Goal: Transaction & Acquisition: Purchase product/service

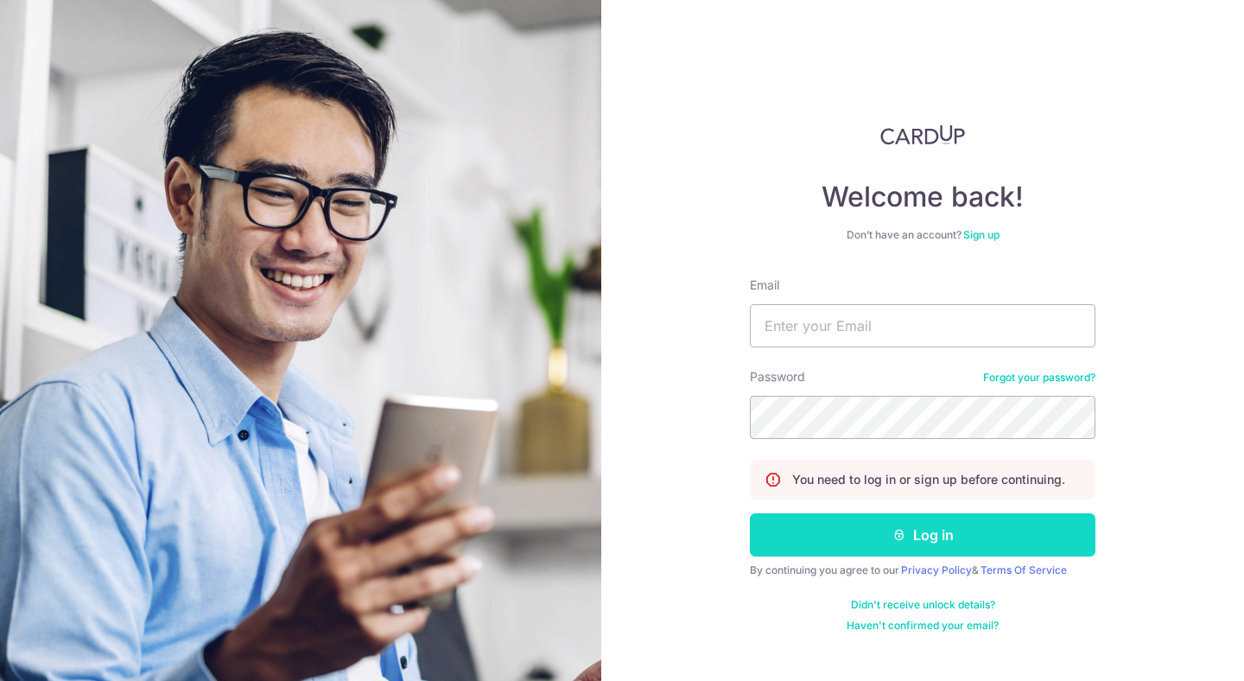
type input "lirongteo28@gmail.com"
click at [897, 515] on button "Log in" at bounding box center [923, 534] width 346 height 43
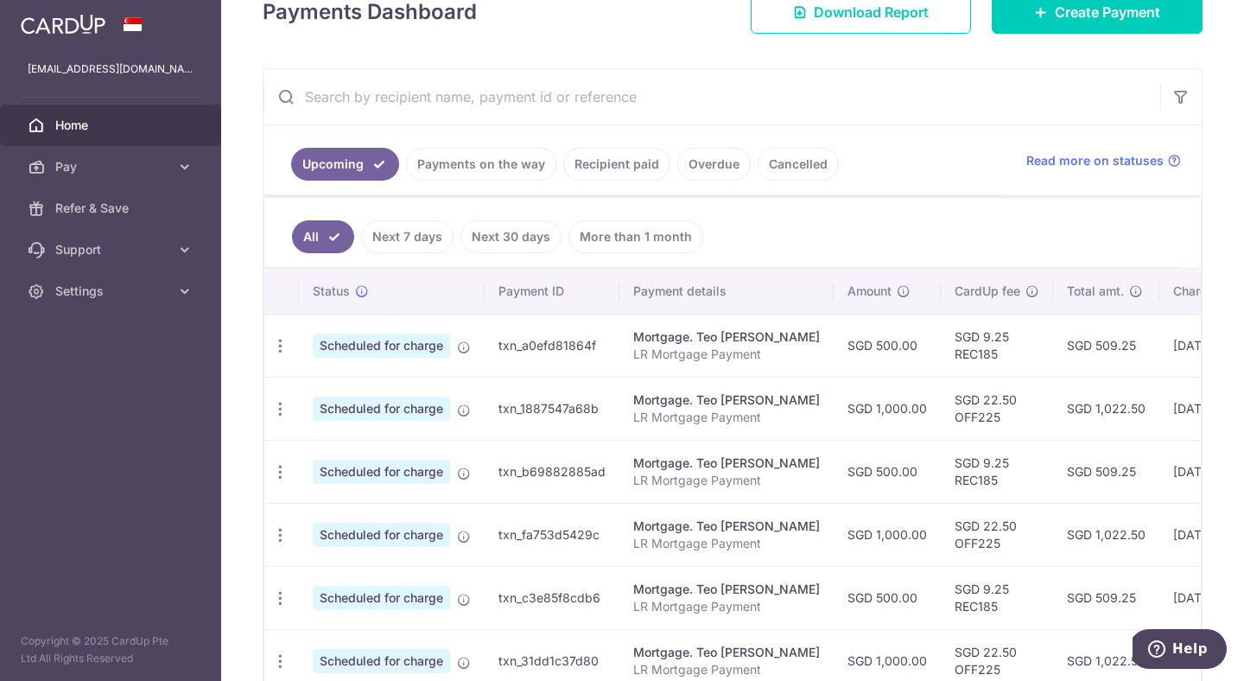
scroll to position [266, 0]
click at [288, 407] on icon "button" at bounding box center [280, 408] width 18 height 18
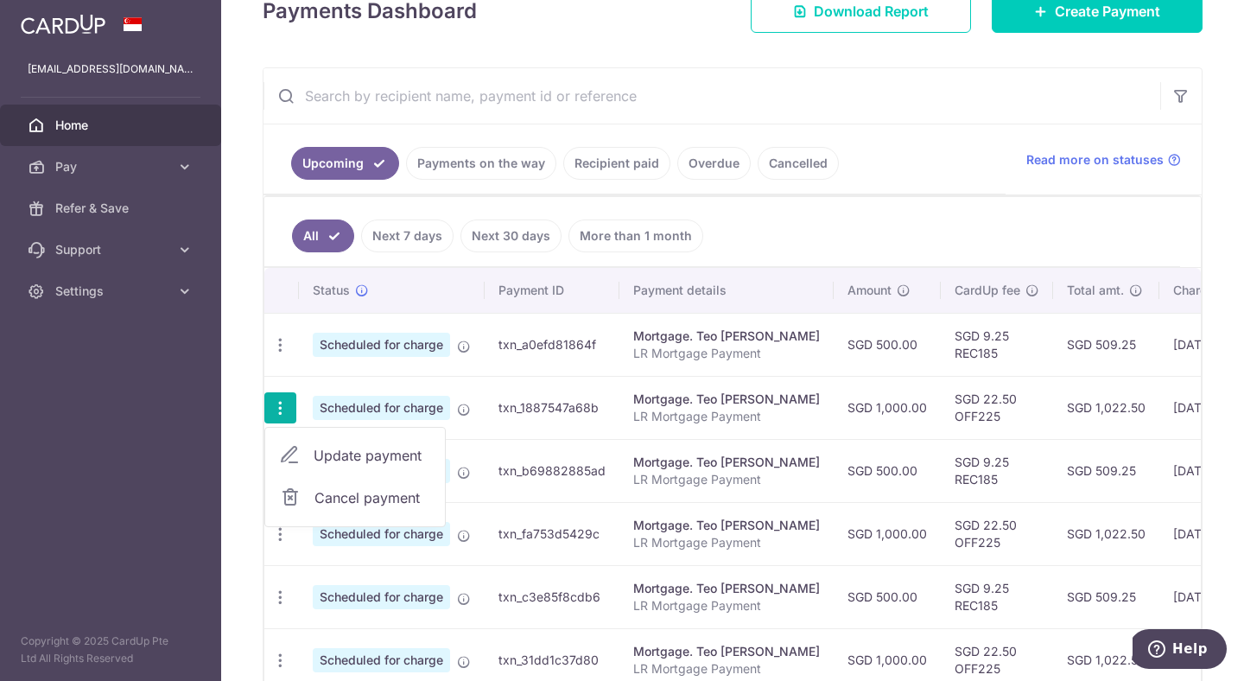
click at [341, 454] on span "Update payment" at bounding box center [373, 455] width 118 height 21
radio input "true"
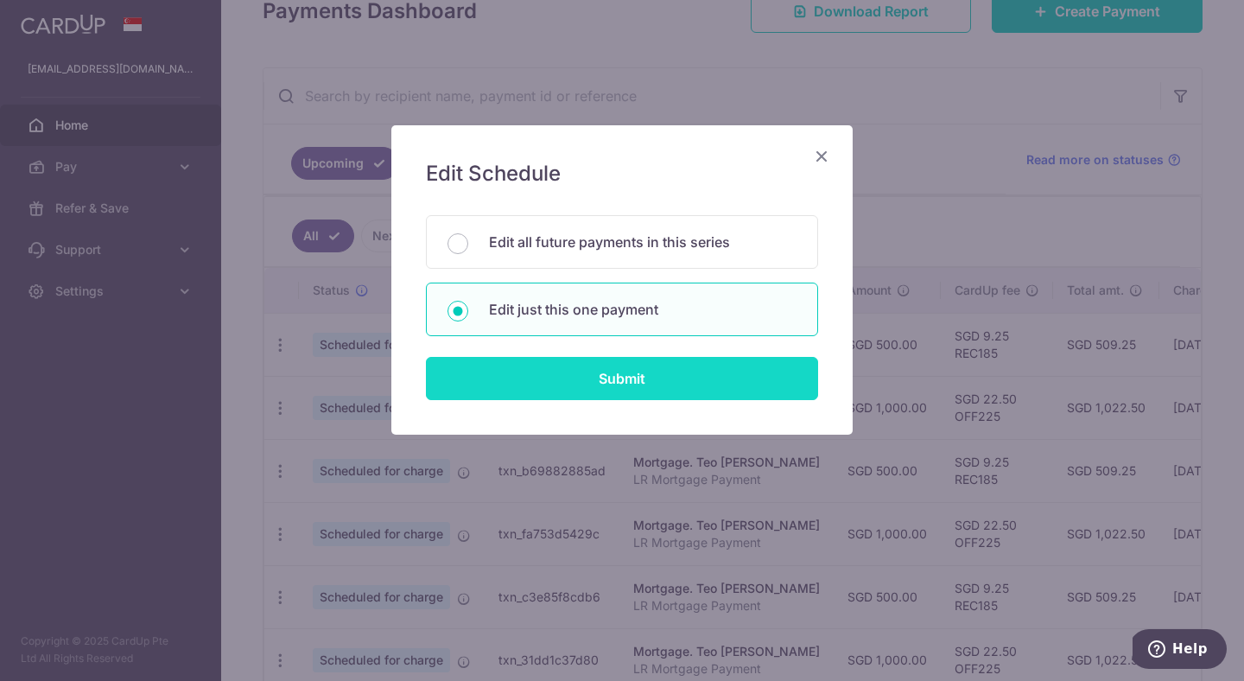
click at [539, 368] on input "Submit" at bounding box center [622, 378] width 392 height 43
radio input "true"
type input "1,000.00"
type input "18/09/2025"
type input "LR Mortgage Payment"
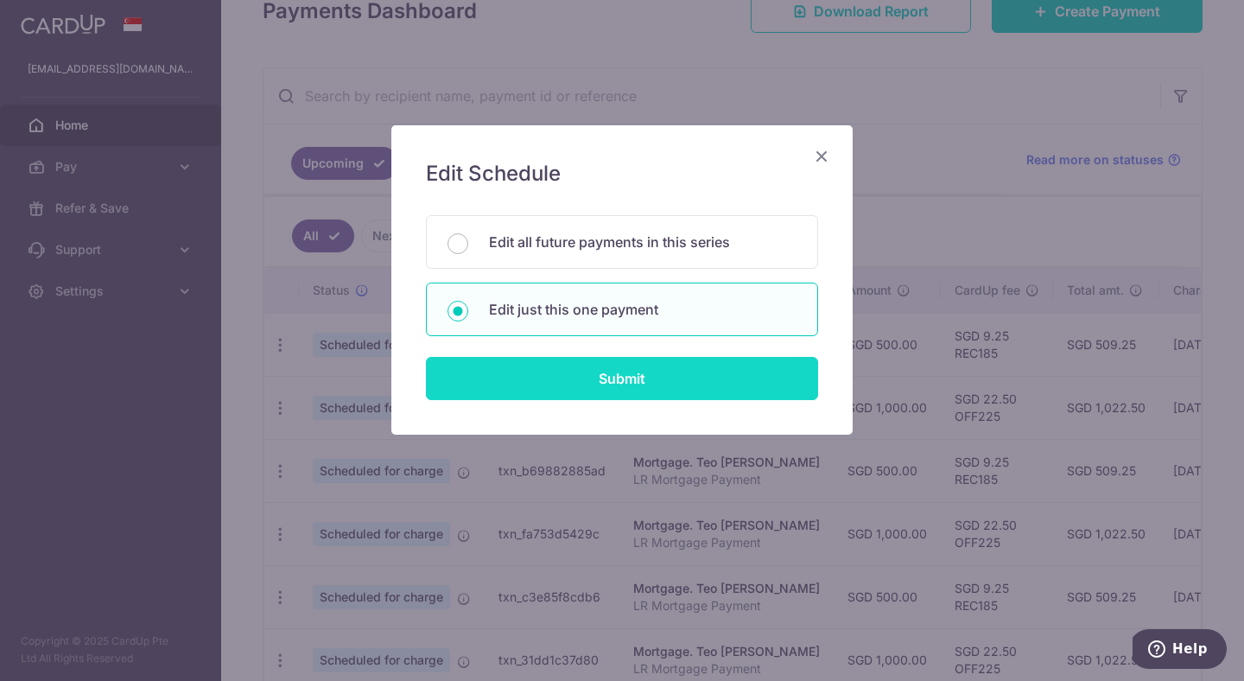
type input "OFF225"
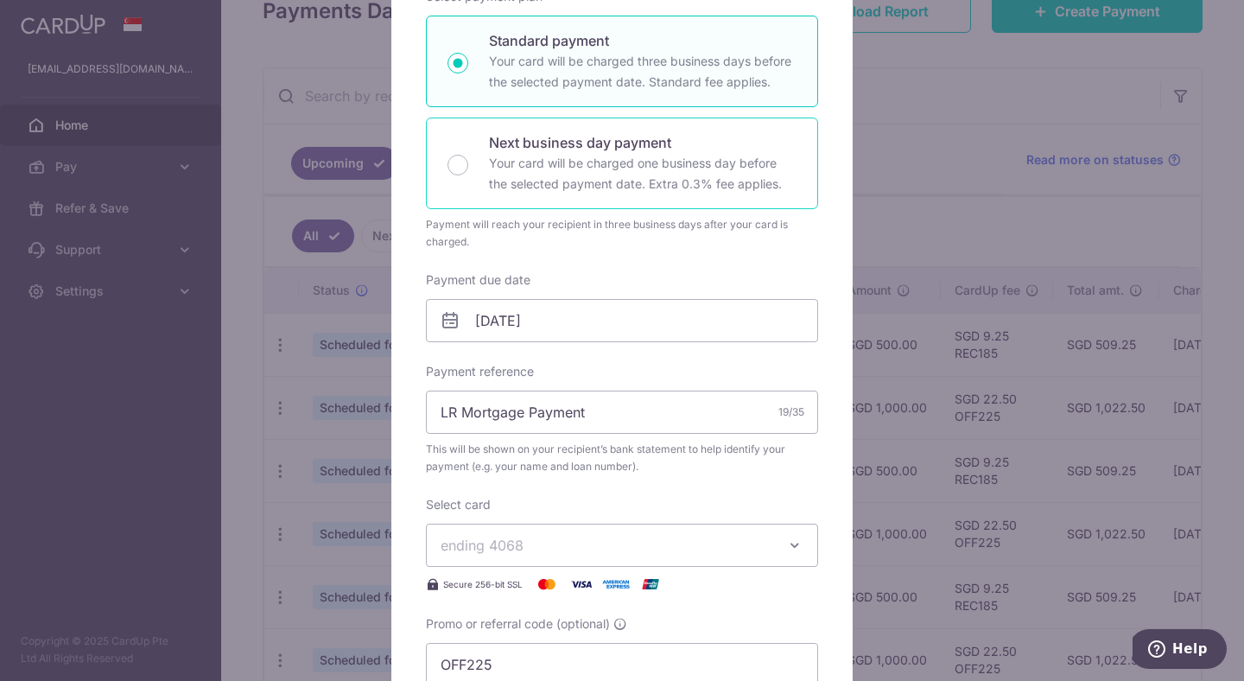
scroll to position [300, 0]
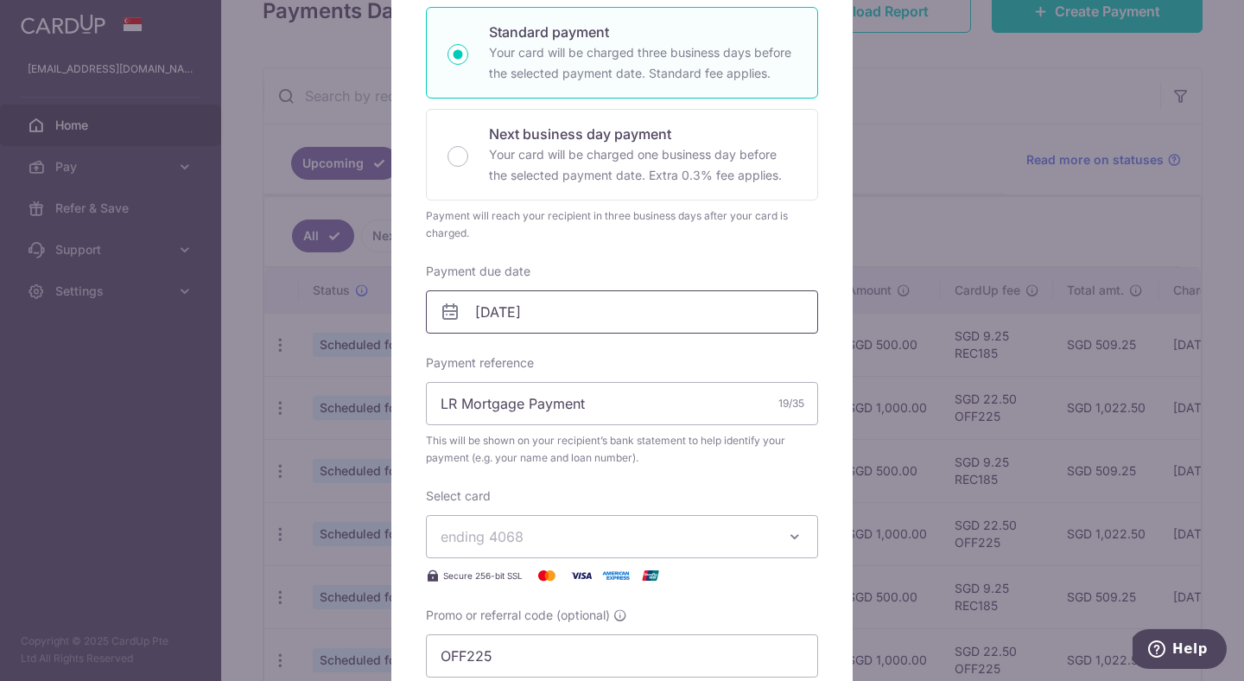
click at [504, 324] on input "18/09/2025" at bounding box center [622, 311] width 392 height 43
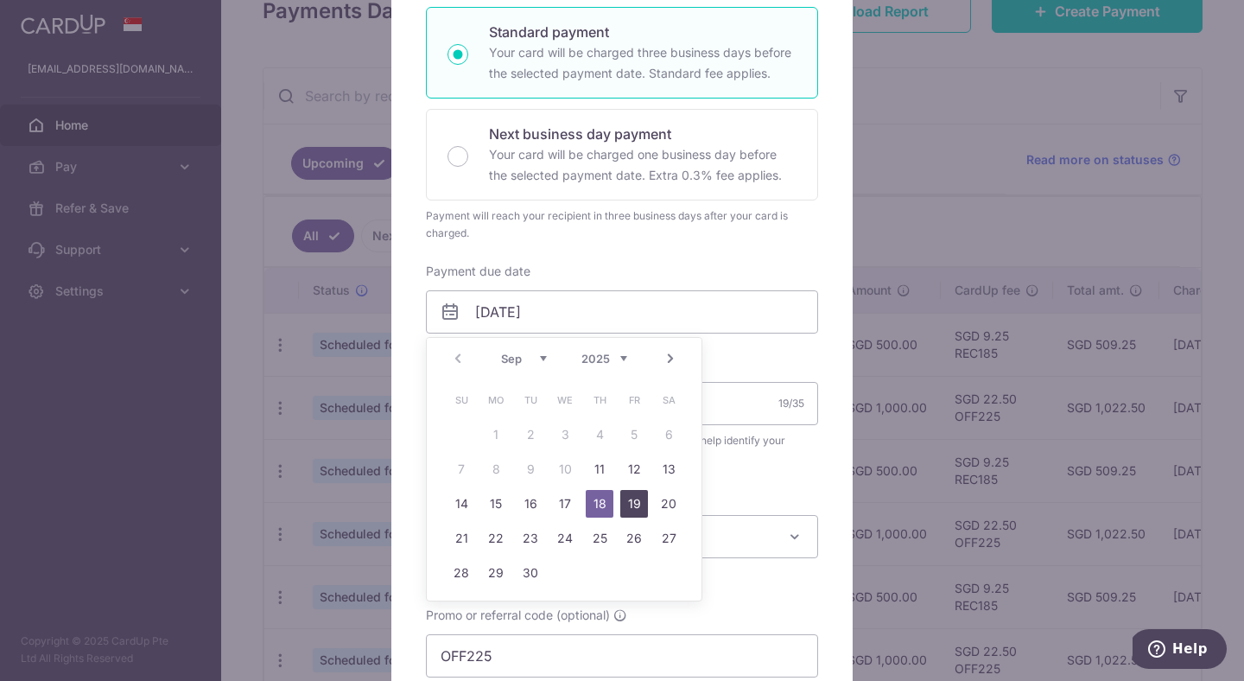
click at [635, 506] on link "19" at bounding box center [634, 504] width 28 height 28
type input "[DATE]"
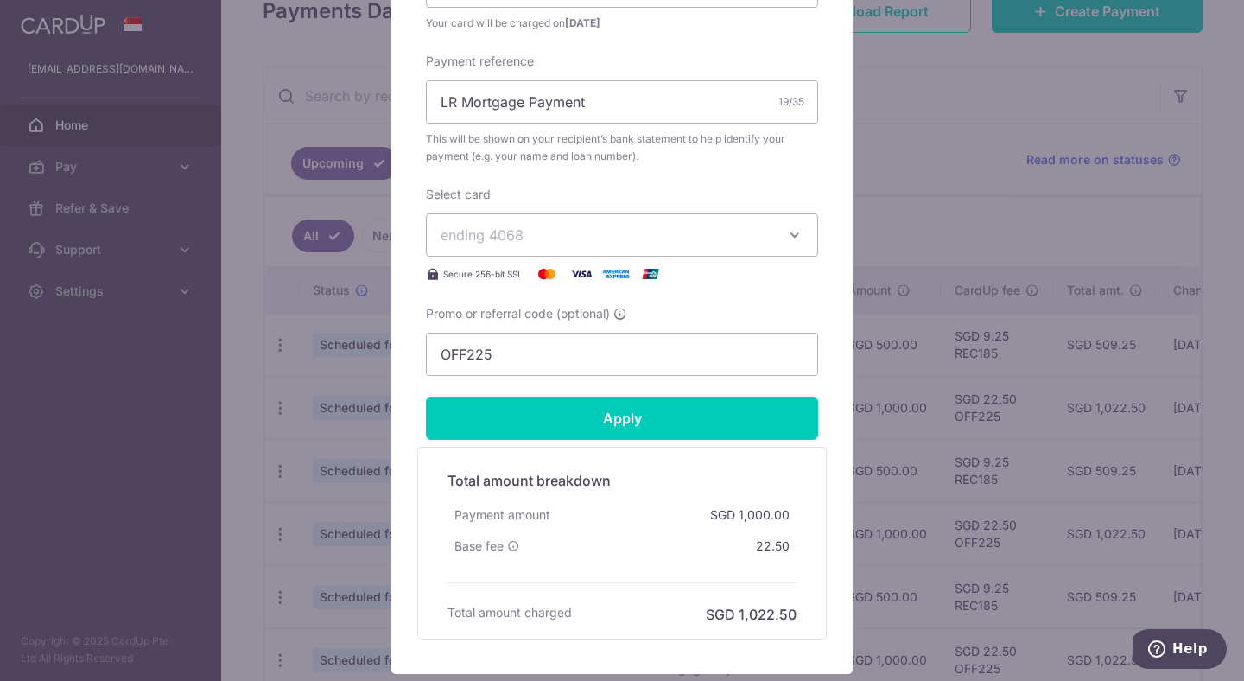
scroll to position [645, 0]
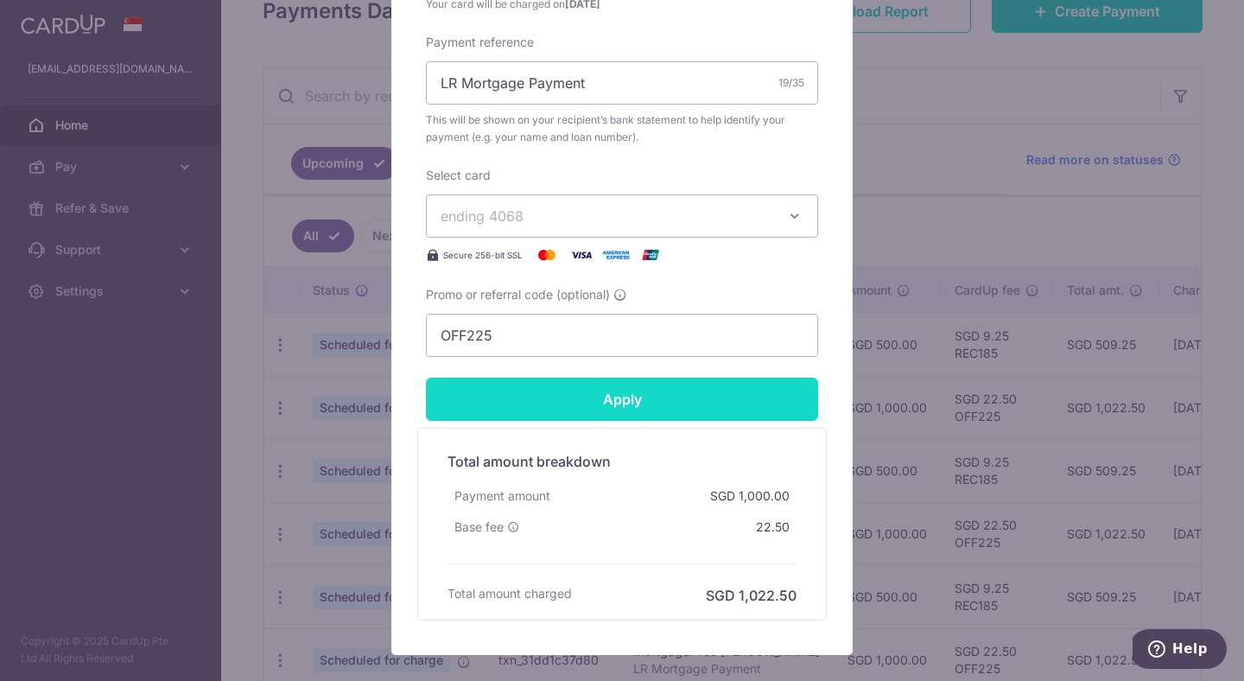
click at [601, 415] on input "Apply" at bounding box center [622, 399] width 392 height 43
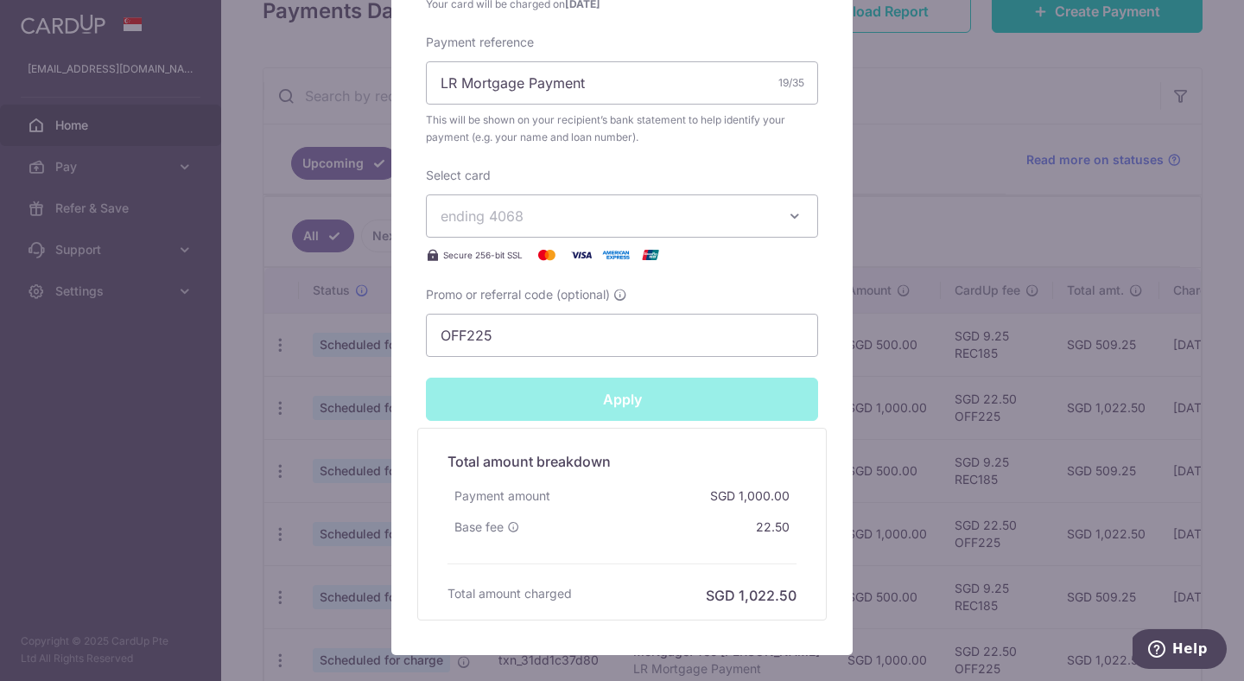
type input "Successfully Applied"
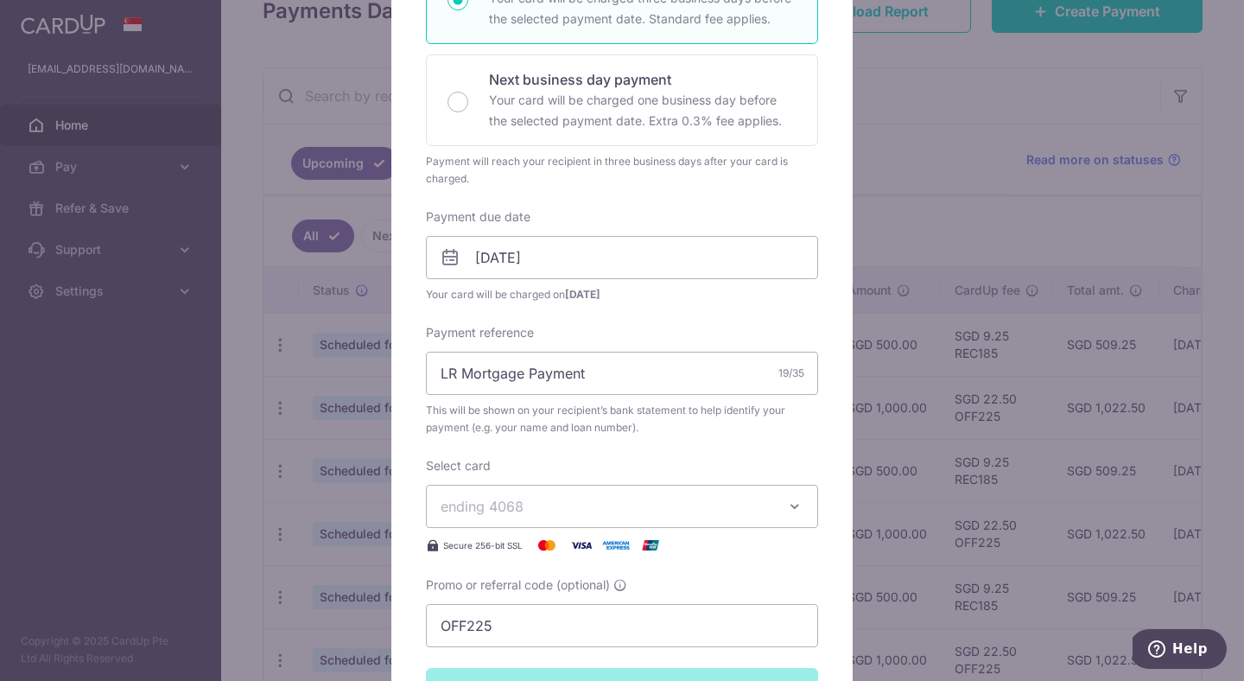
scroll to position [86, 0]
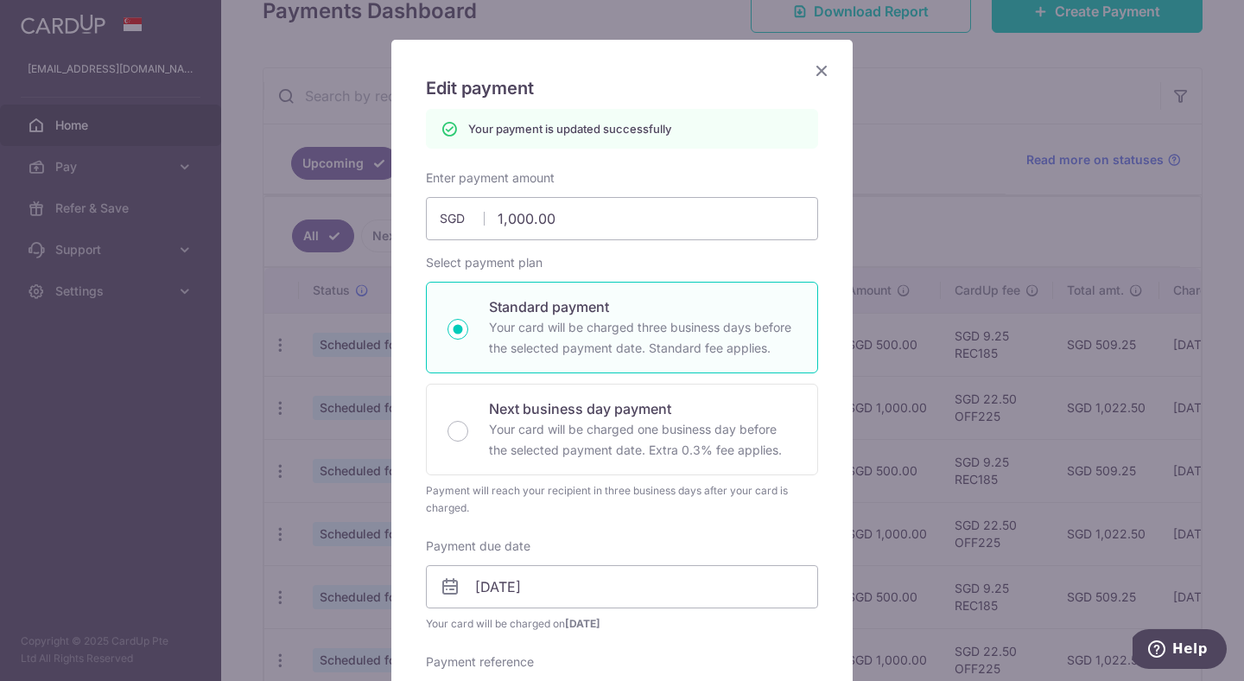
click at [821, 77] on icon "Close" at bounding box center [821, 71] width 21 height 22
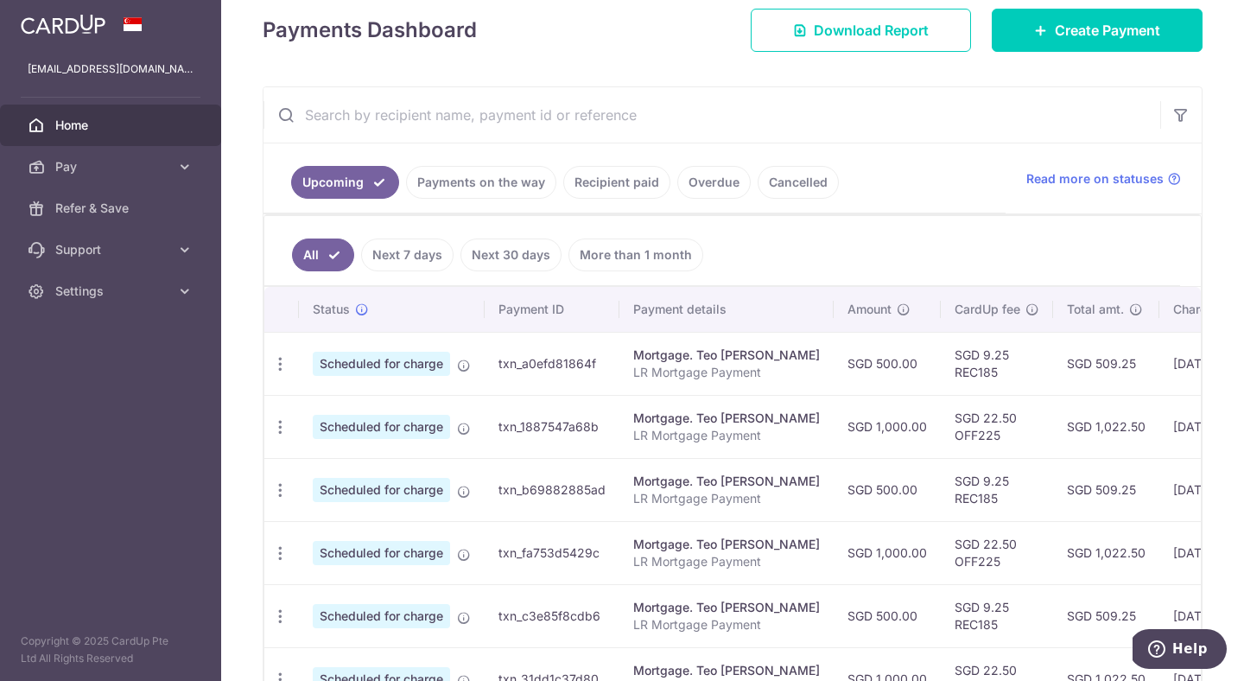
scroll to position [259, 0]
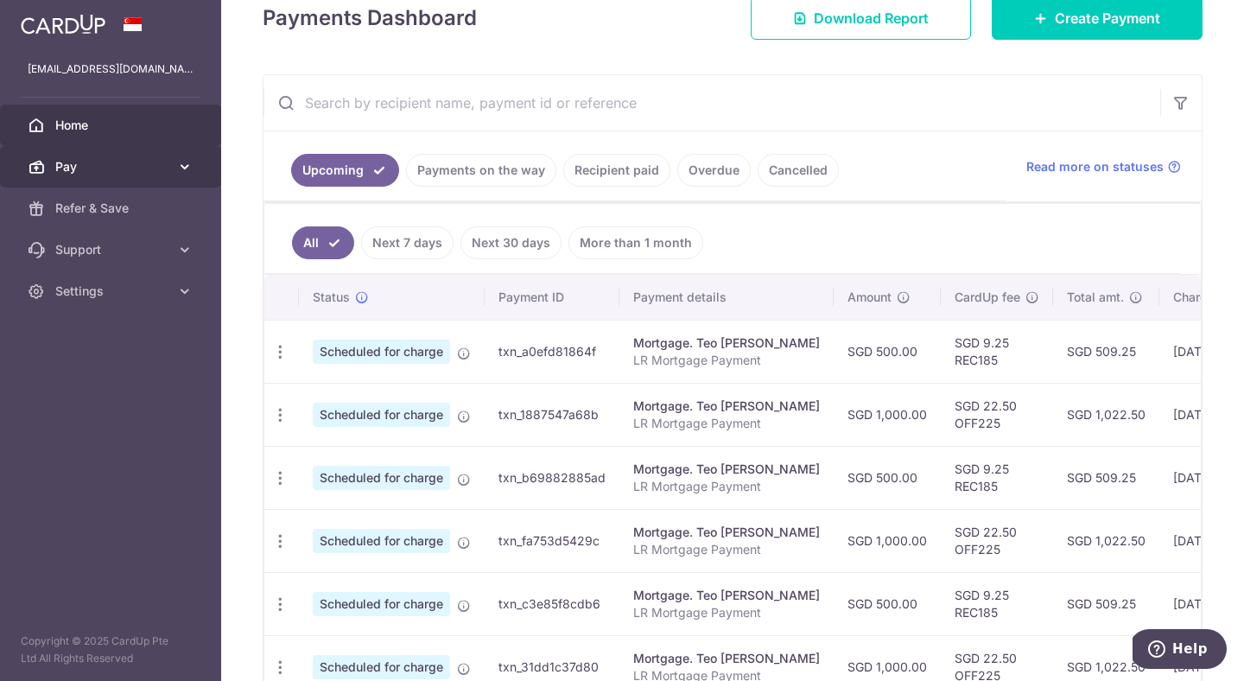
click at [164, 169] on span "Pay" at bounding box center [112, 166] width 114 height 17
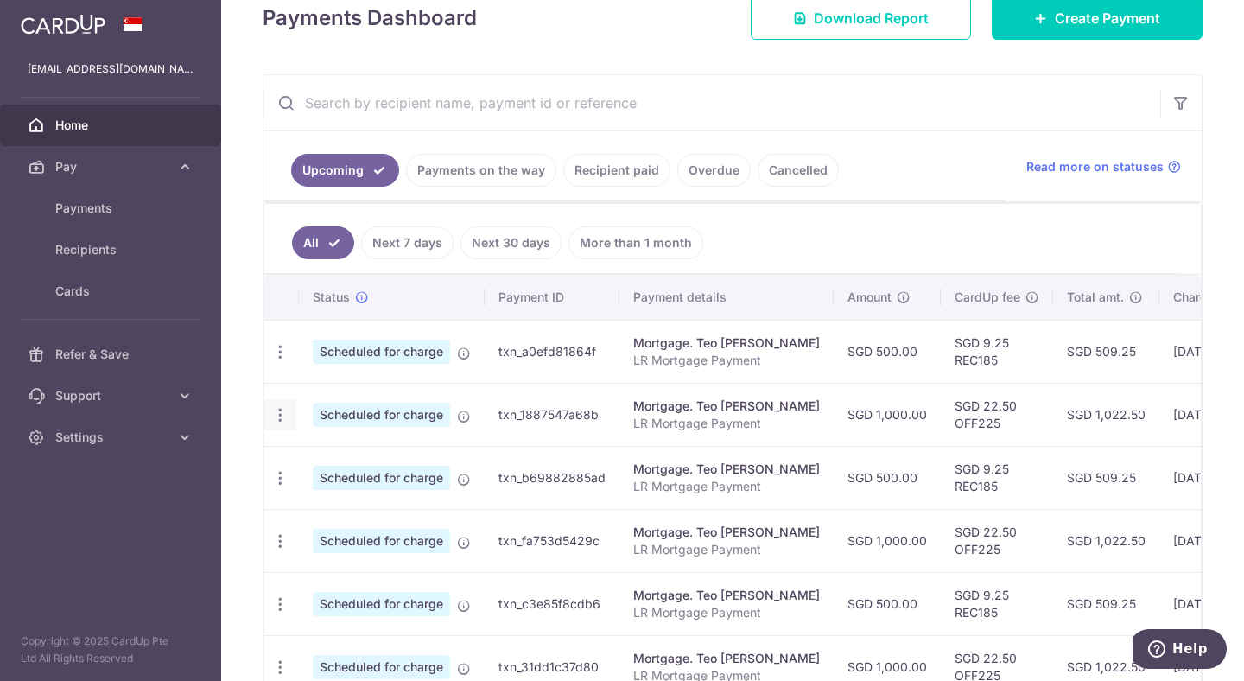
click at [286, 412] on icon "button" at bounding box center [280, 415] width 18 height 18
click at [366, 461] on span "Update payment" at bounding box center [373, 462] width 118 height 21
radio input "true"
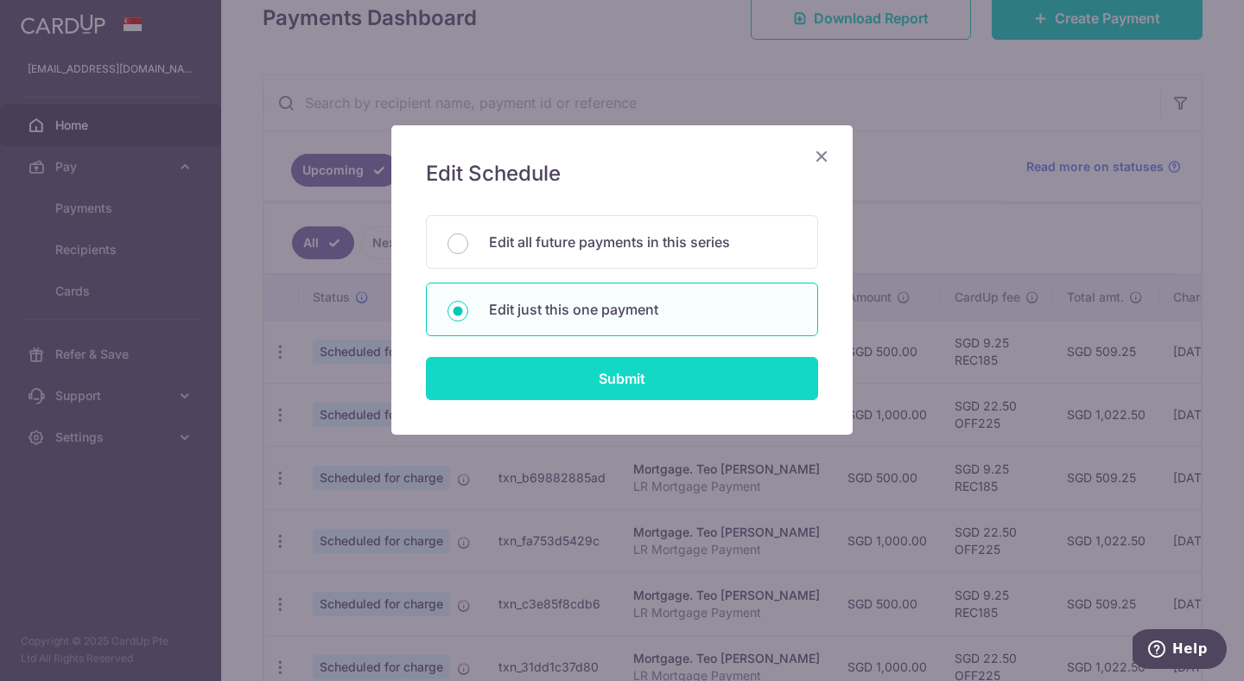
click at [538, 373] on input "Submit" at bounding box center [622, 378] width 392 height 43
radio input "true"
type input "1,000.00"
type input "19/09/2025"
type input "LR Mortgage Payment"
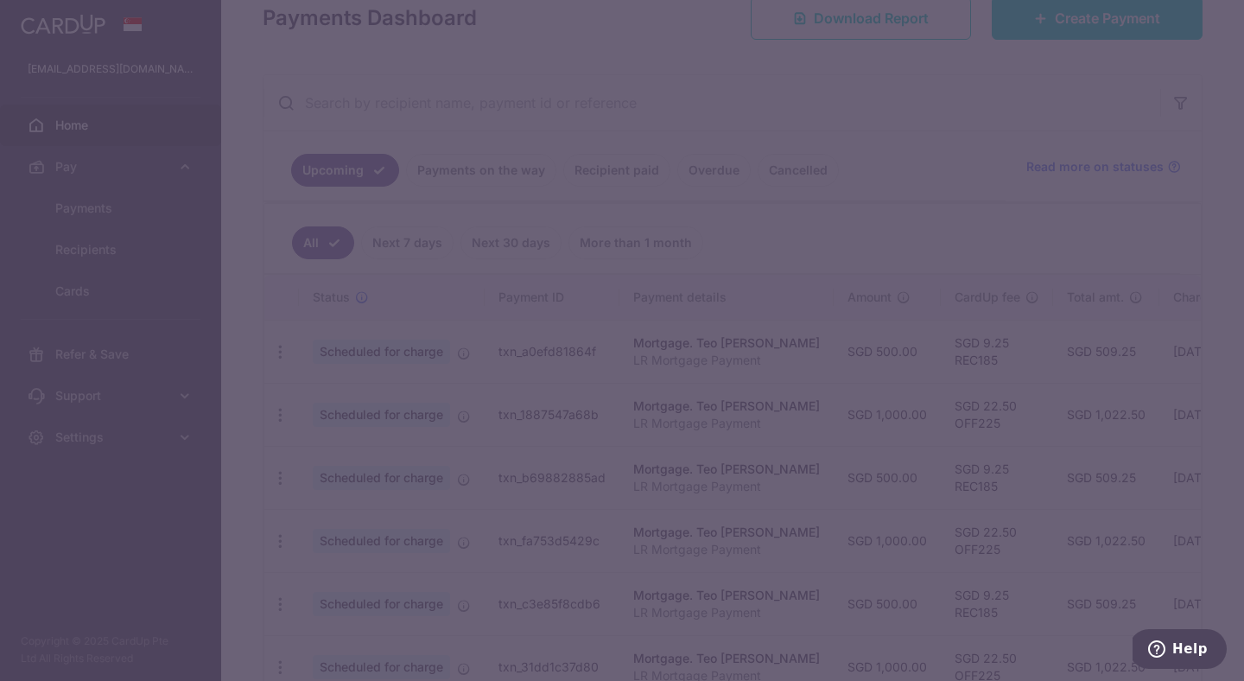
type input "OFF225"
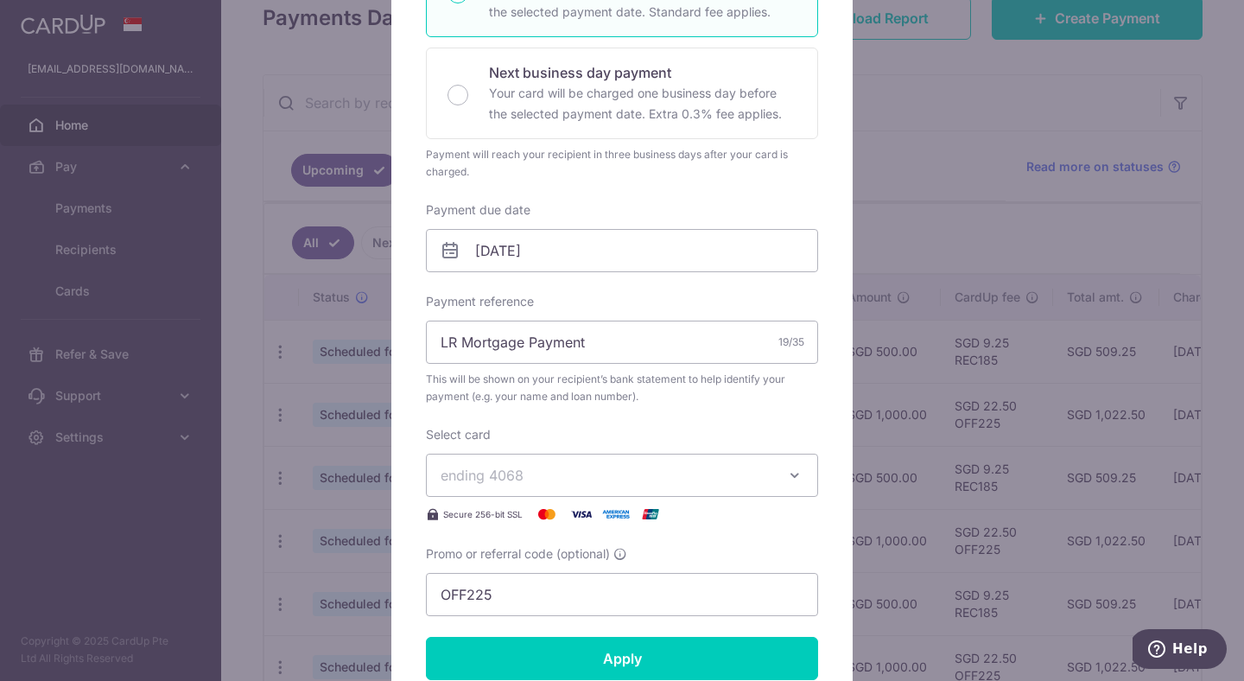
scroll to position [364, 0]
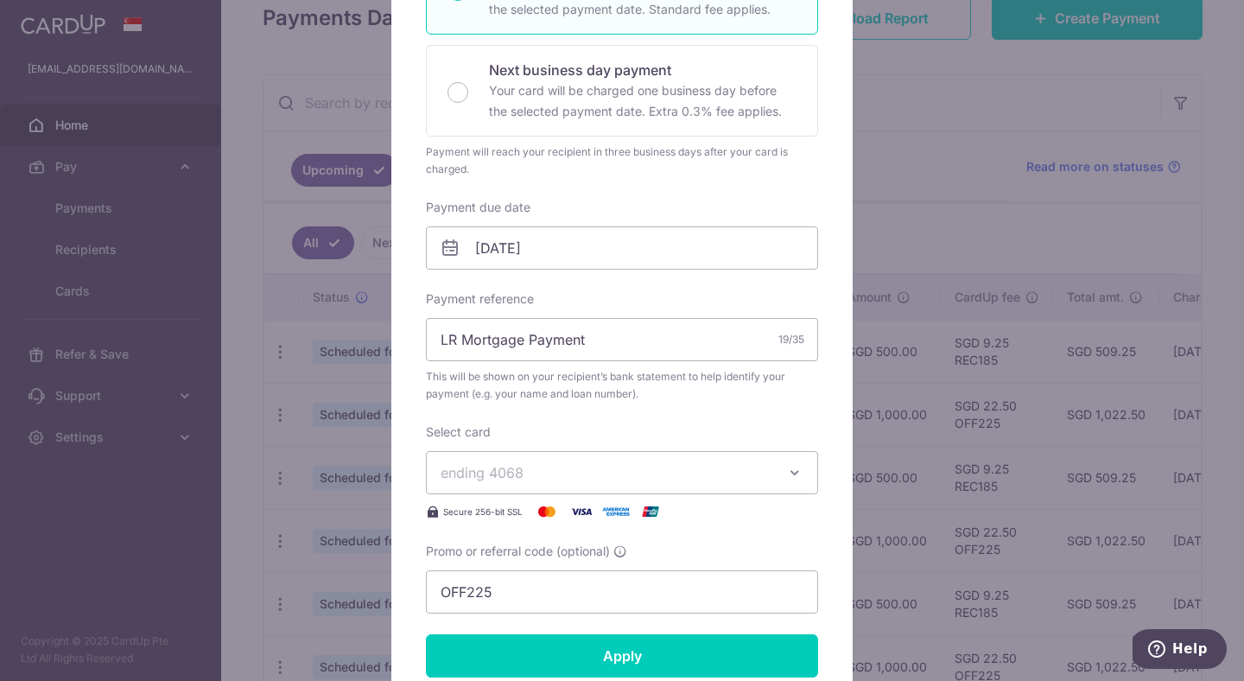
click at [375, 344] on div "Edit payment By clicking apply, you will make changes to all payments to Teo Li…" at bounding box center [622, 340] width 1244 height 681
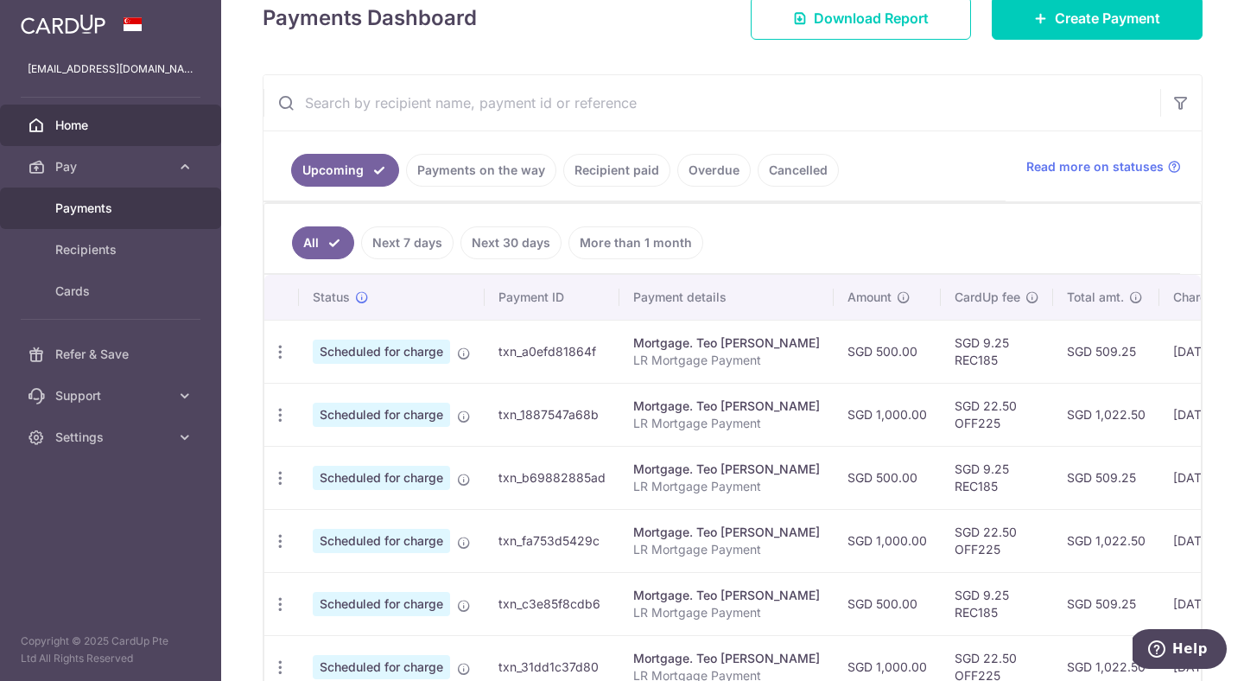
click at [125, 203] on span "Payments" at bounding box center [112, 208] width 114 height 17
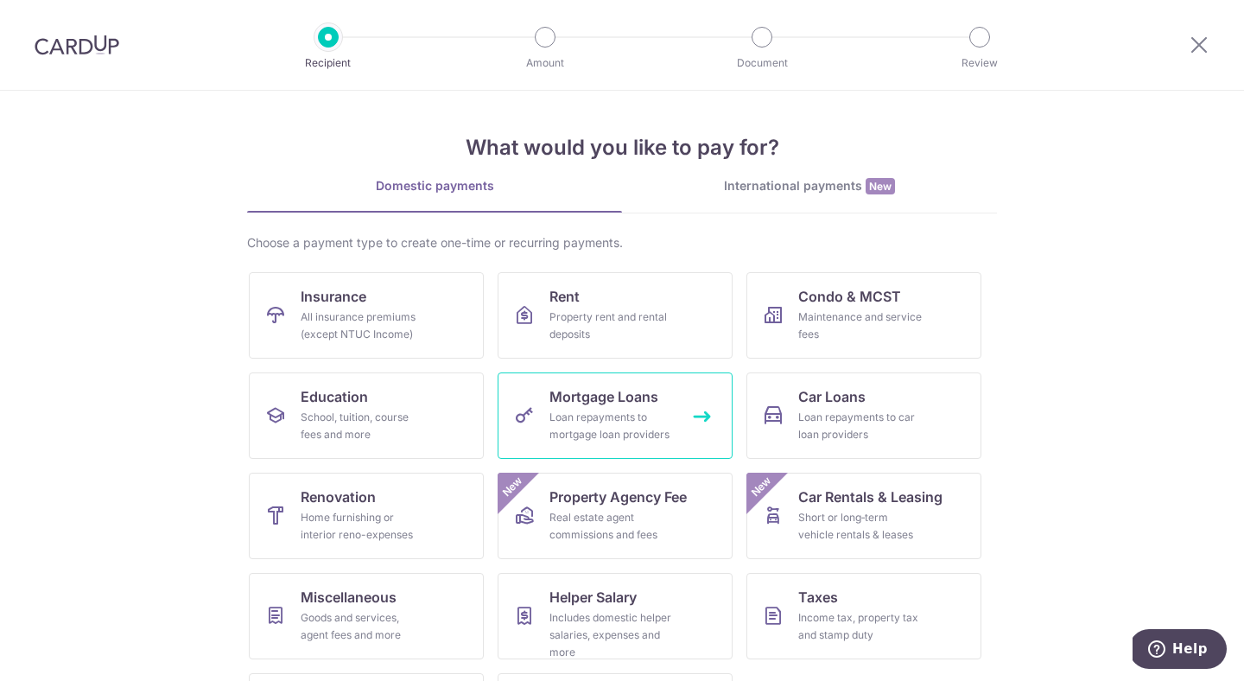
click at [557, 410] on div "Loan repayments to mortgage loan providers" at bounding box center [612, 426] width 124 height 35
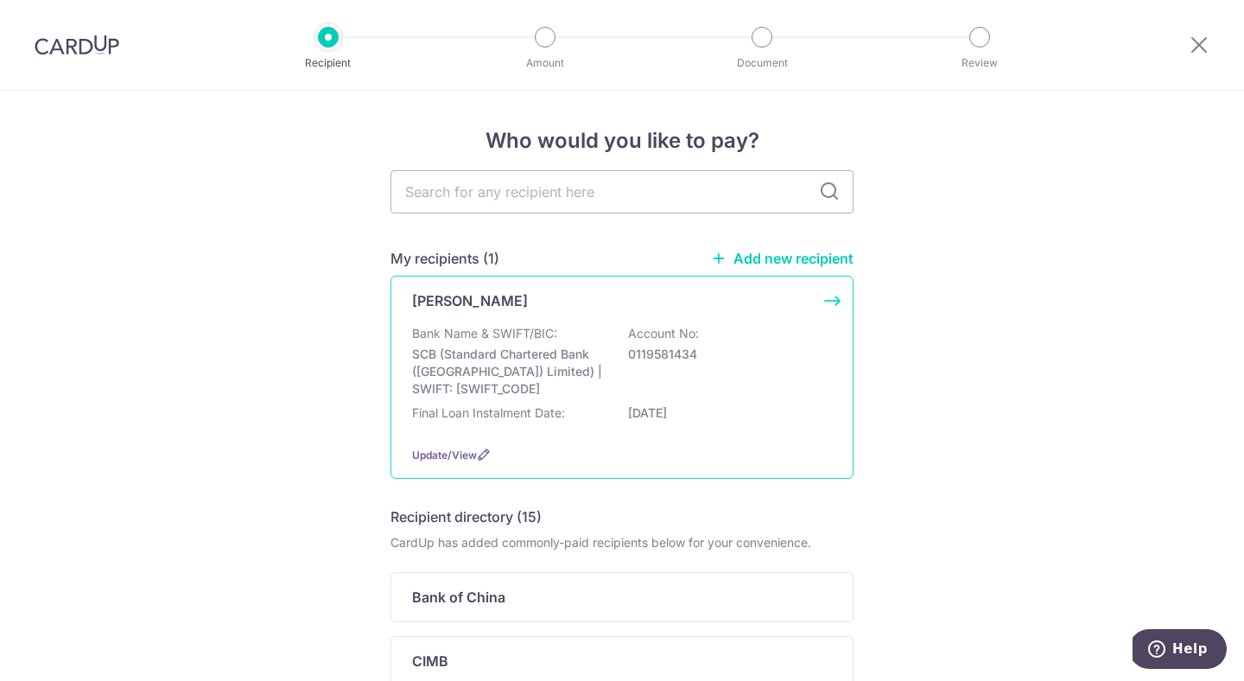
click at [576, 382] on p "SCB (Standard Chartered Bank ([GEOGRAPHIC_DATA]) Limited) | SWIFT: [SWIFT_CODE]" at bounding box center [509, 372] width 194 height 52
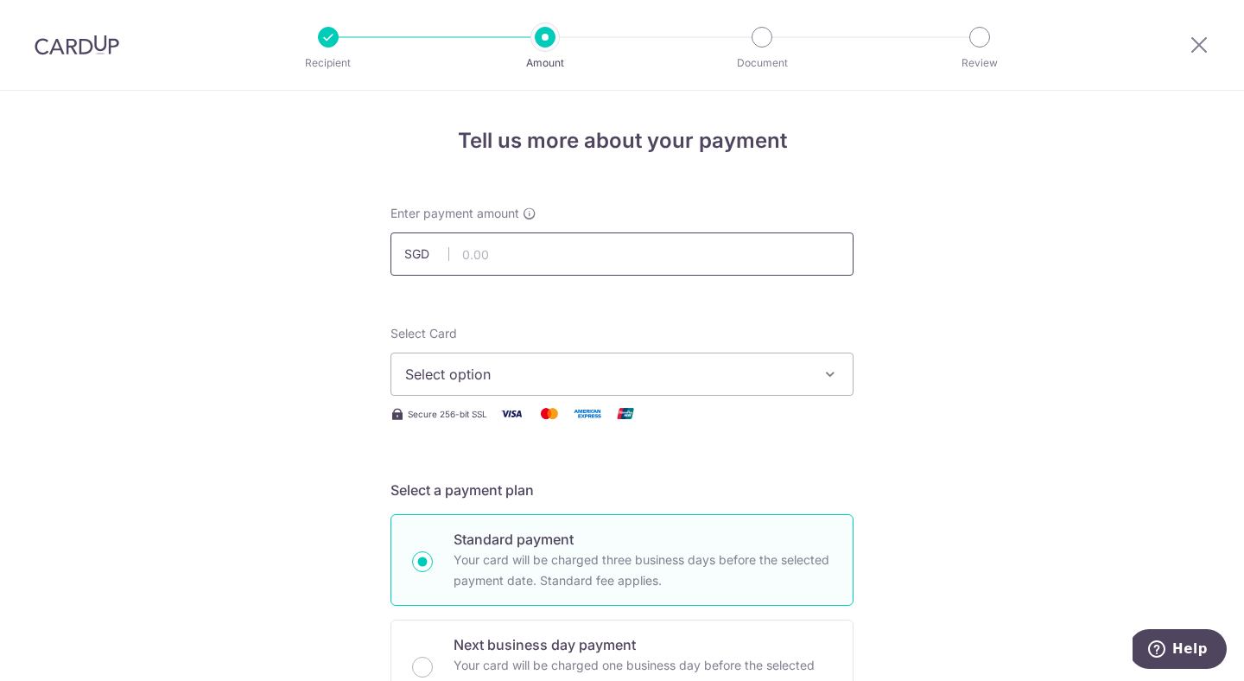
click at [531, 267] on input "text" at bounding box center [622, 253] width 463 height 43
type input "1,000.00"
click at [463, 370] on span "Select option" at bounding box center [606, 374] width 403 height 21
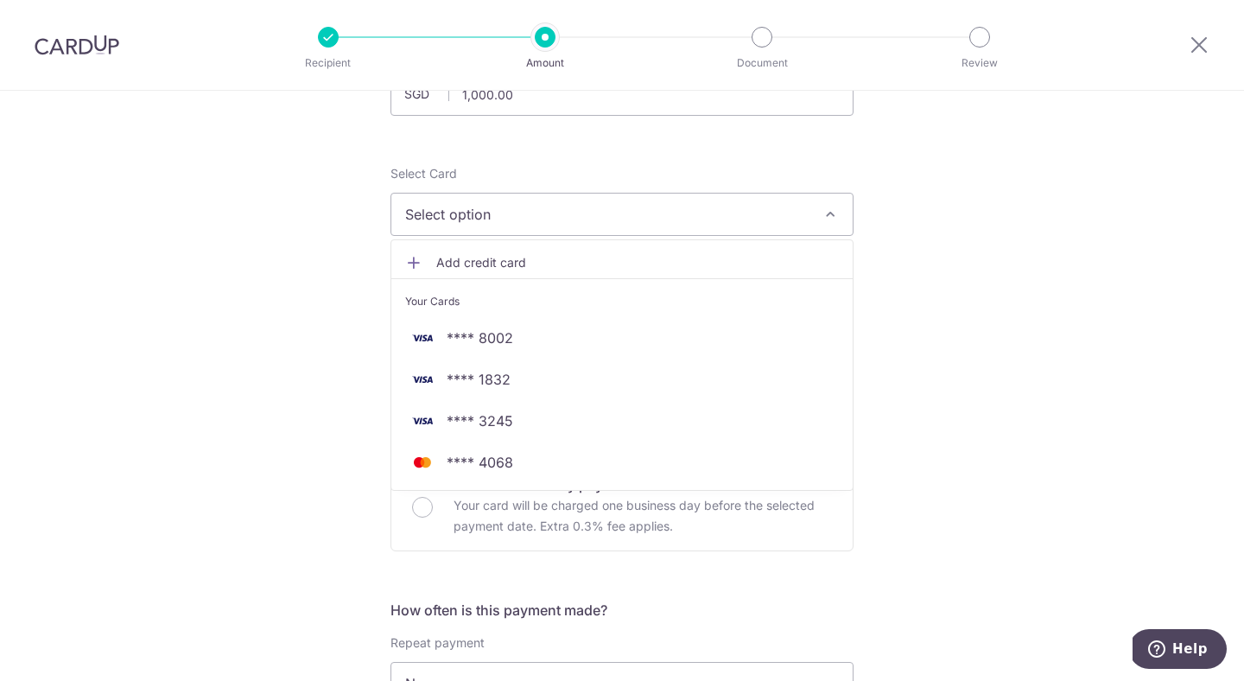
scroll to position [163, 0]
click at [502, 266] on span "Add credit card" at bounding box center [637, 259] width 403 height 17
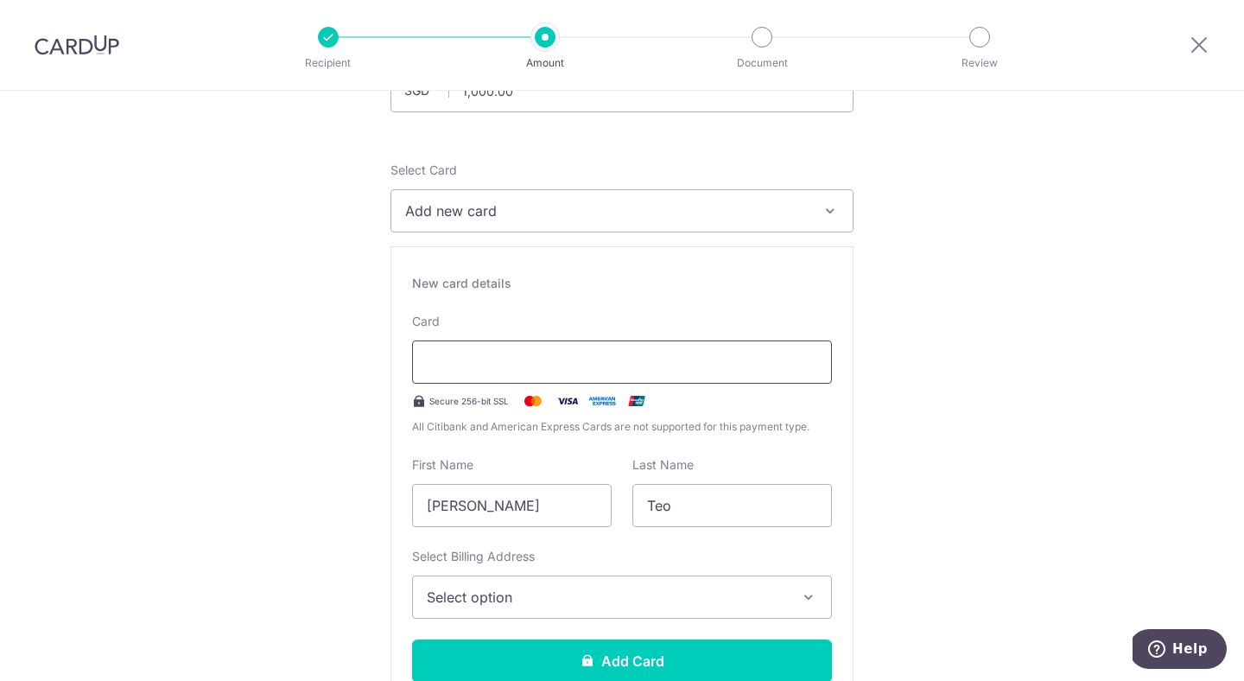
click at [497, 350] on div at bounding box center [622, 361] width 420 height 43
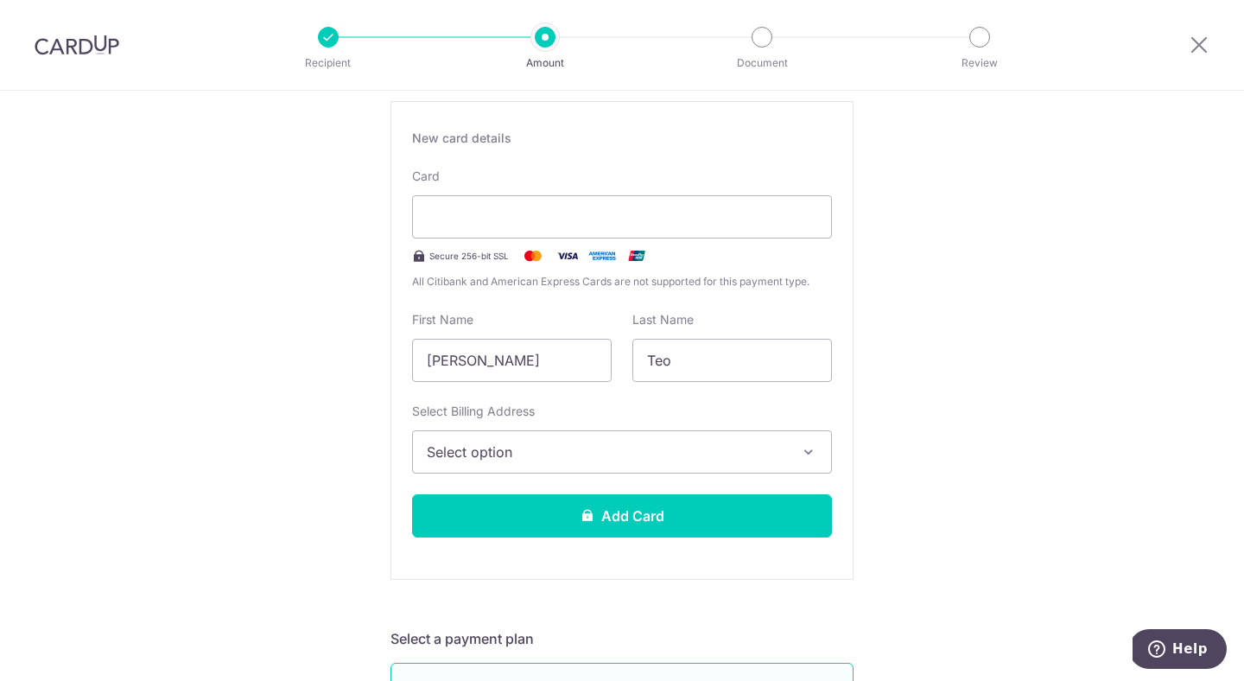
scroll to position [321, 0]
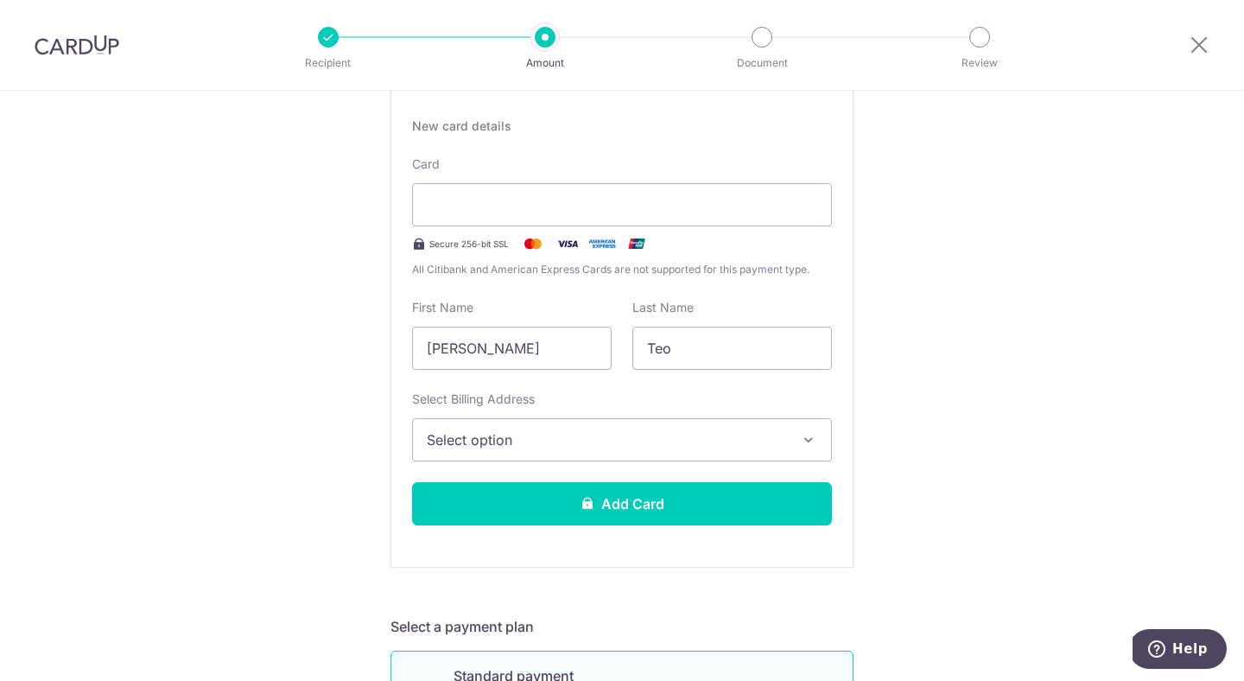
click at [513, 442] on span "Select option" at bounding box center [606, 439] width 359 height 21
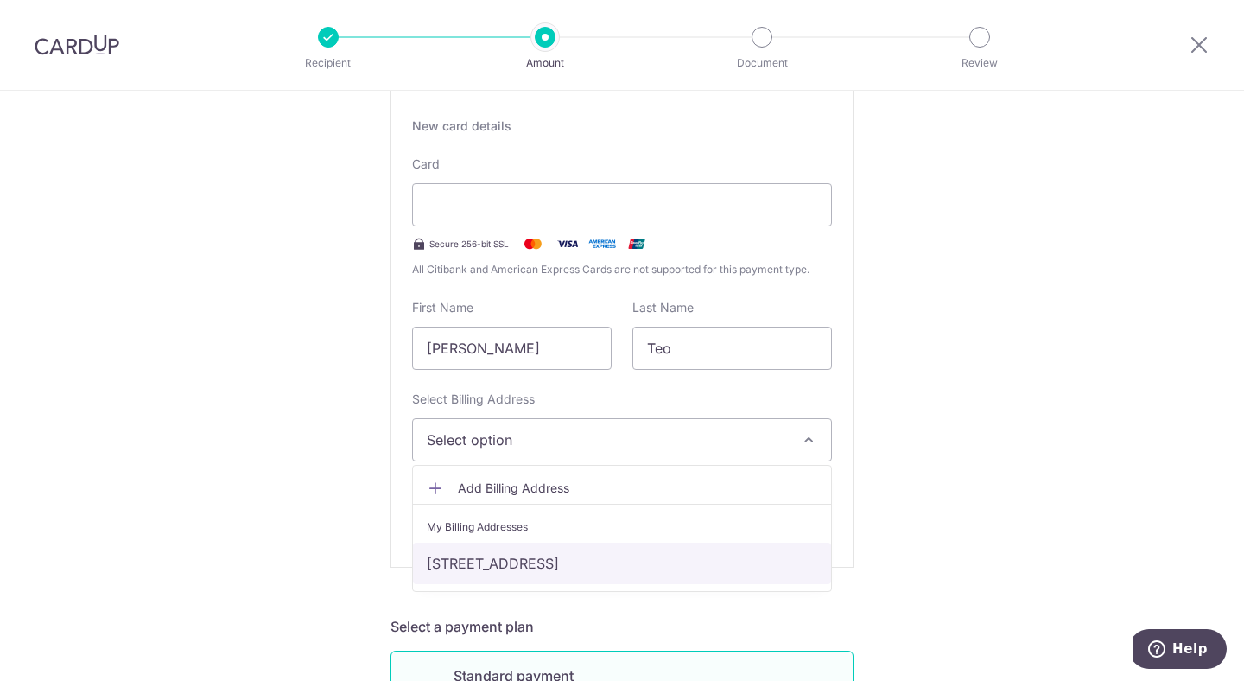
click at [520, 554] on link "[STREET_ADDRESS]" at bounding box center [622, 563] width 418 height 41
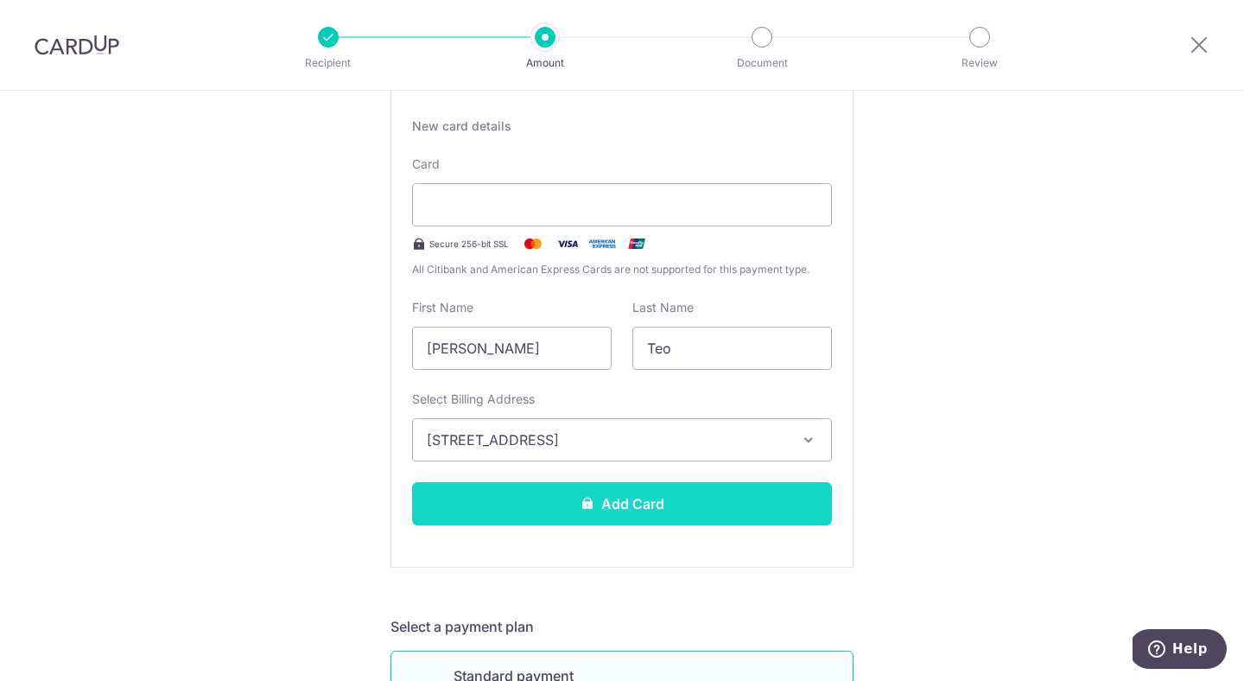
click at [547, 514] on button "Add Card" at bounding box center [622, 503] width 420 height 43
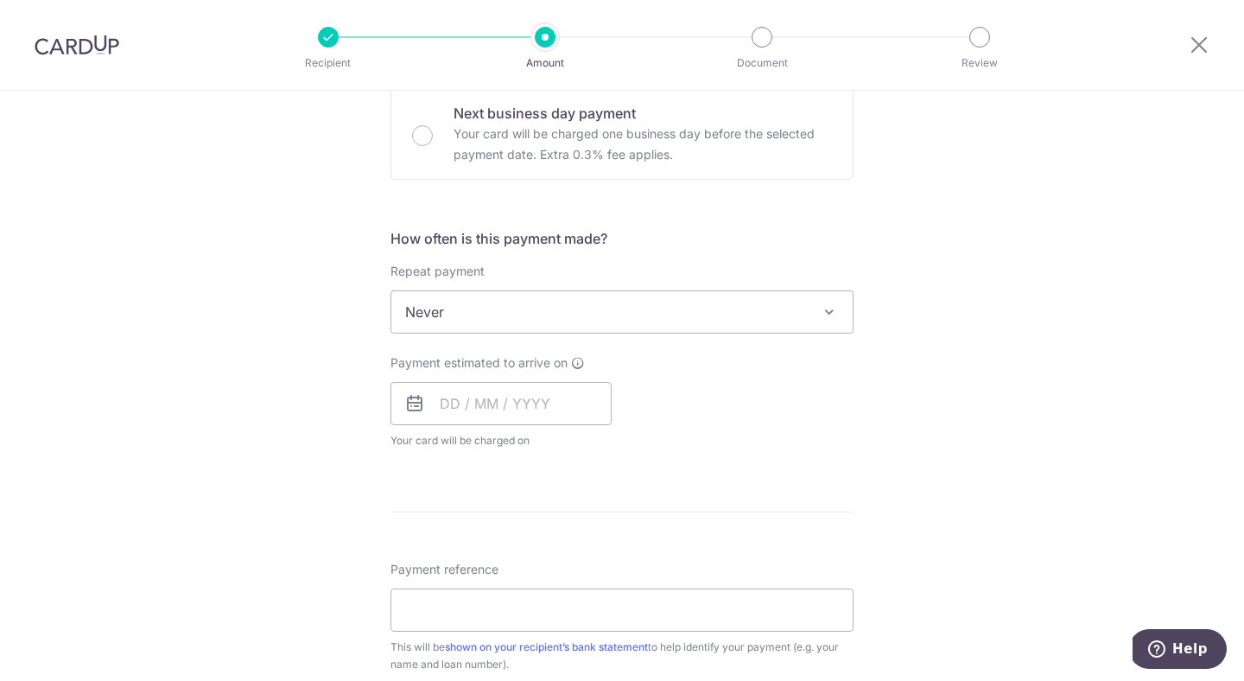
scroll to position [1022, 0]
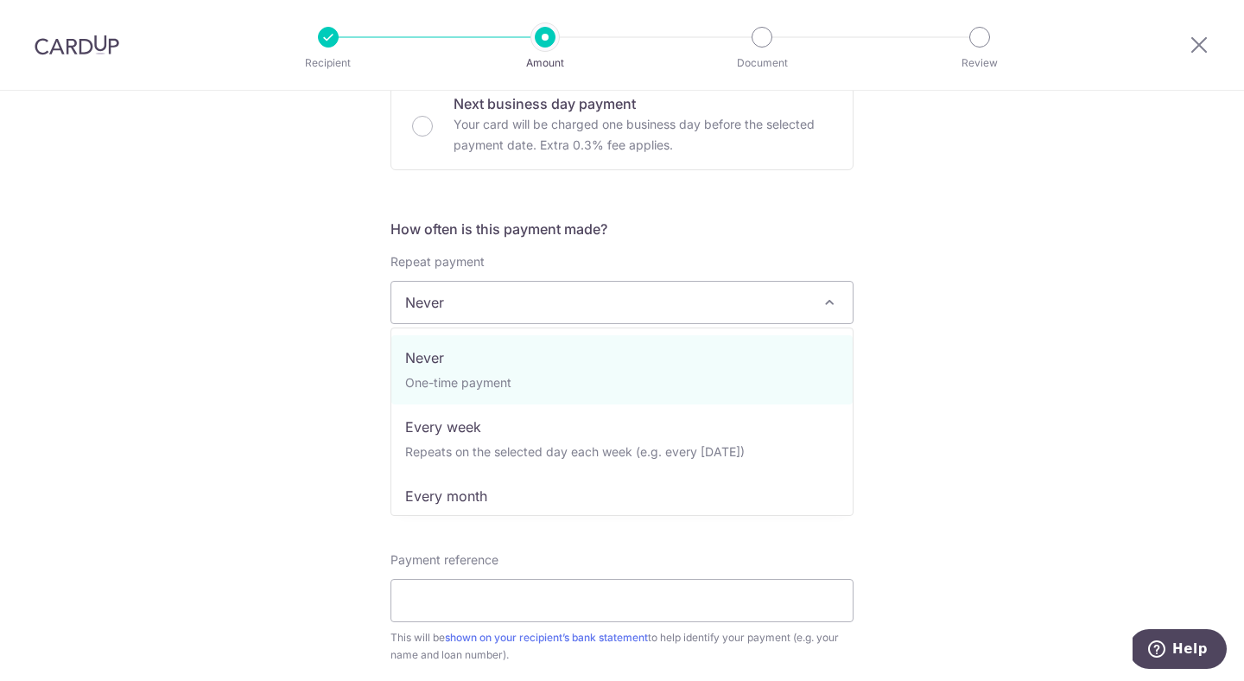
click at [537, 294] on span "Never" at bounding box center [621, 302] width 461 height 41
select select "3"
type input "[DATE]"
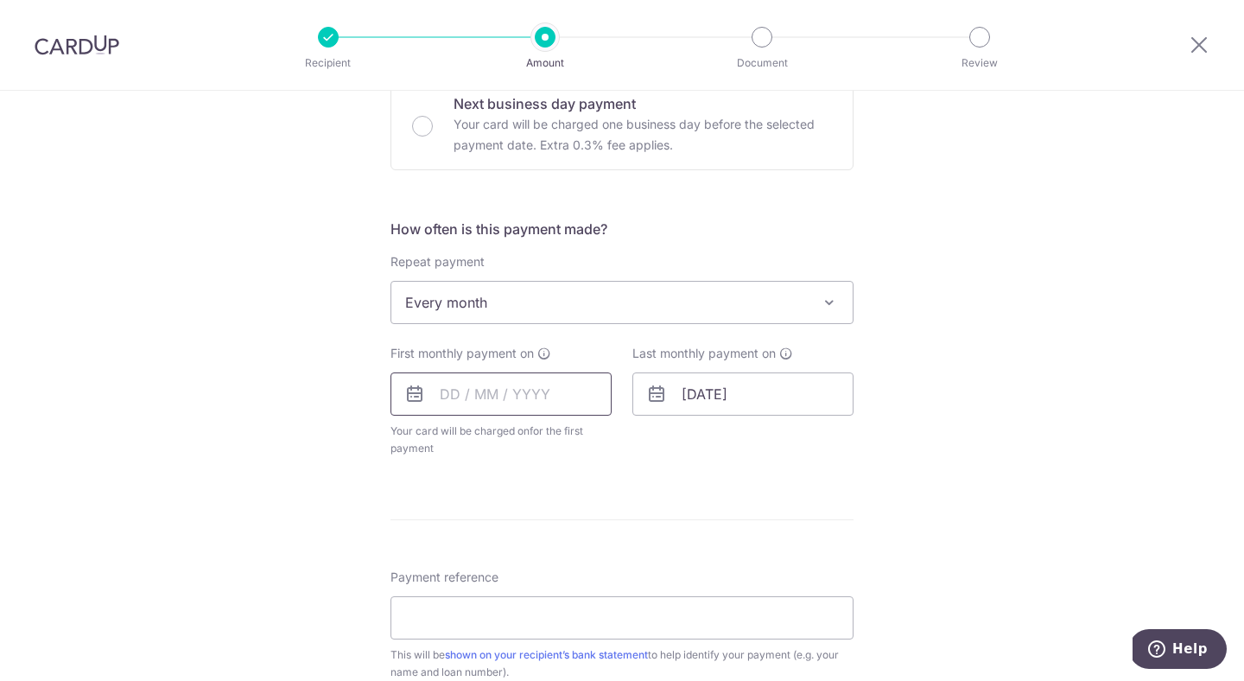
click at [483, 396] on input "text" at bounding box center [501, 393] width 221 height 43
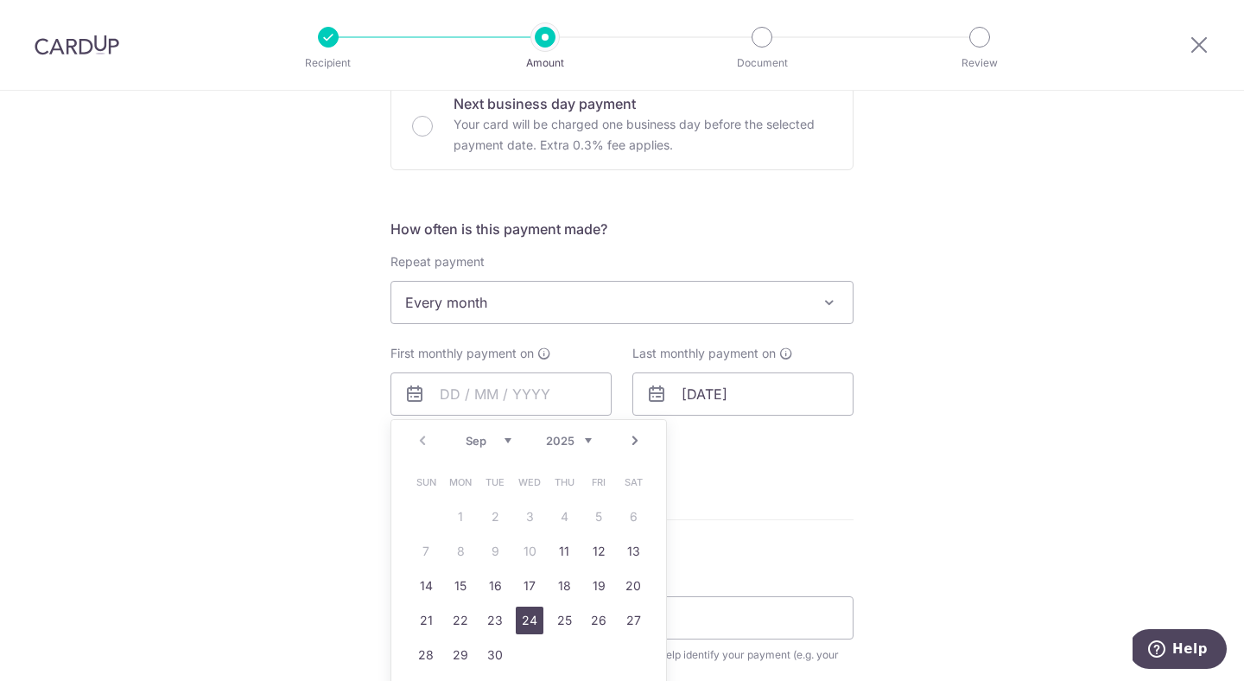
click at [537, 624] on link "24" at bounding box center [530, 621] width 28 height 28
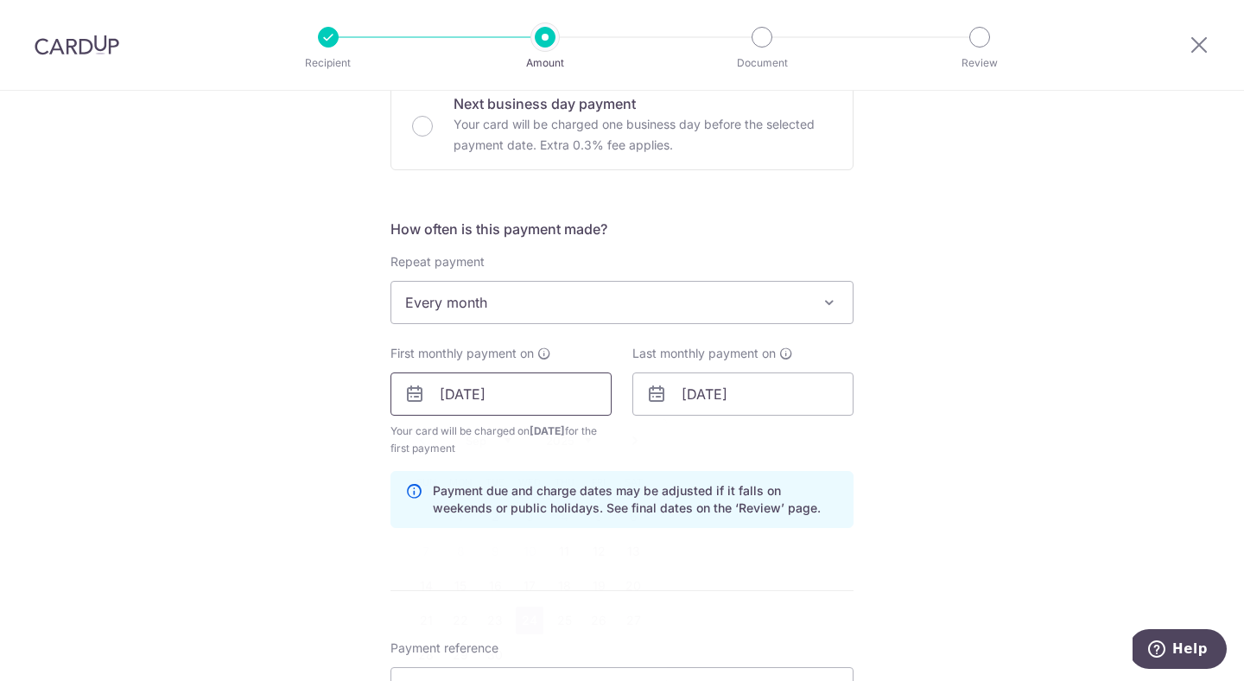
click at [537, 406] on input "24/09/2025" at bounding box center [501, 393] width 221 height 43
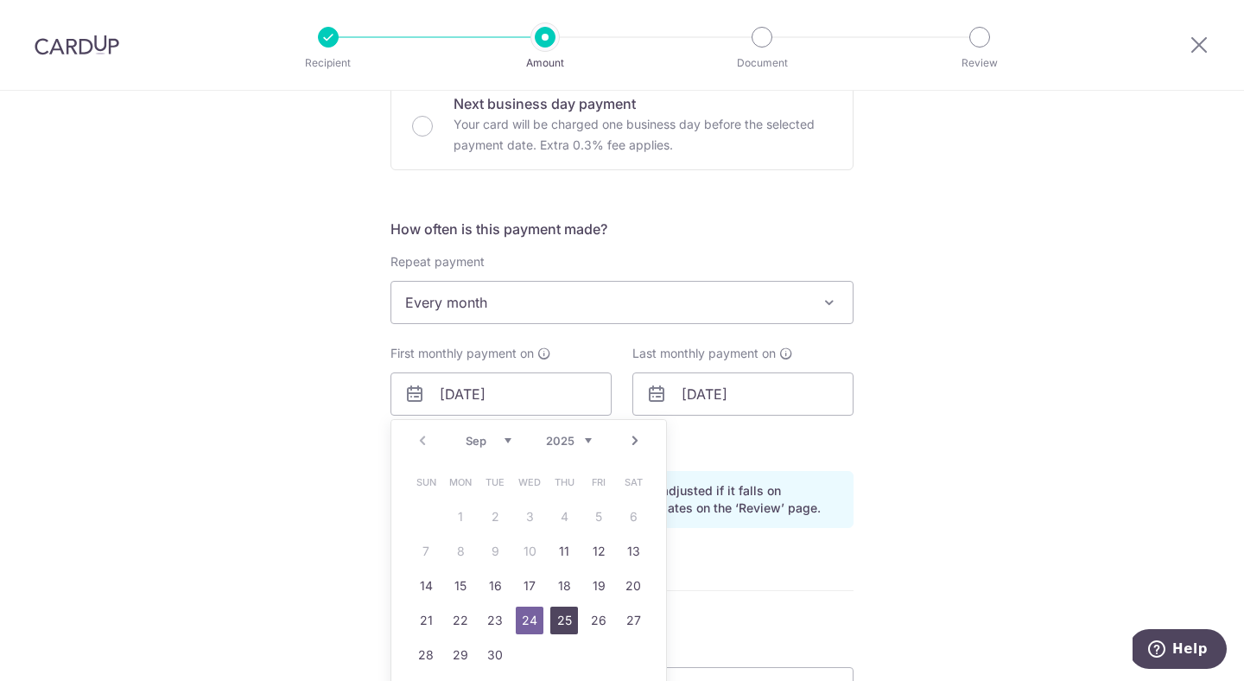
click at [558, 628] on link "25" at bounding box center [564, 621] width 28 height 28
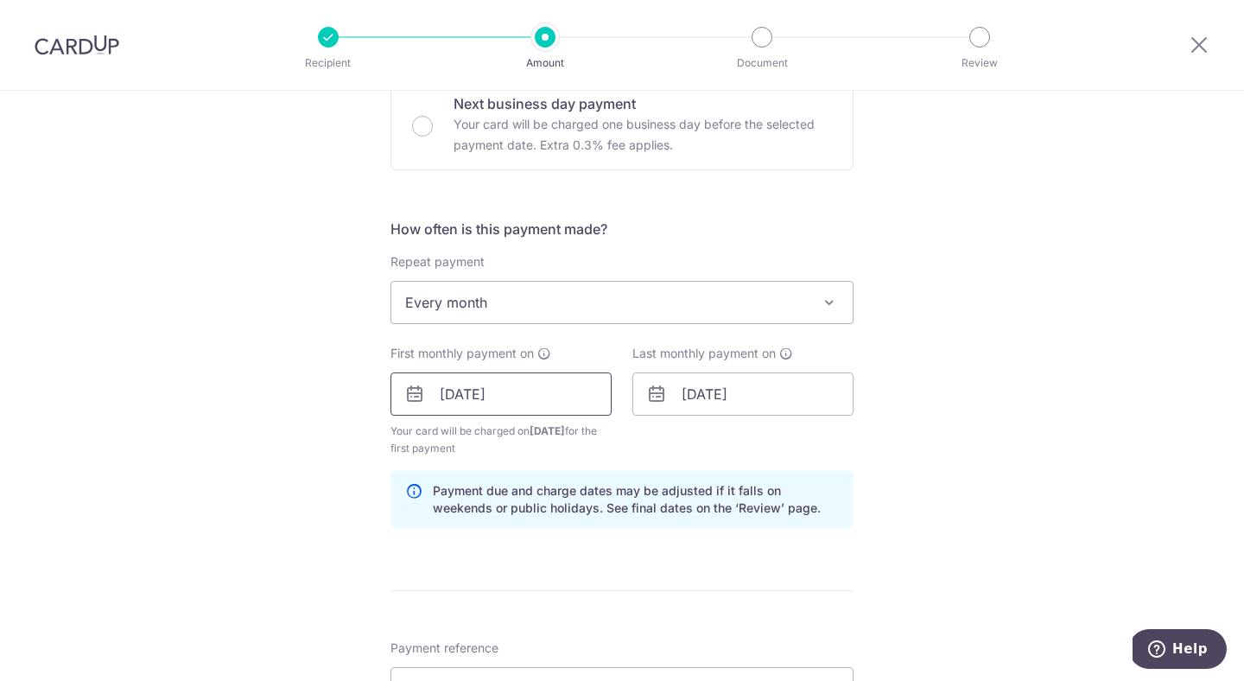
click at [529, 402] on input "25/09/2025" at bounding box center [501, 393] width 221 height 43
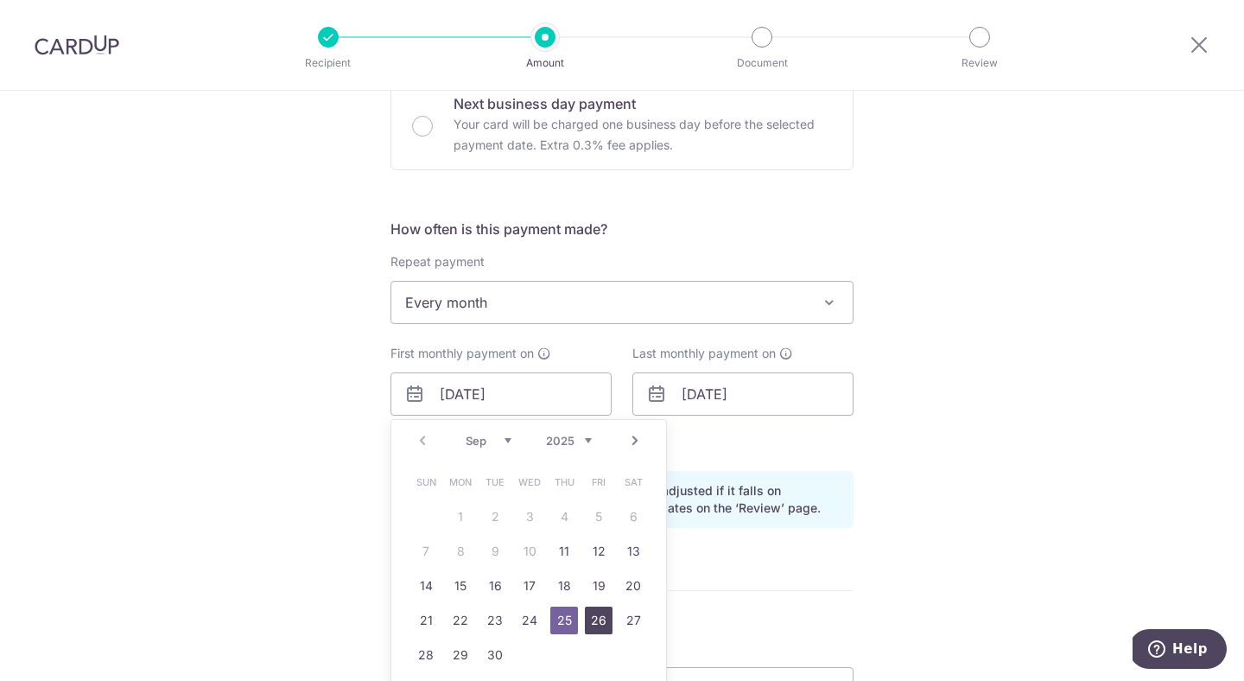
click at [608, 614] on link "26" at bounding box center [599, 621] width 28 height 28
type input "[DATE]"
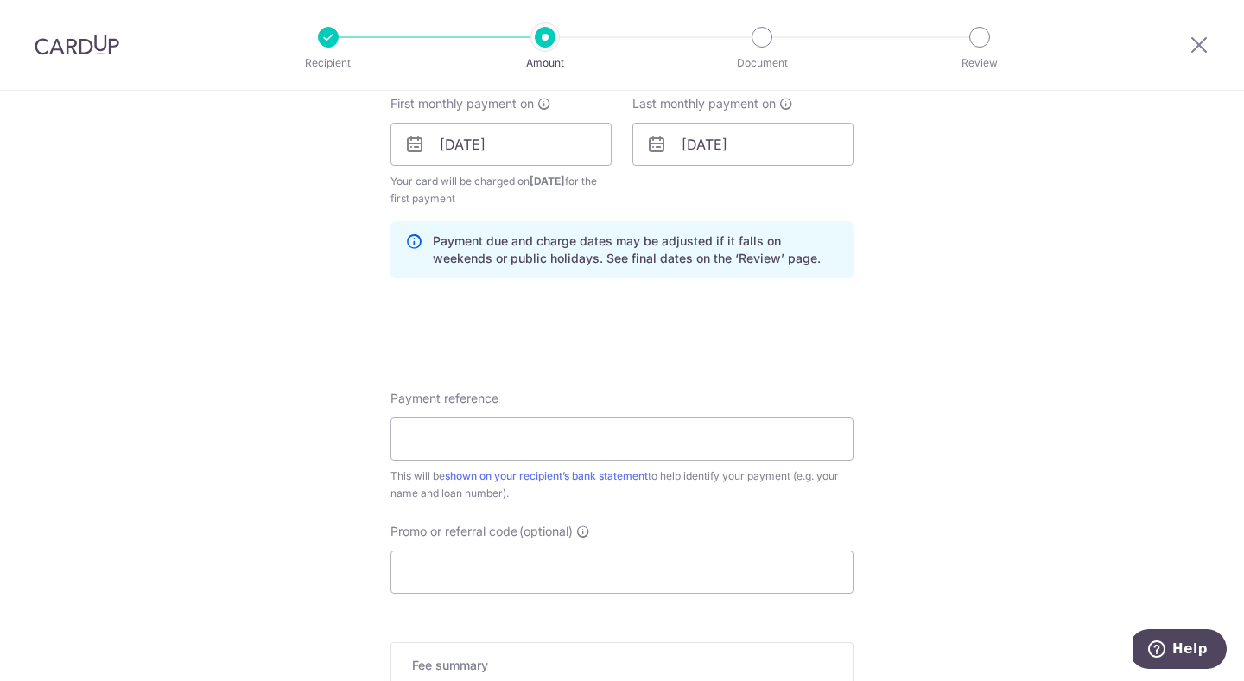
scroll to position [1297, 0]
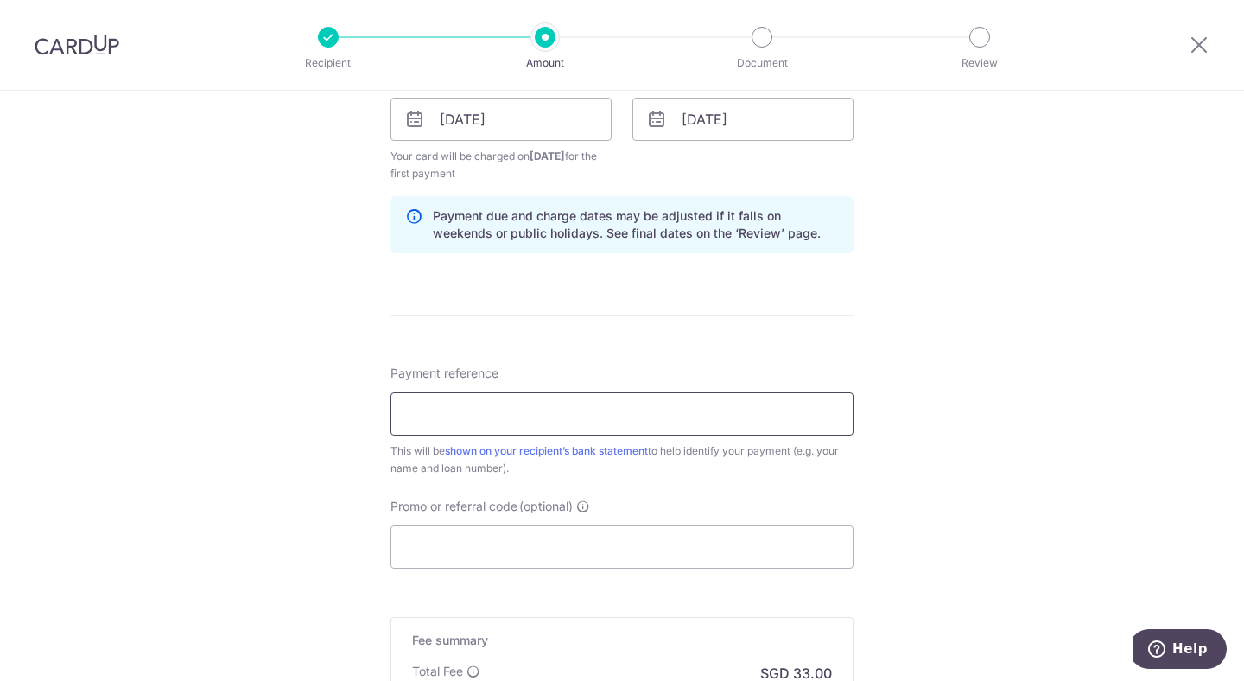
click at [536, 415] on input "Payment reference" at bounding box center [622, 413] width 463 height 43
type input "LR Mortgage Payment"
click at [504, 533] on input "Promo or referral code (optional)" at bounding box center [622, 546] width 463 height 43
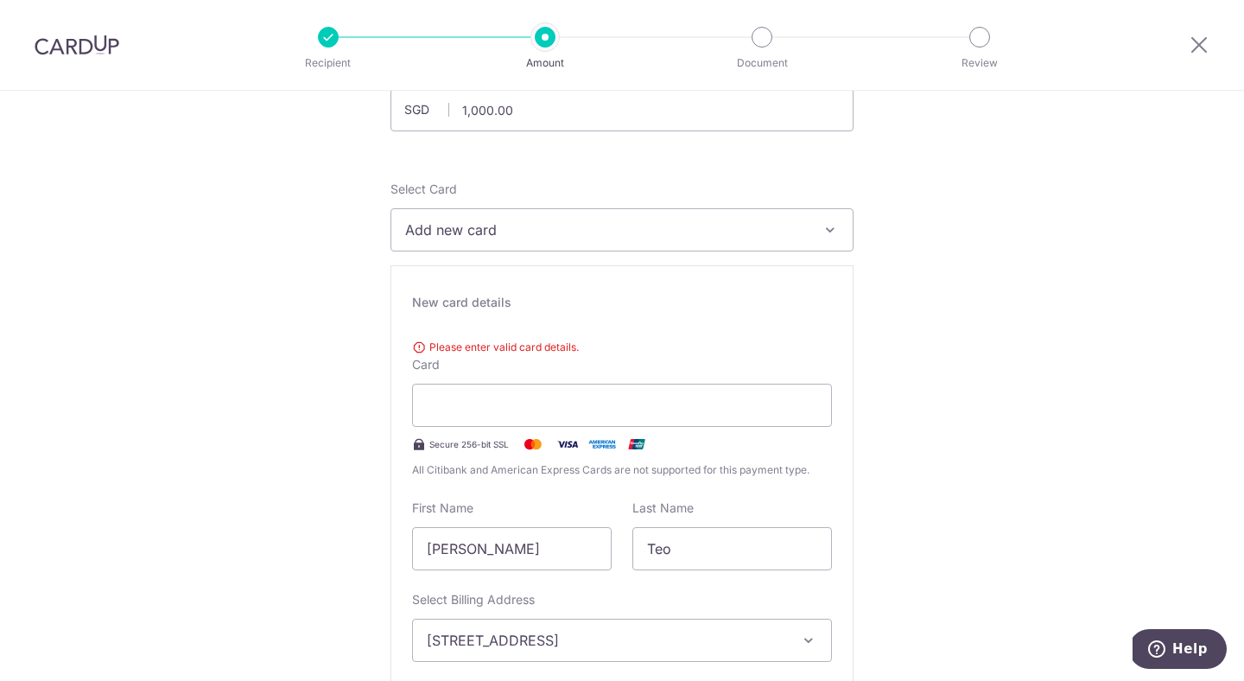
scroll to position [120, 0]
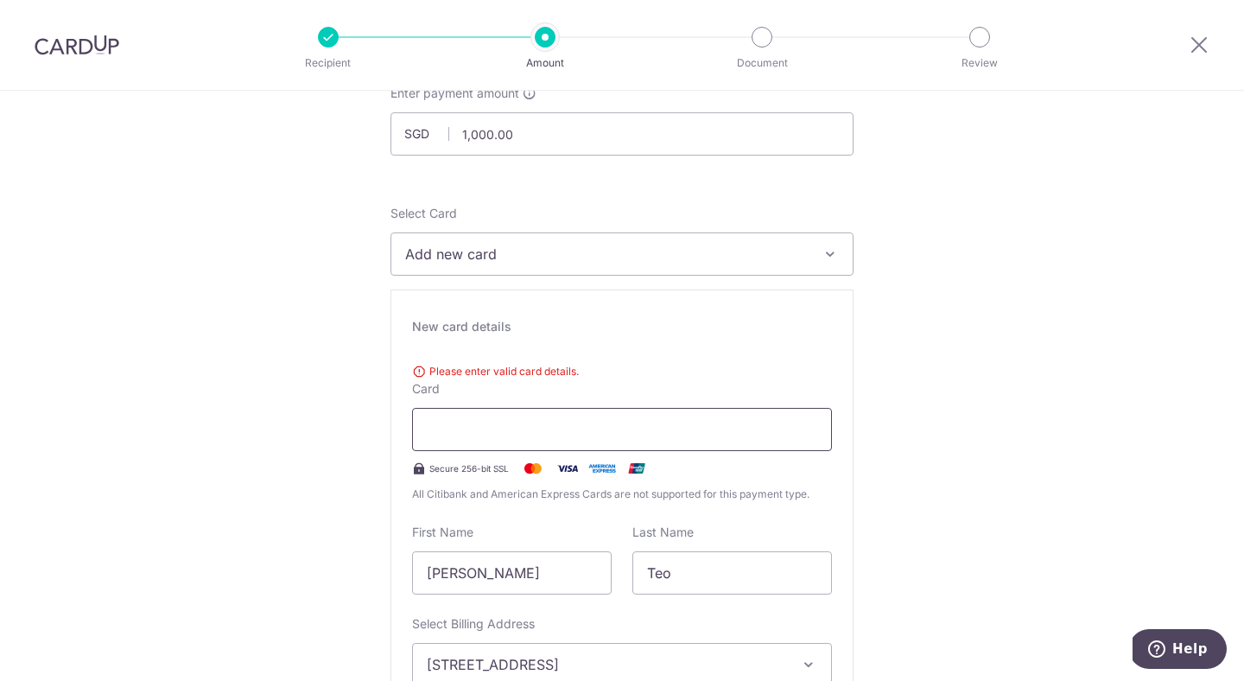
type input "OFF225"
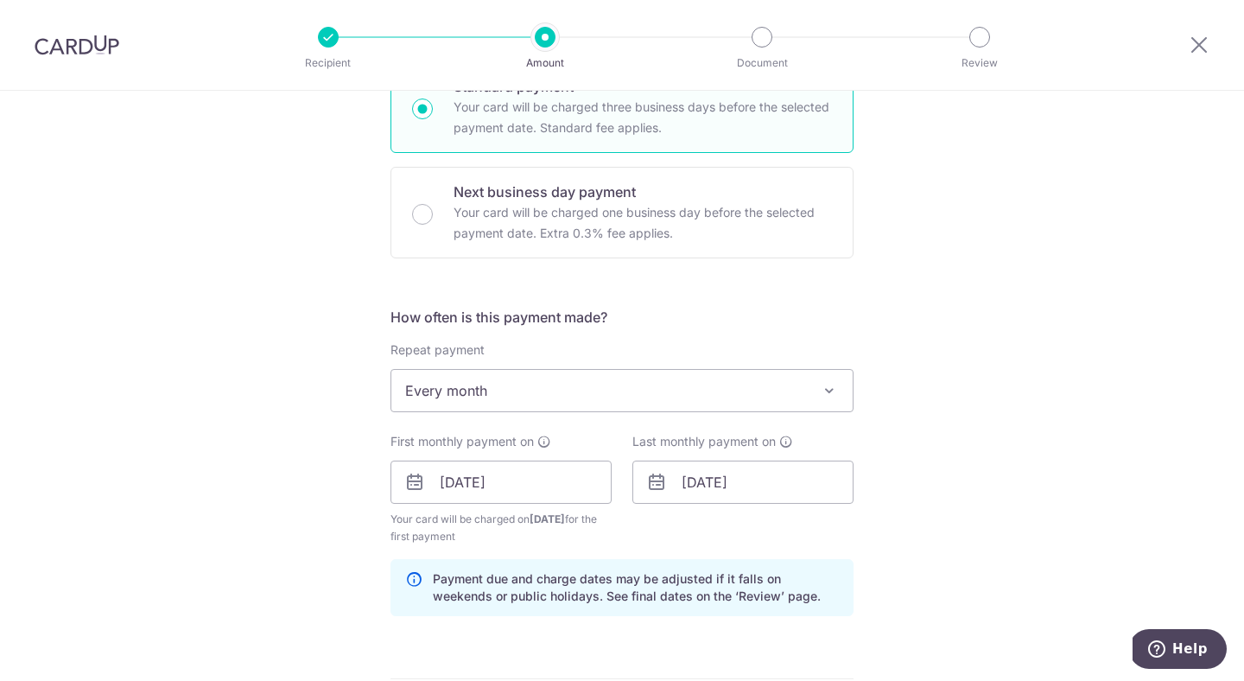
scroll to position [1596, 0]
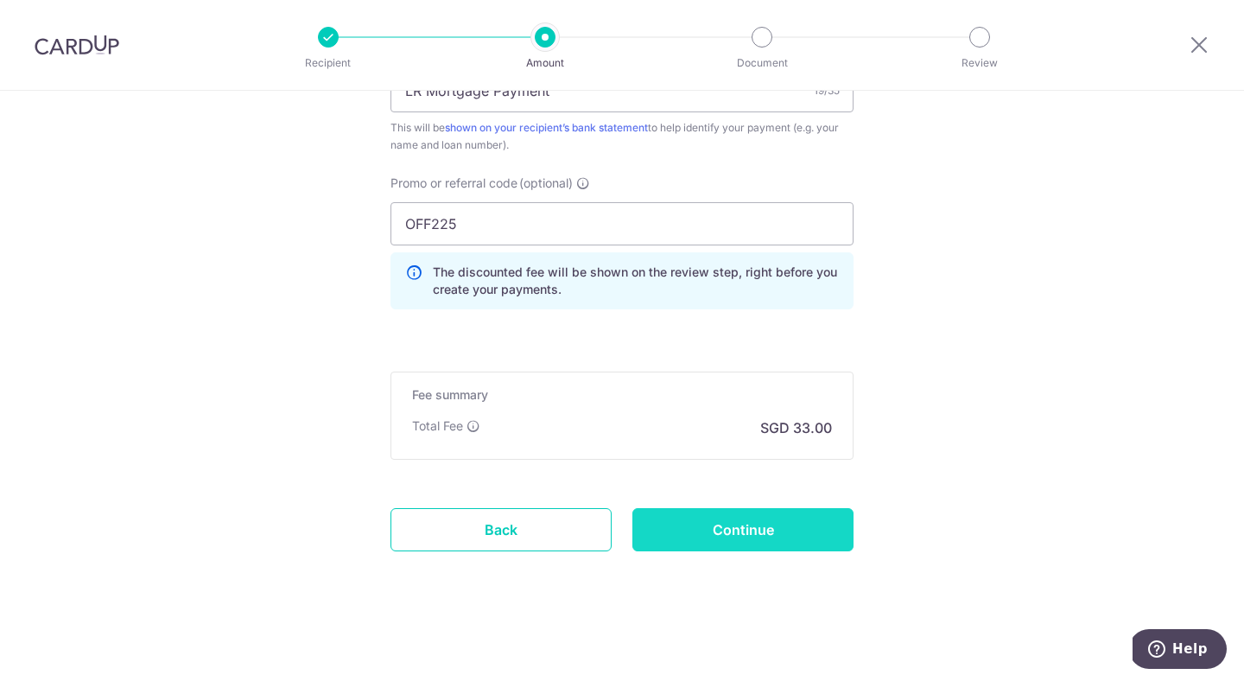
click at [798, 525] on input "Continue" at bounding box center [743, 529] width 221 height 43
type input "Create Schedule"
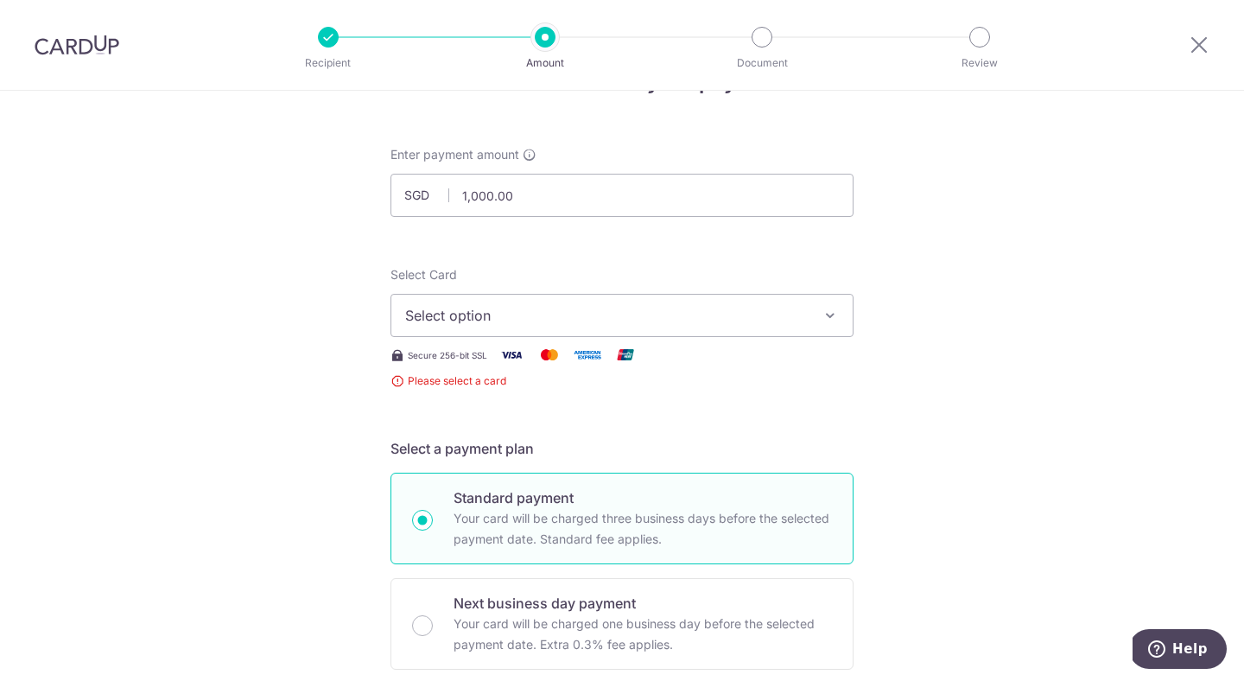
scroll to position [43, 0]
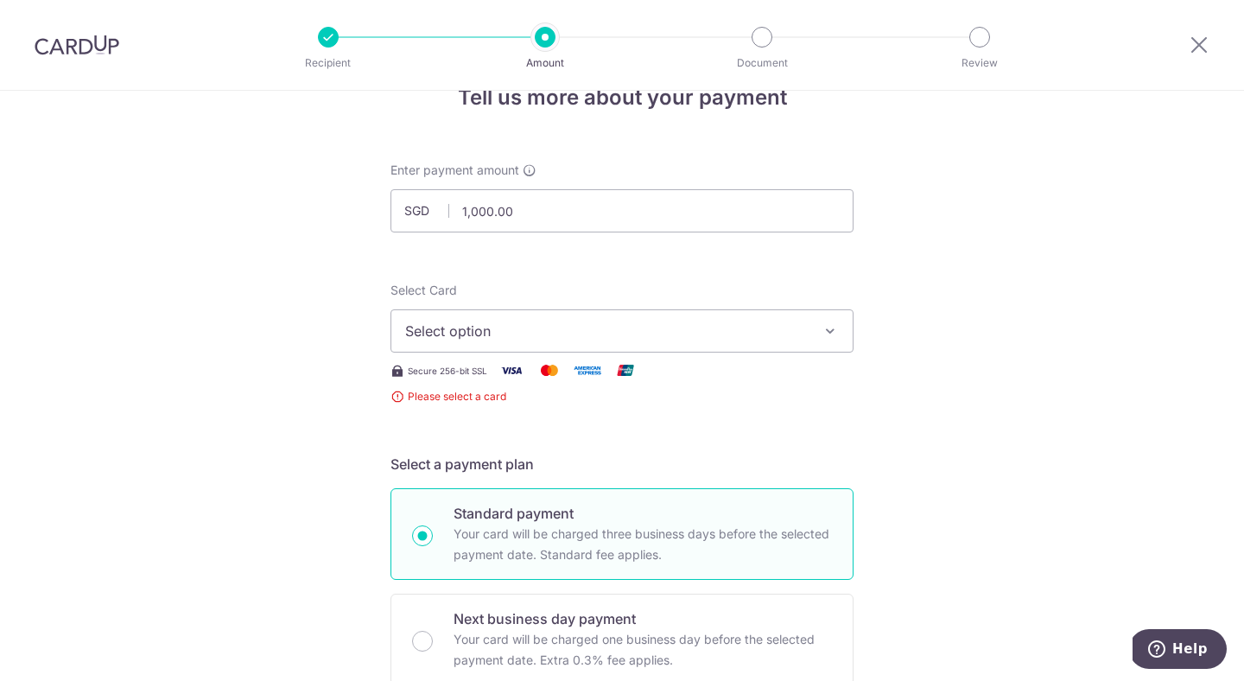
click at [689, 349] on button "Select option" at bounding box center [622, 330] width 463 height 43
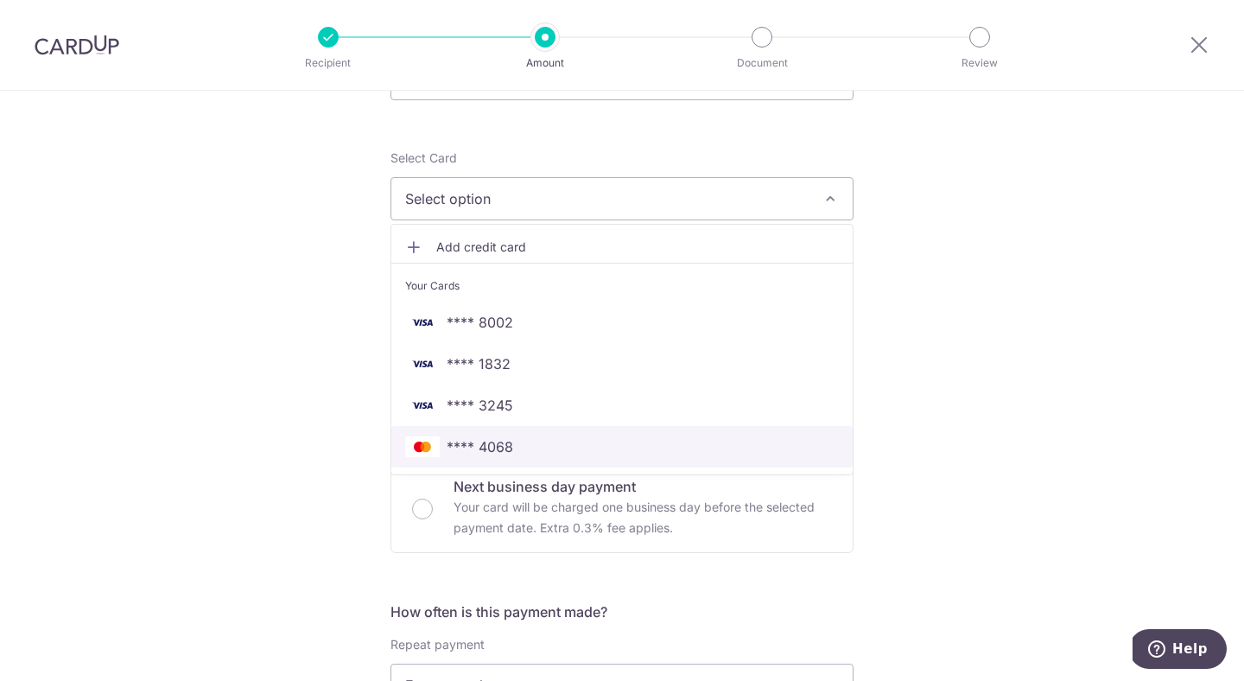
scroll to position [179, 0]
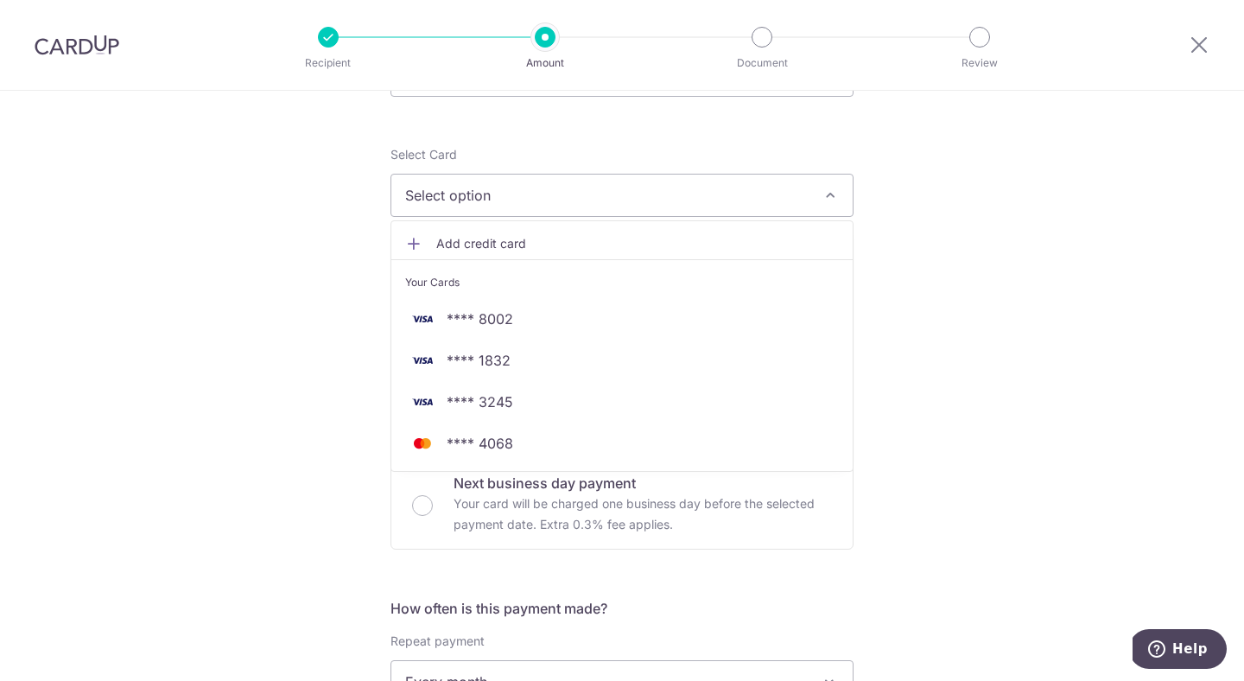
click at [689, 246] on span "Add credit card" at bounding box center [637, 243] width 403 height 17
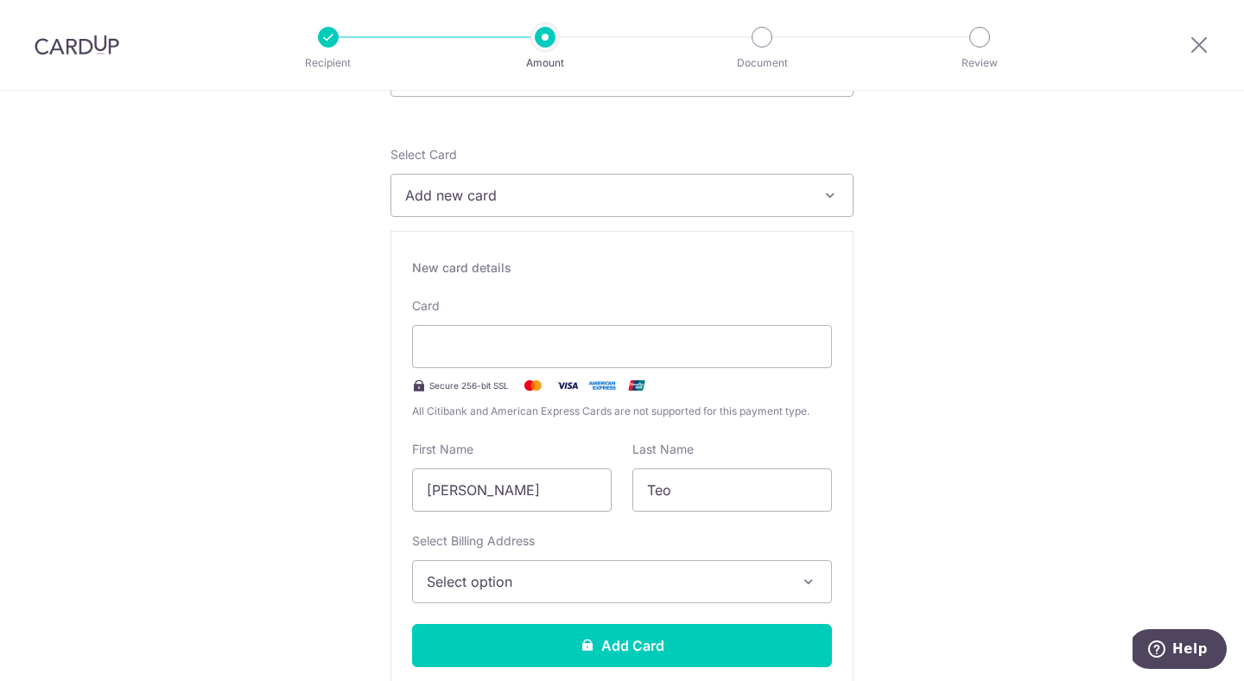
click at [540, 569] on button "Select option" at bounding box center [622, 581] width 420 height 43
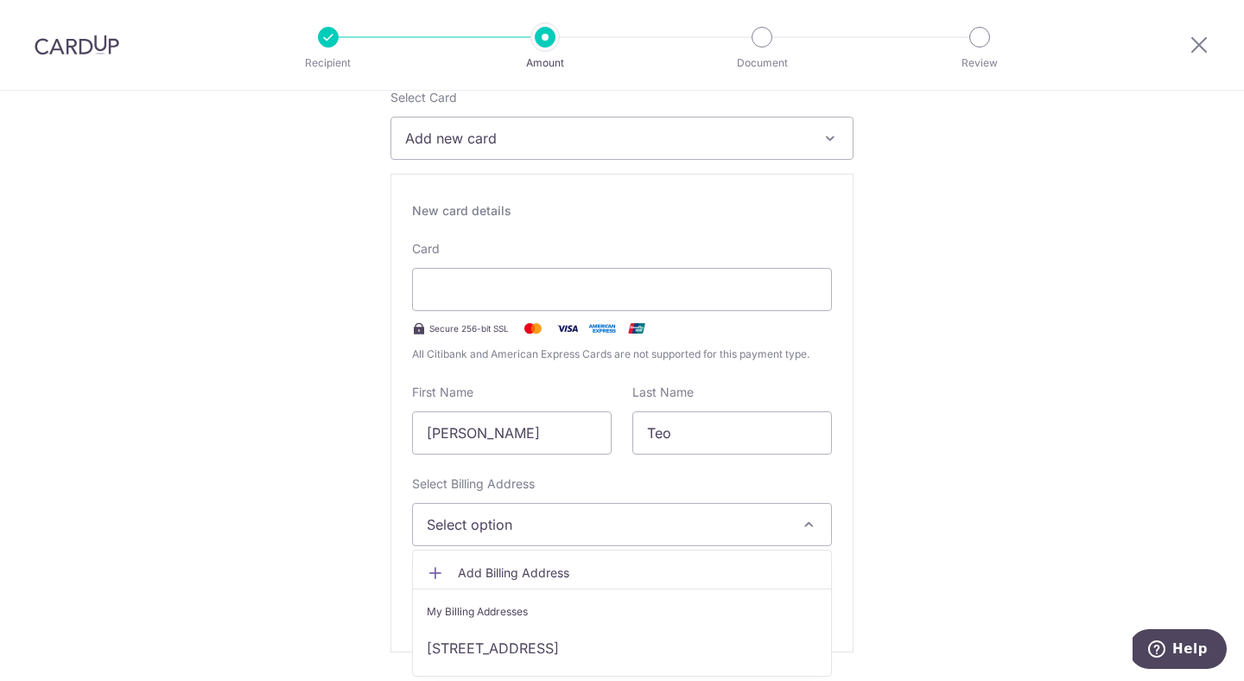
scroll to position [277, 0]
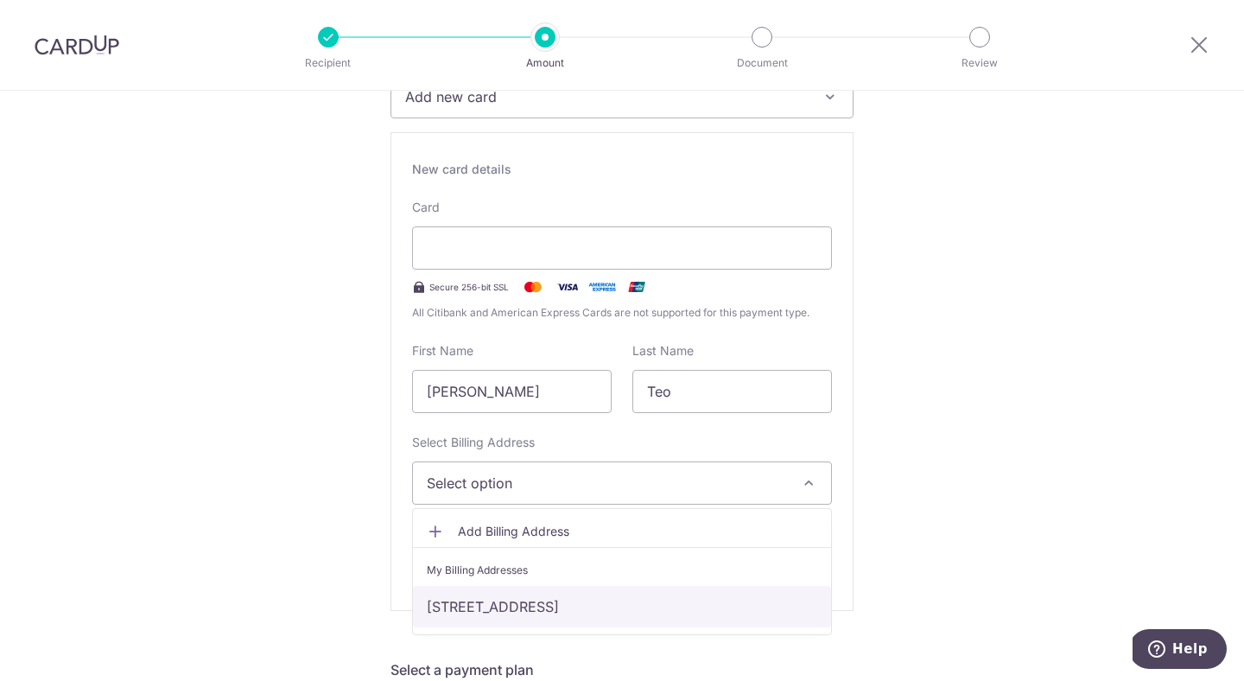
click at [538, 610] on link "37 HOUGANG AVENUE 7 EVERGREEN PARK SINGAPORE, #14-02, Singapore, Singapore-5388…" at bounding box center [622, 606] width 418 height 41
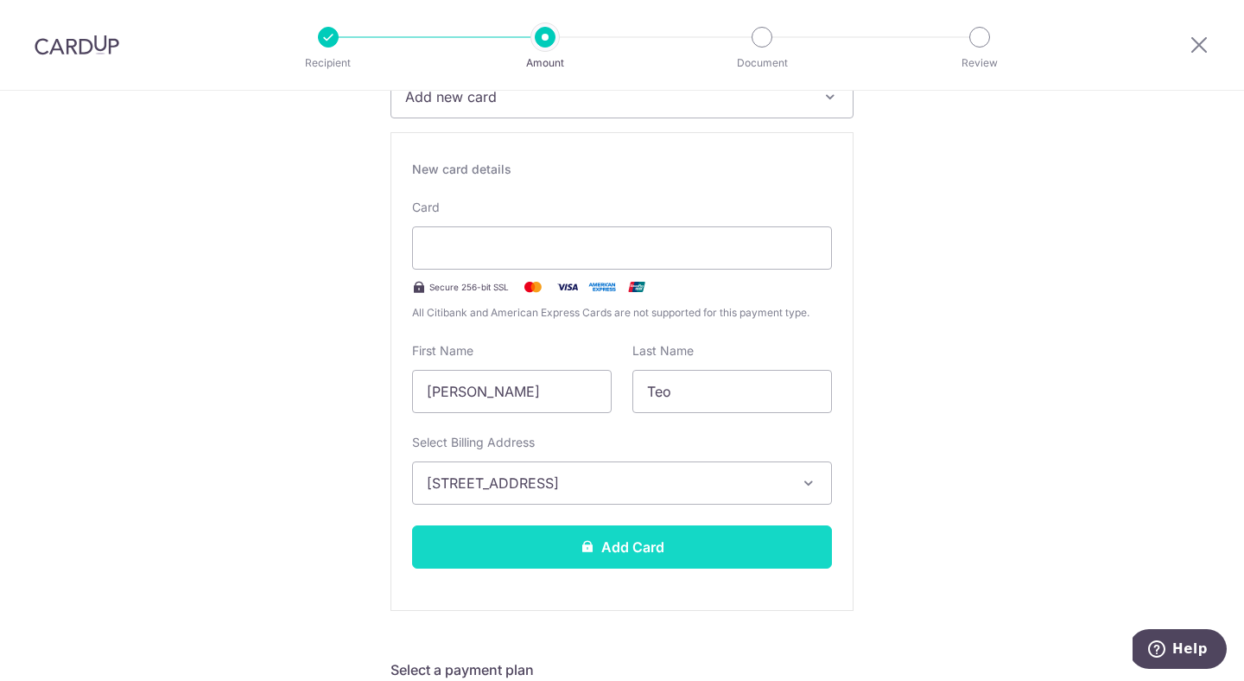
click at [571, 557] on button "Add Card" at bounding box center [622, 546] width 420 height 43
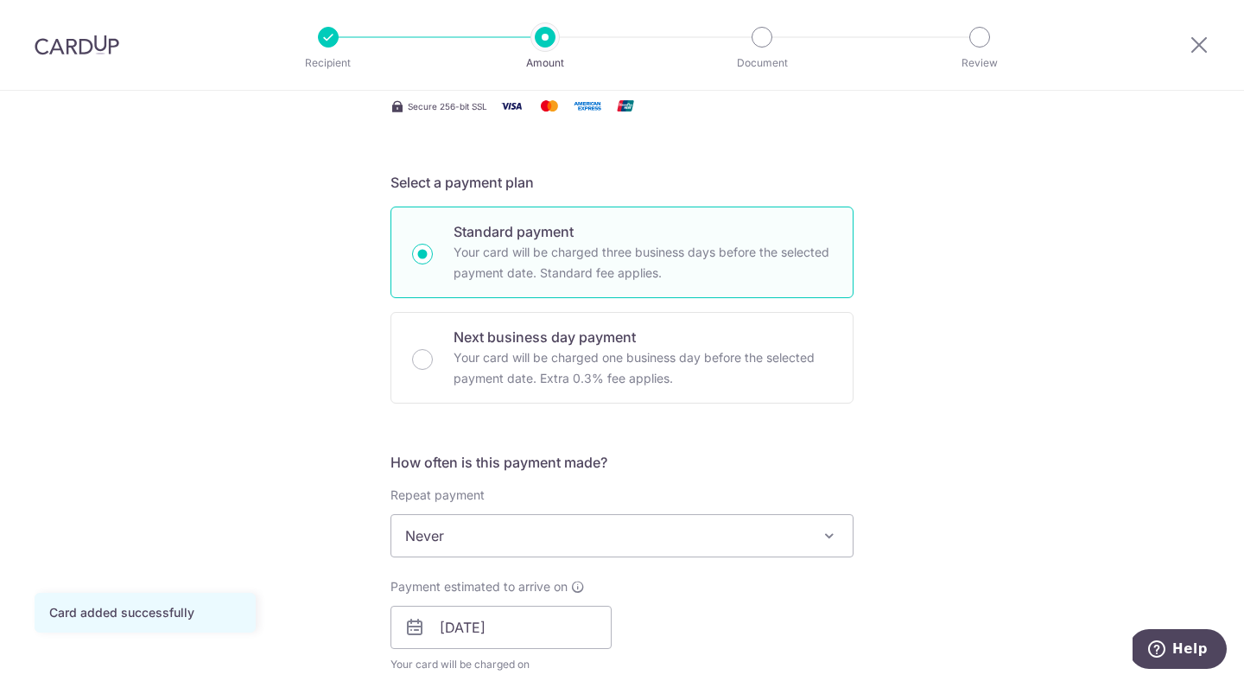
scroll to position [418, 0]
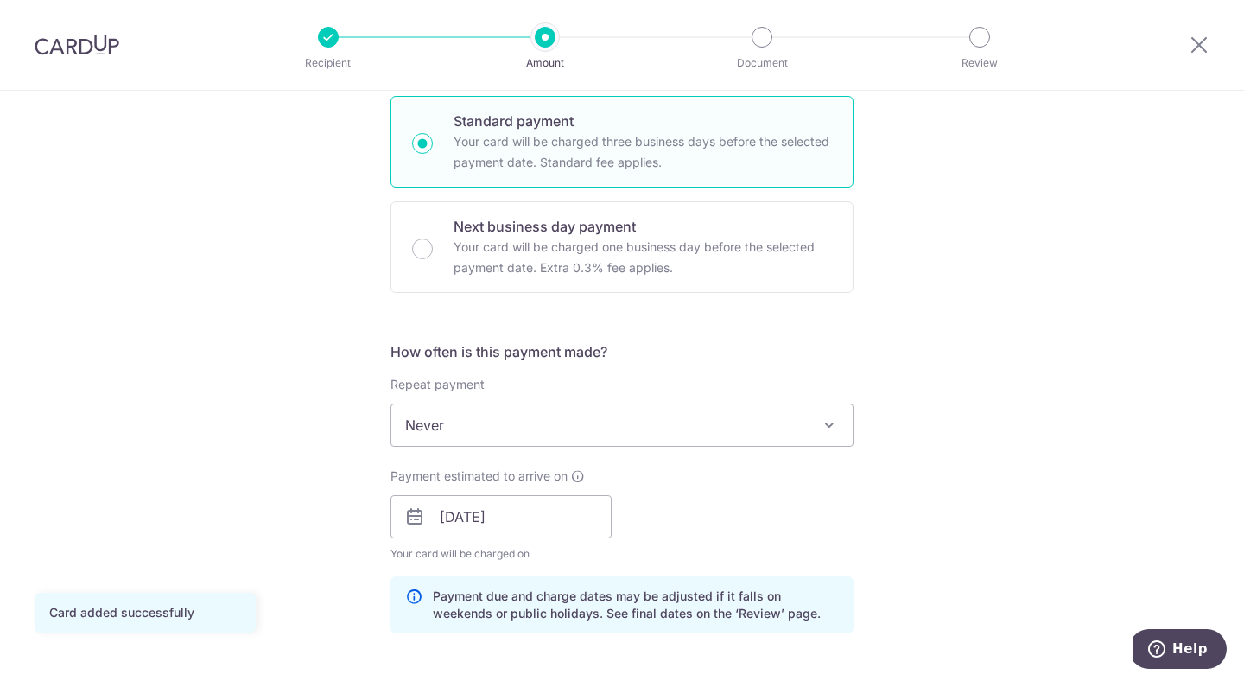
click at [544, 442] on span "Never" at bounding box center [621, 424] width 461 height 41
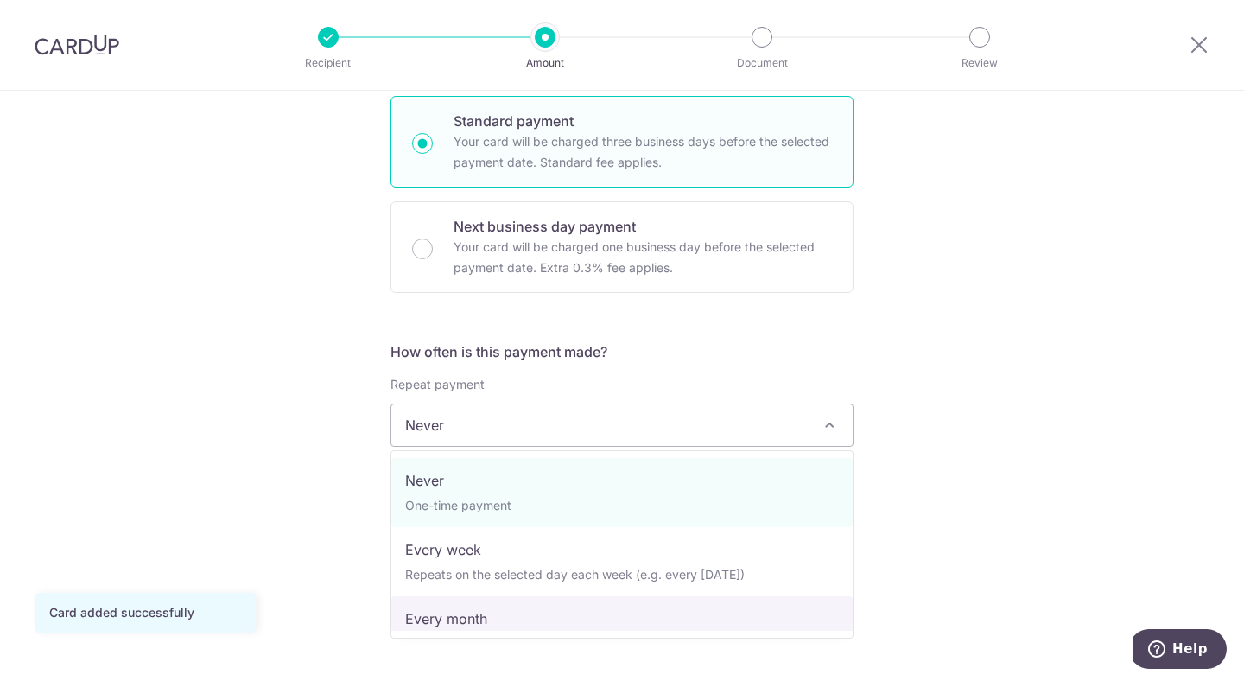
select select "3"
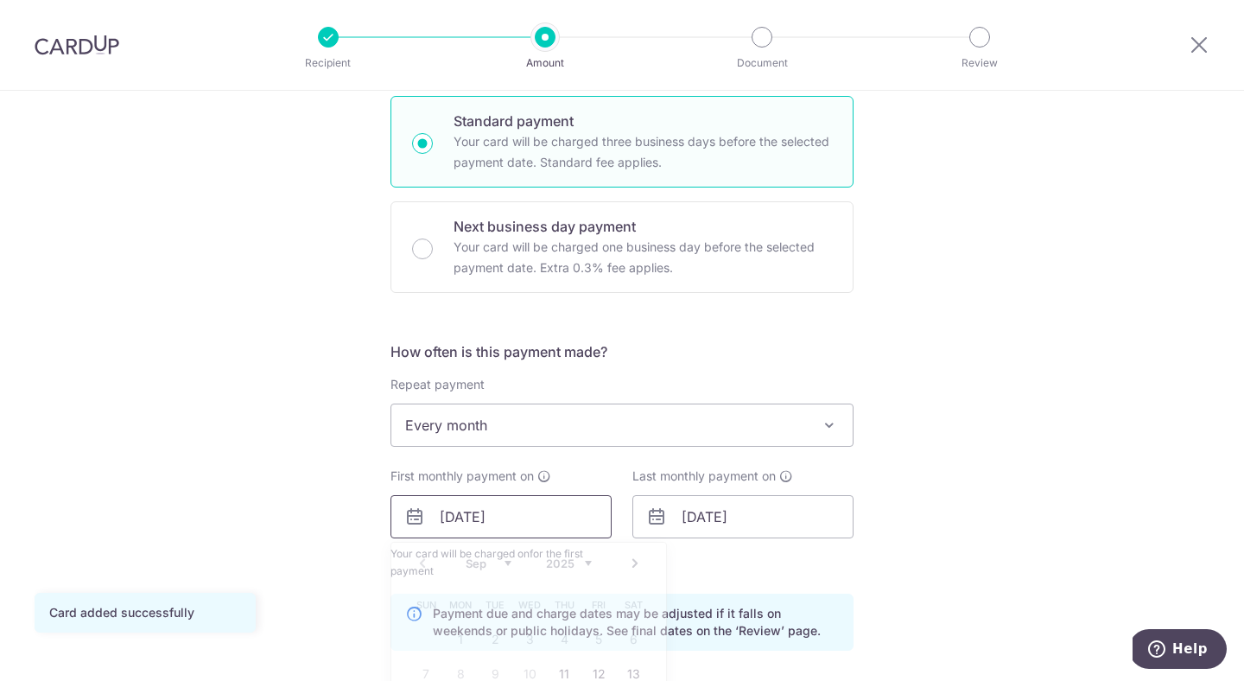
click at [487, 527] on input "[DATE]" at bounding box center [501, 516] width 221 height 43
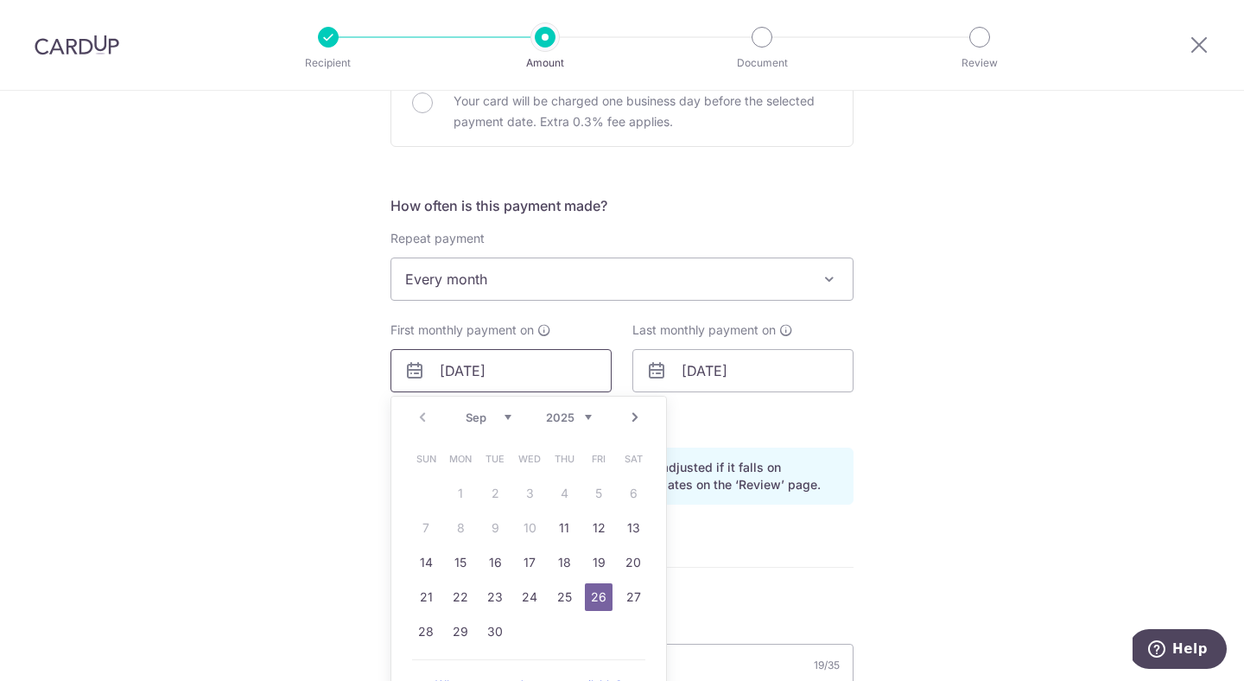
scroll to position [570, 0]
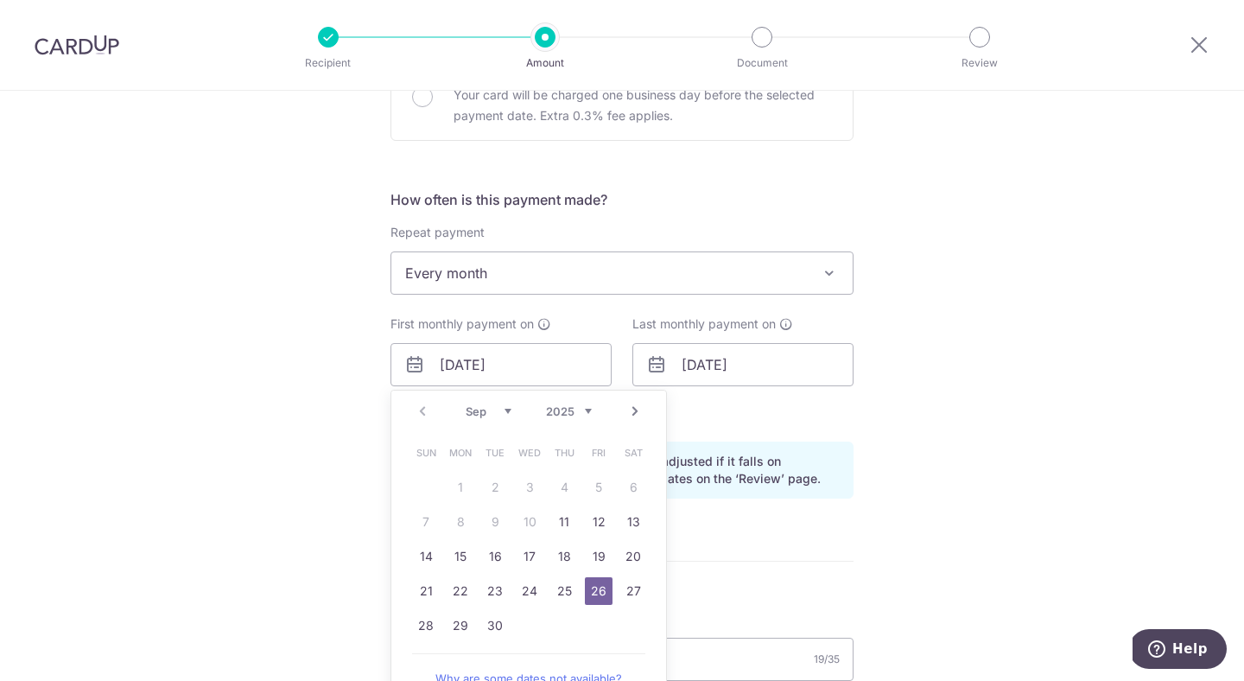
click at [599, 592] on link "26" at bounding box center [599, 591] width 28 height 28
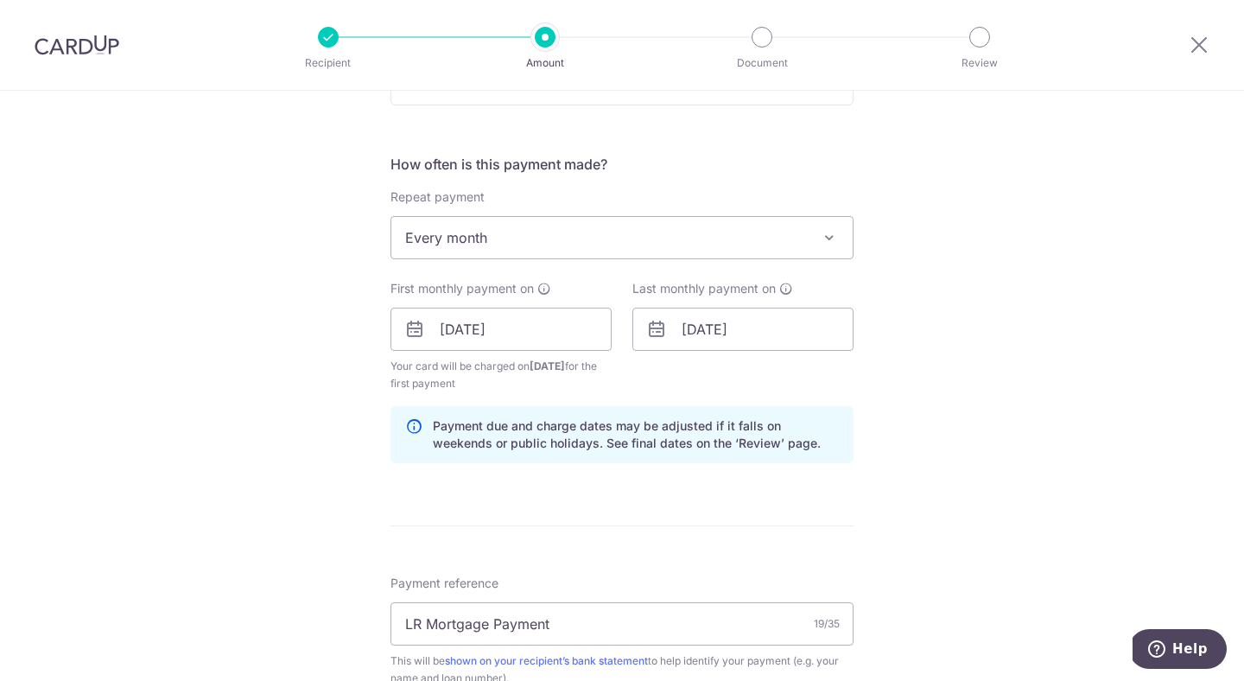
scroll to position [656, 0]
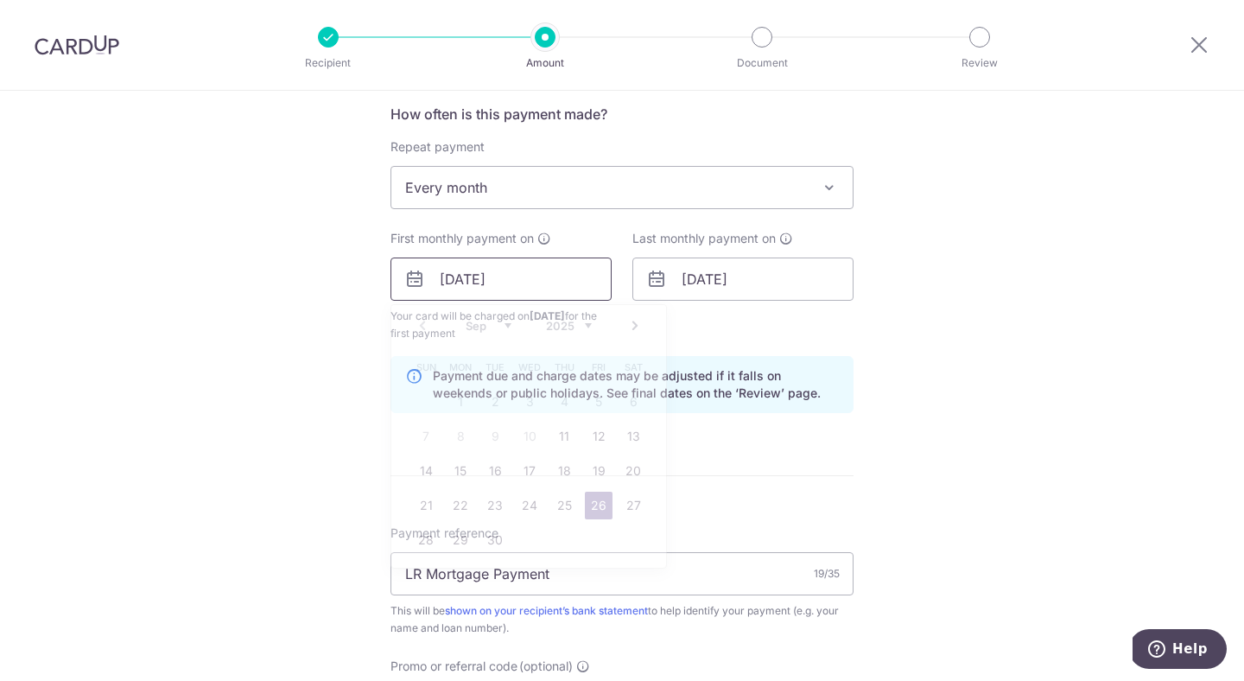
click at [516, 281] on input "26/09/2025" at bounding box center [501, 279] width 221 height 43
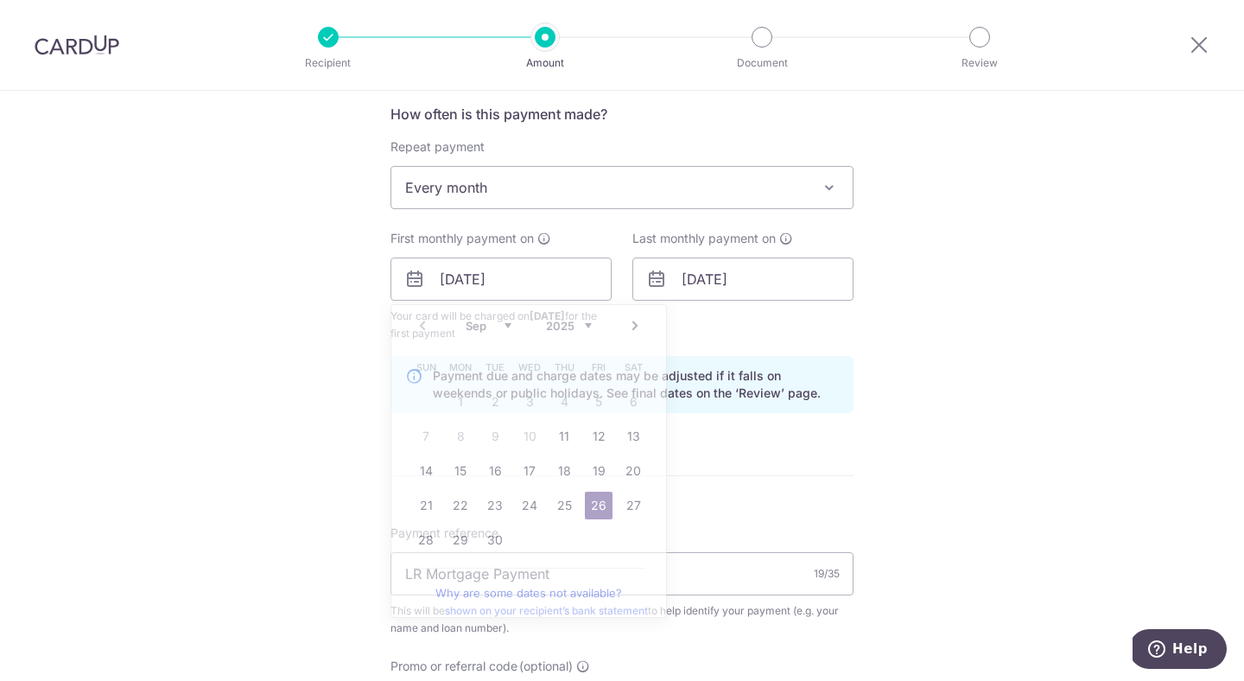
click at [360, 397] on div "Tell us more about your payment Enter payment amount SGD 1,000.00 1000.00 Card …" at bounding box center [622, 260] width 1244 height 1651
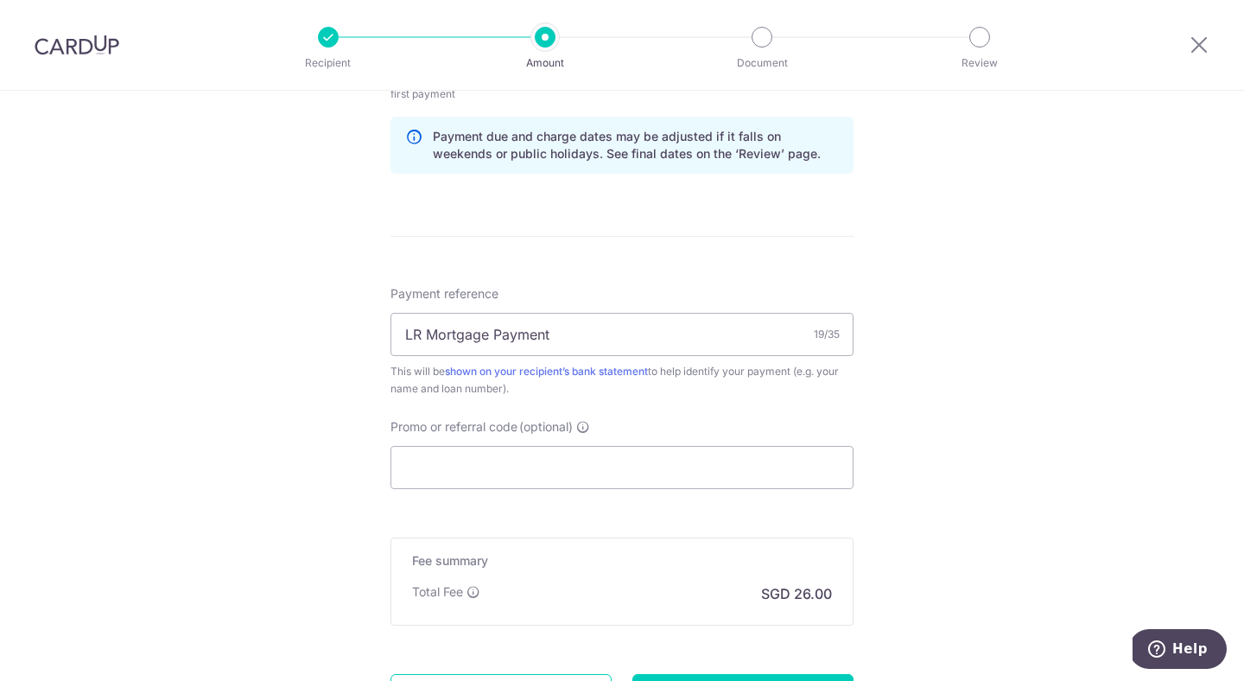
scroll to position [950, 0]
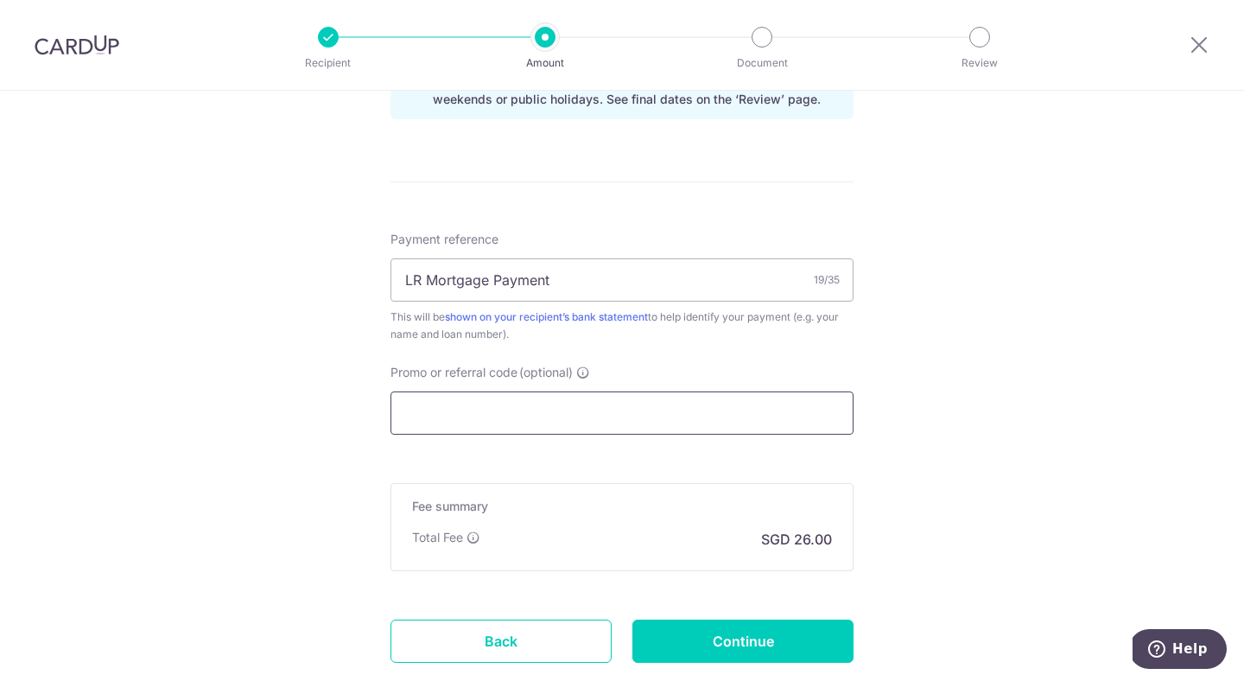
click at [447, 413] on input "Promo or referral code (optional)" at bounding box center [622, 412] width 463 height 43
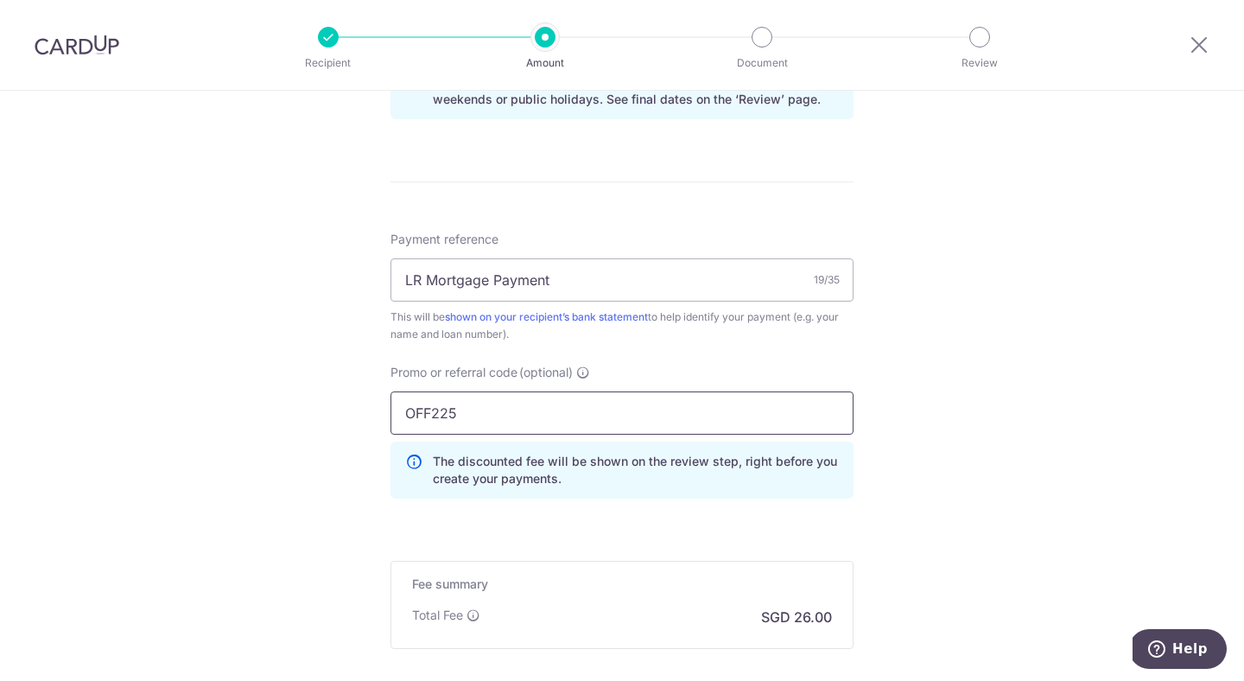
type input "OFF225"
click at [633, 535] on form "Enter payment amount SGD 1,000.00 1000.00 Card added successfully Select Card *…" at bounding box center [622, 22] width 463 height 1534
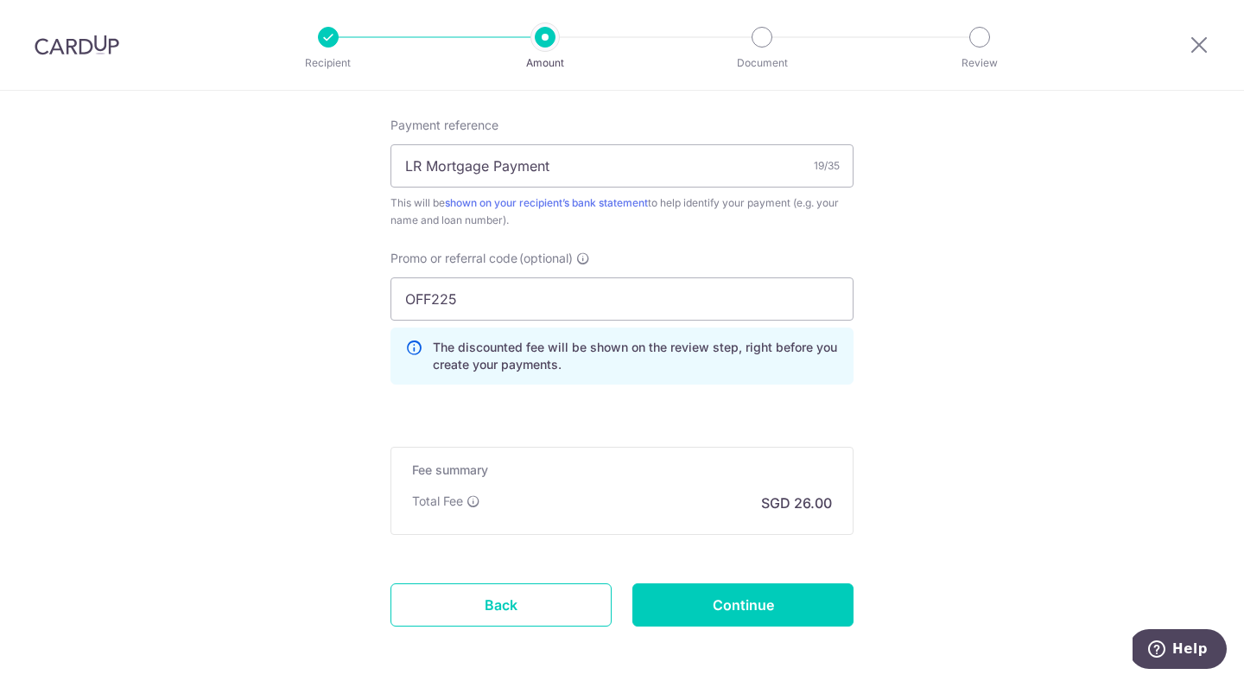
scroll to position [1082, 0]
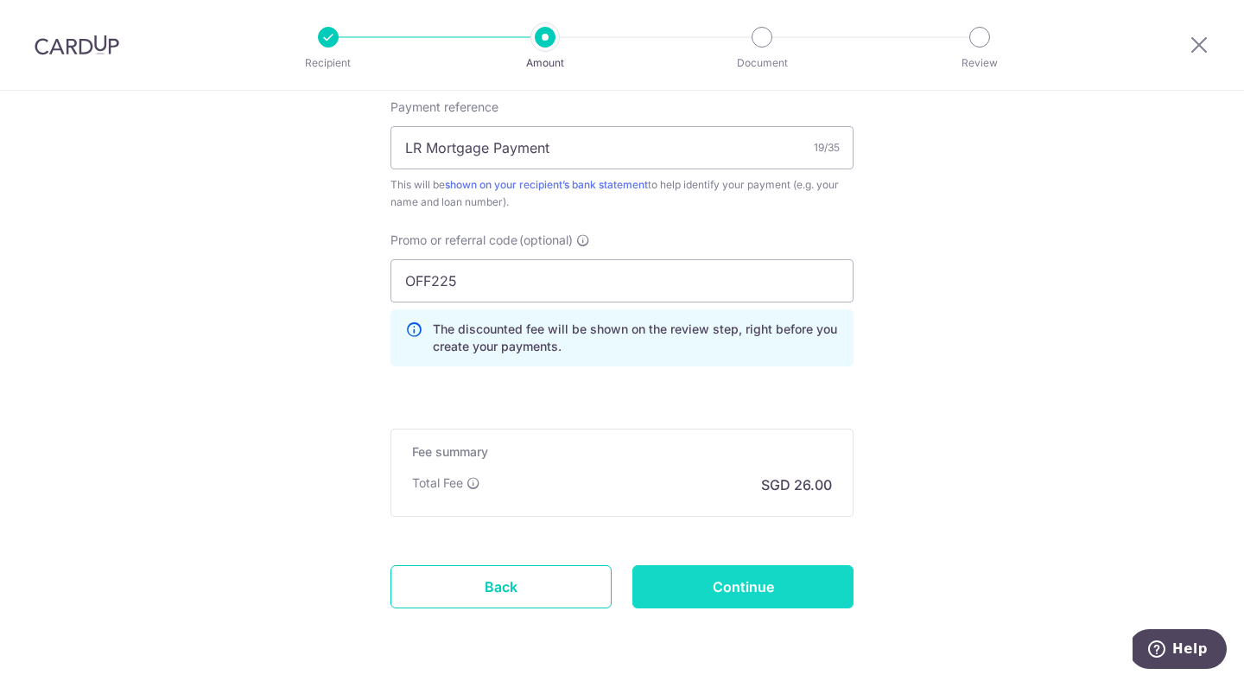
click at [672, 570] on input "Continue" at bounding box center [743, 586] width 221 height 43
type input "Create Schedule"
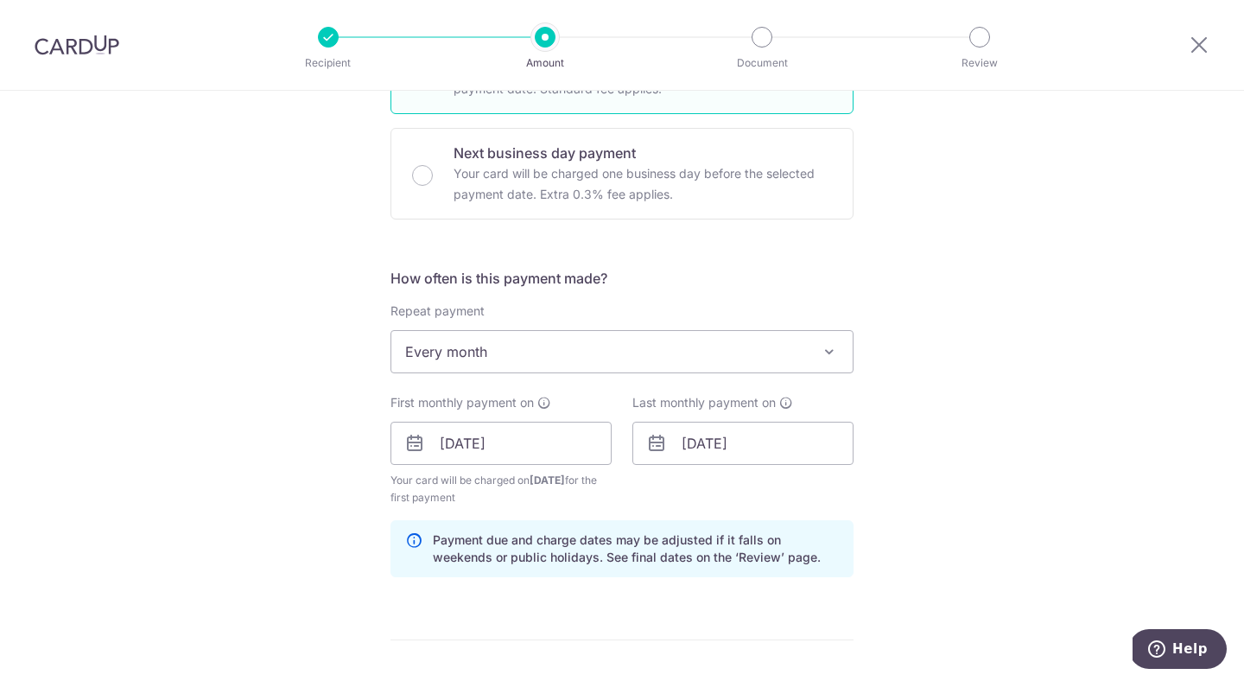
scroll to position [459, 0]
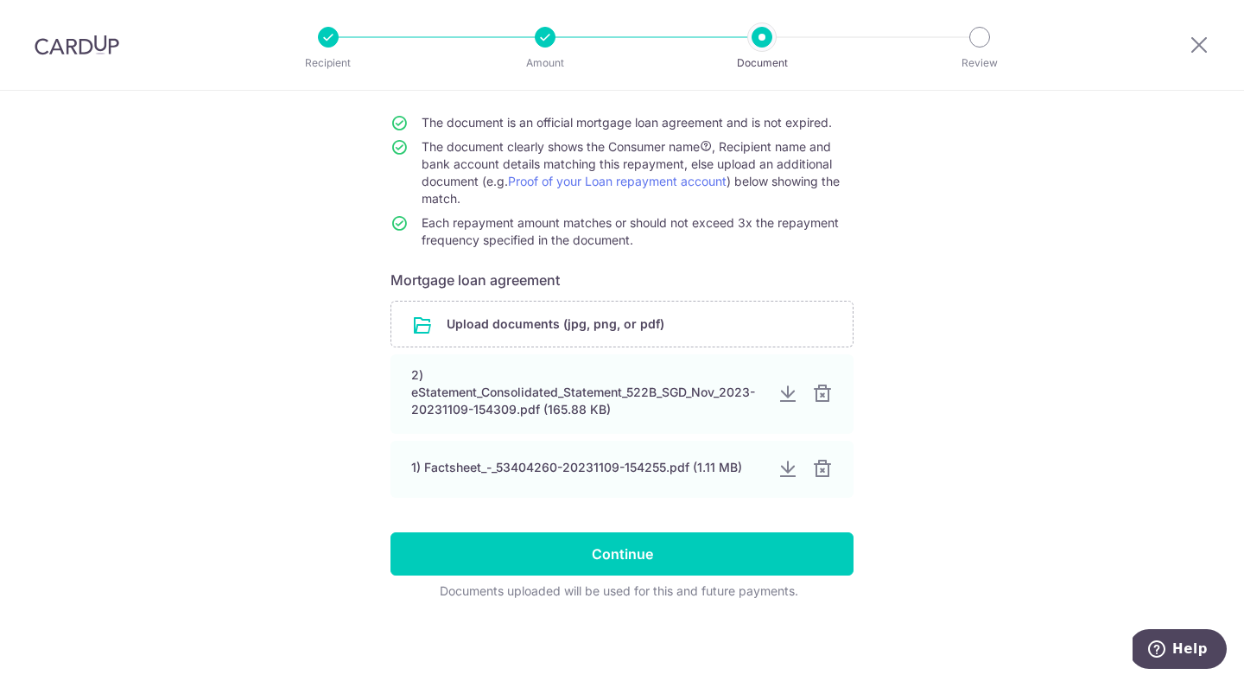
scroll to position [148, 0]
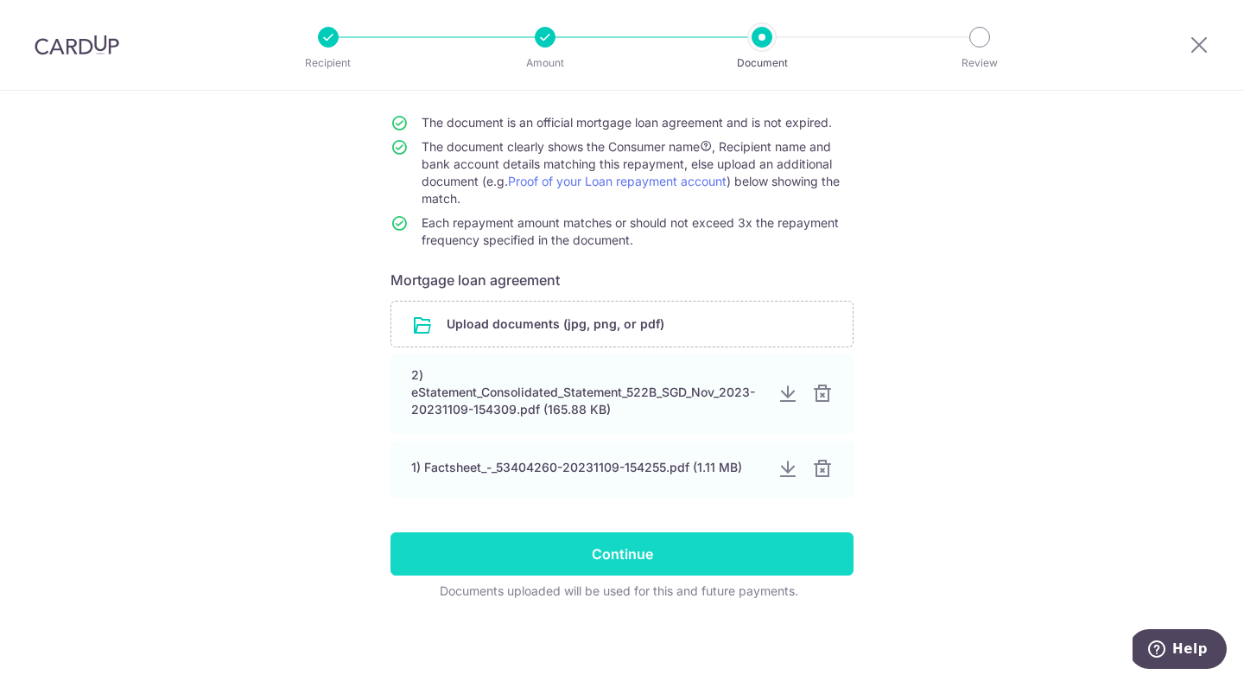
click at [652, 541] on input "Continue" at bounding box center [622, 553] width 463 height 43
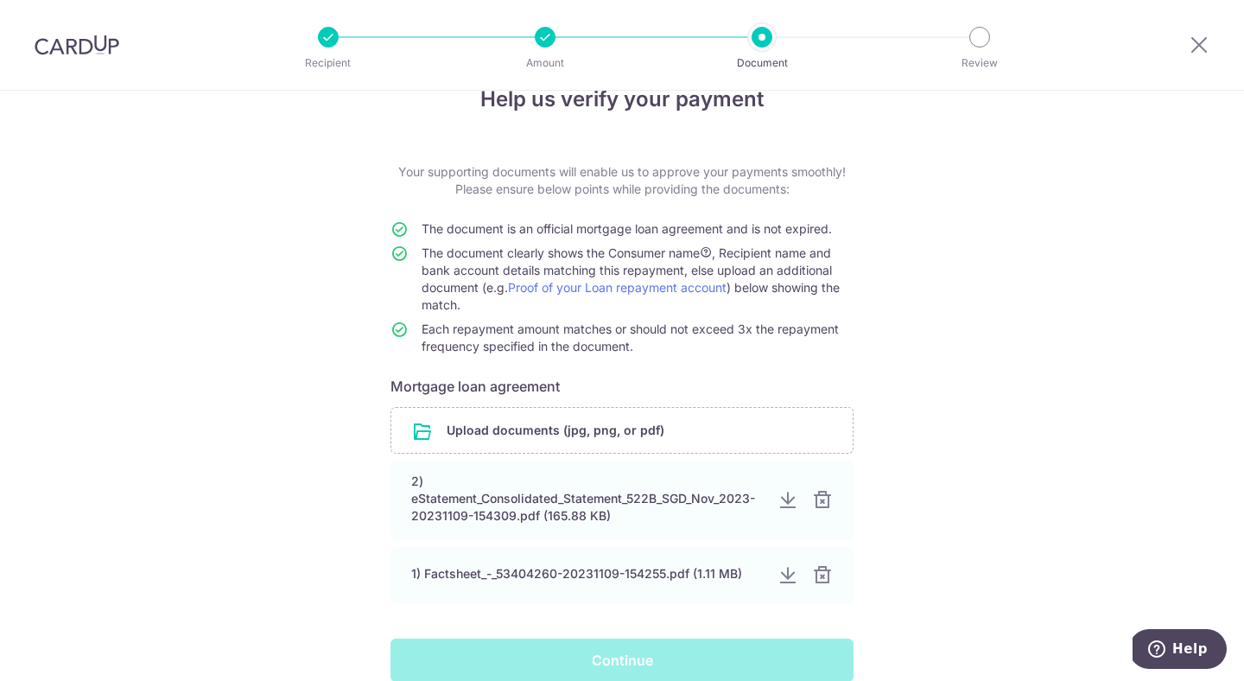
scroll to position [0, 0]
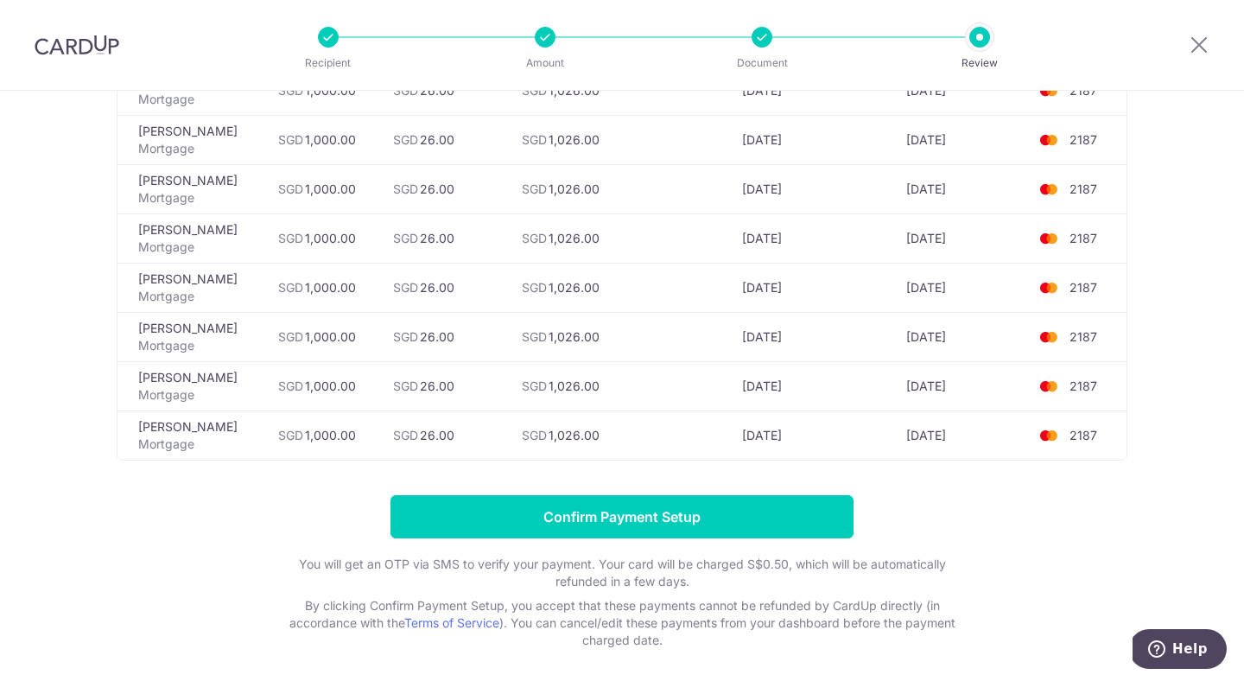
scroll to position [4705, 0]
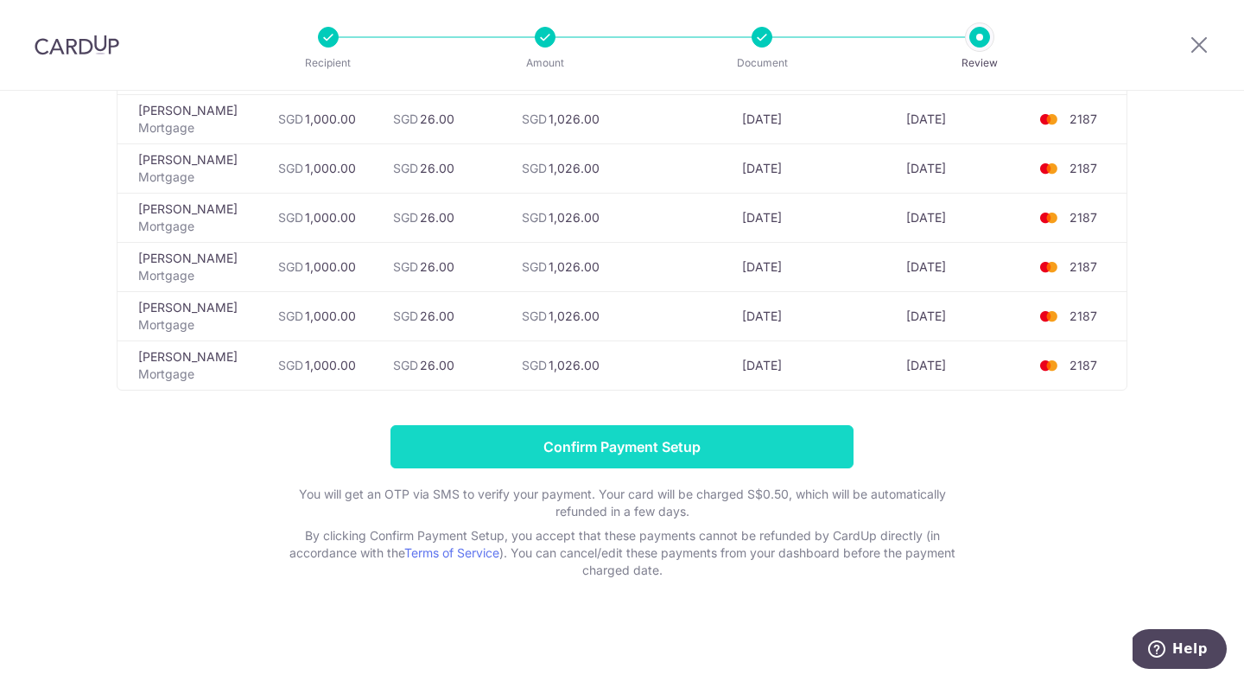
click at [646, 452] on input "Confirm Payment Setup" at bounding box center [622, 446] width 463 height 43
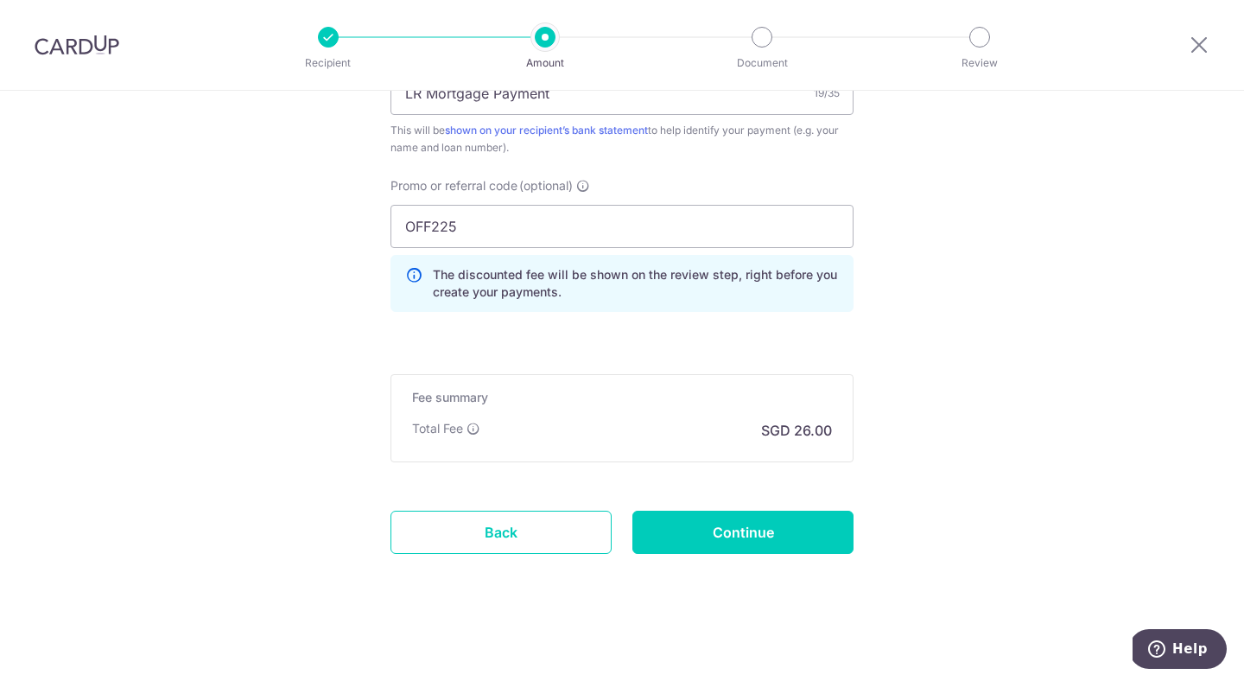
scroll to position [1122, 0]
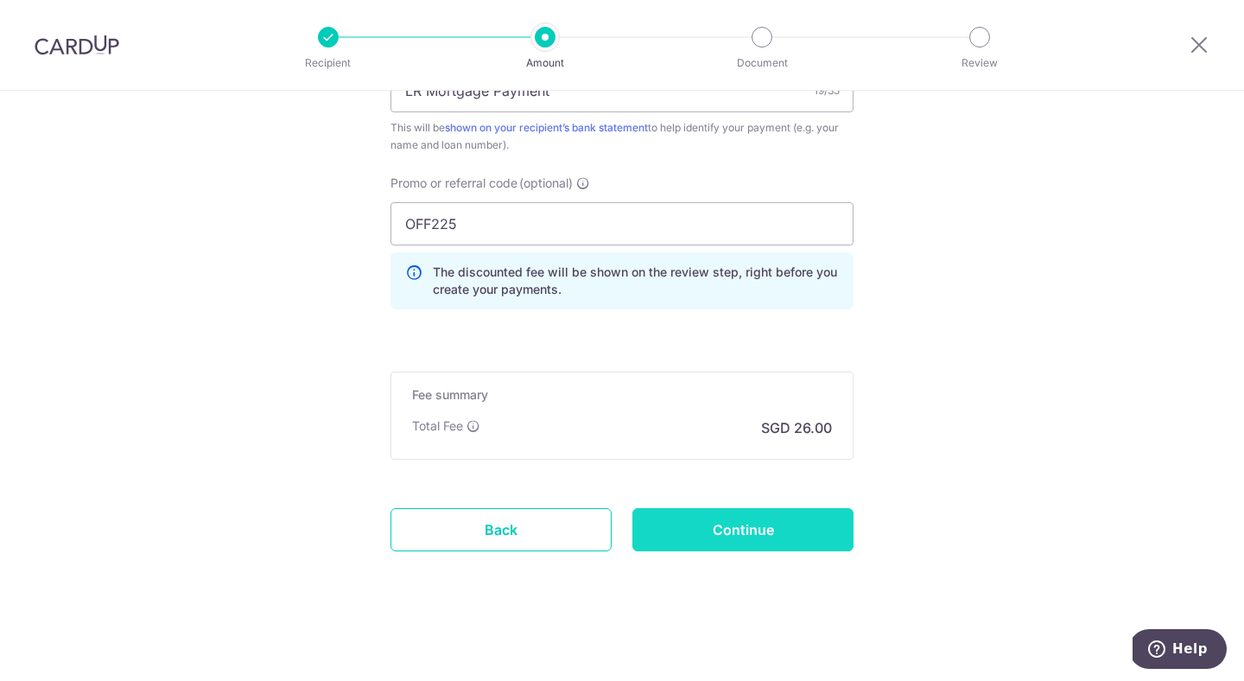
click at [697, 541] on input "Continue" at bounding box center [743, 529] width 221 height 43
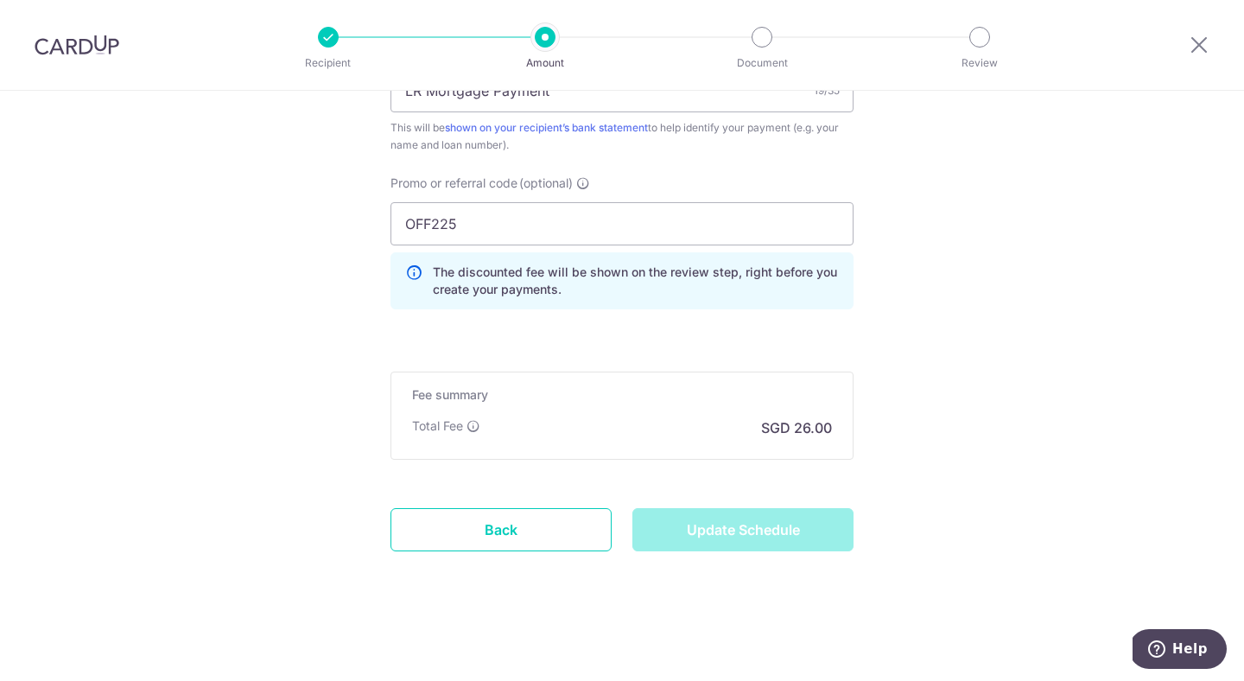
type input "Update Schedule"
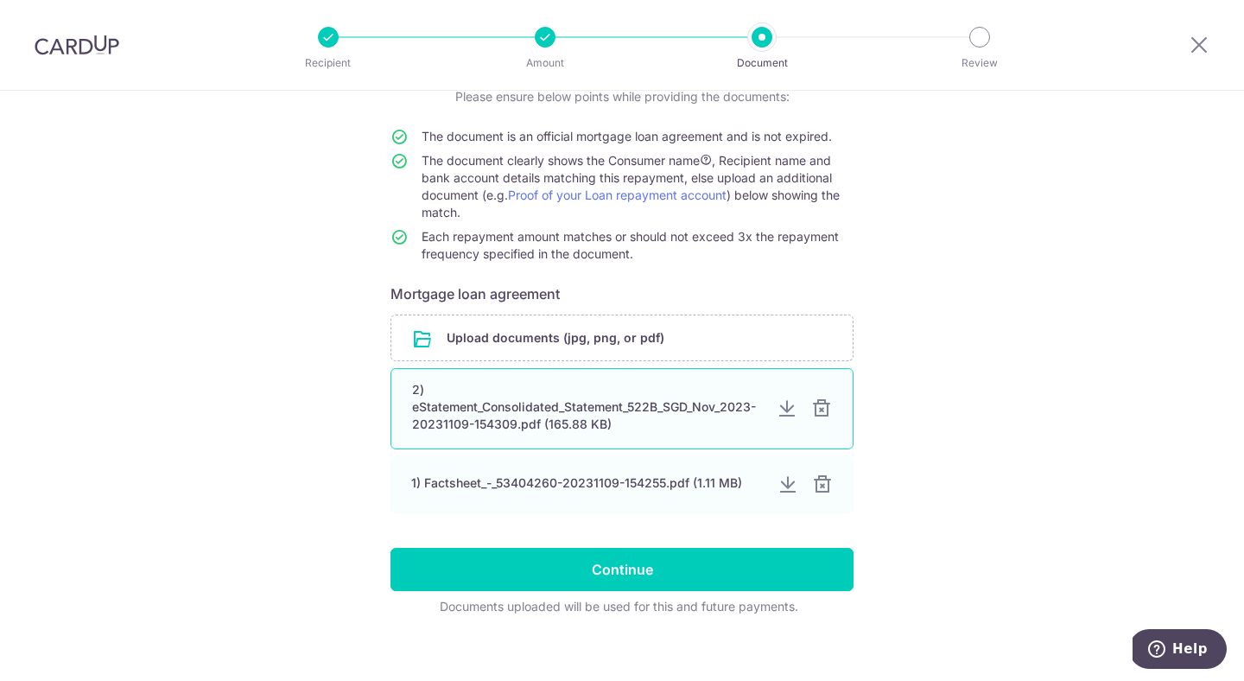
scroll to position [148, 0]
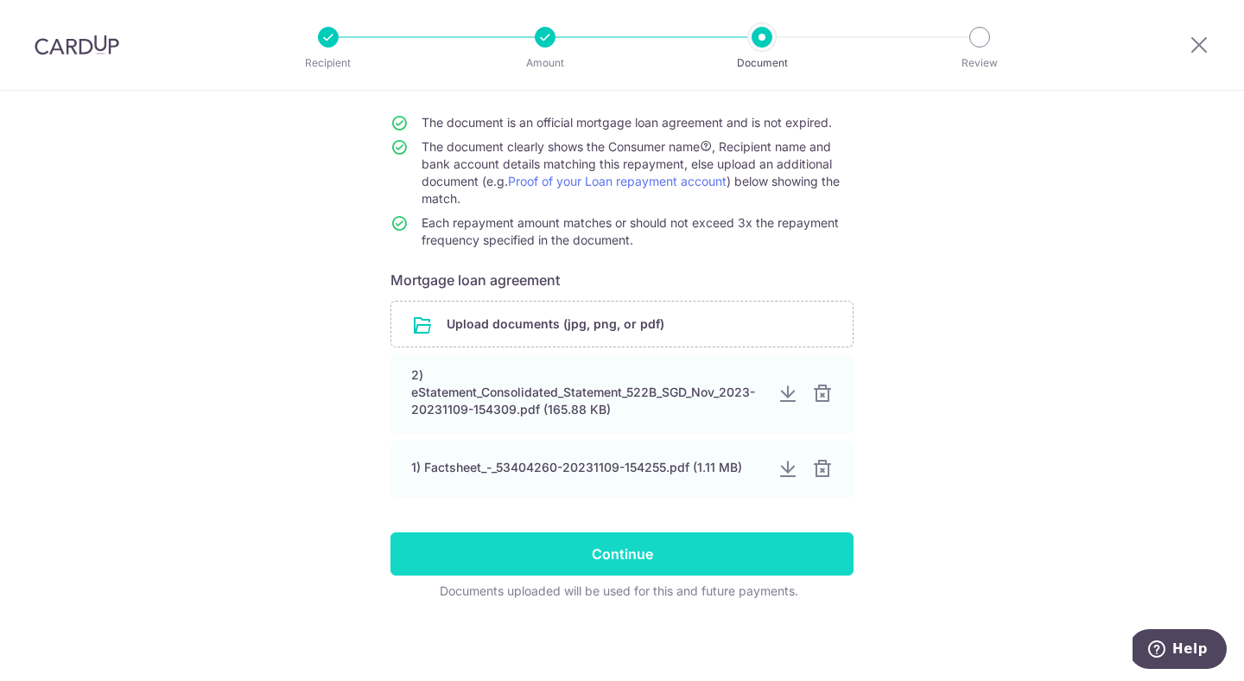
click at [664, 550] on input "Continue" at bounding box center [622, 553] width 463 height 43
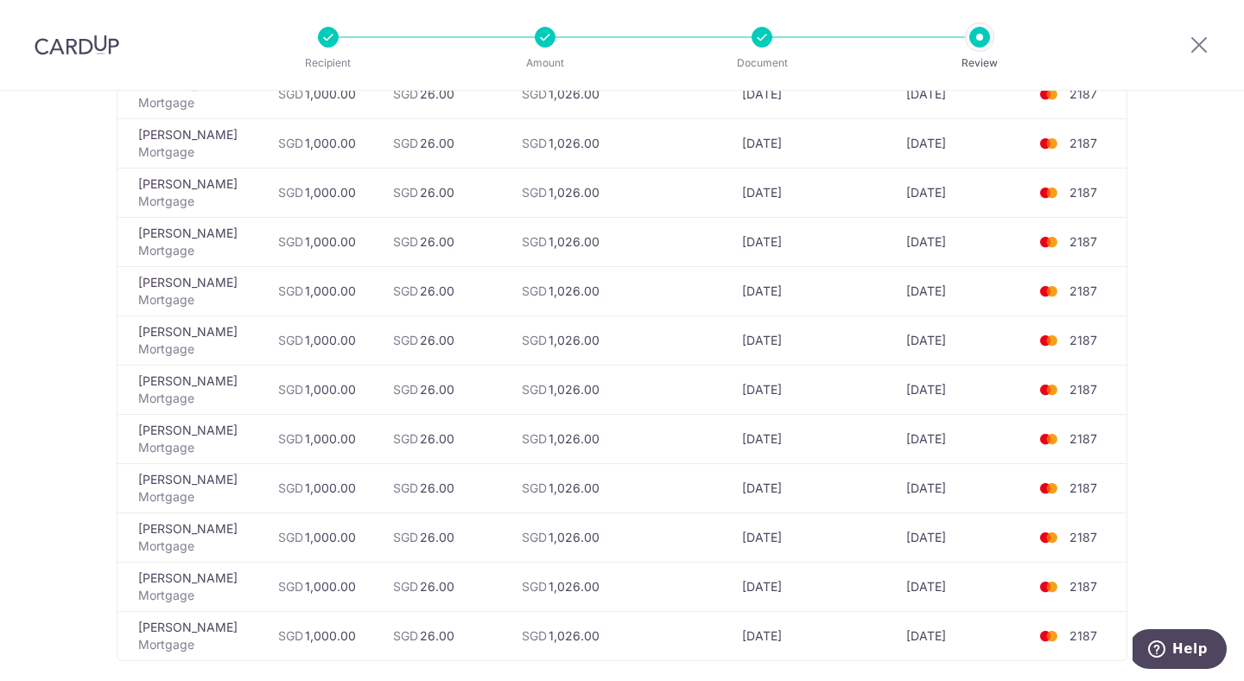
scroll to position [4705, 0]
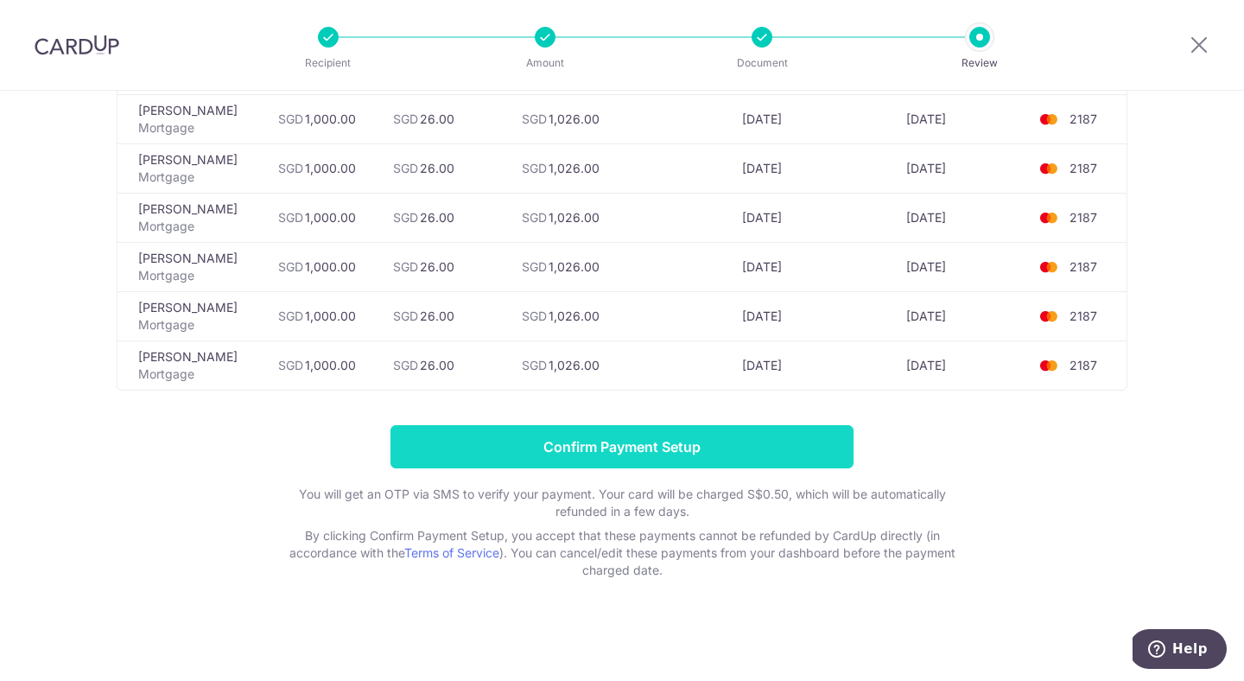
click at [672, 455] on input "Confirm Payment Setup" at bounding box center [622, 446] width 463 height 43
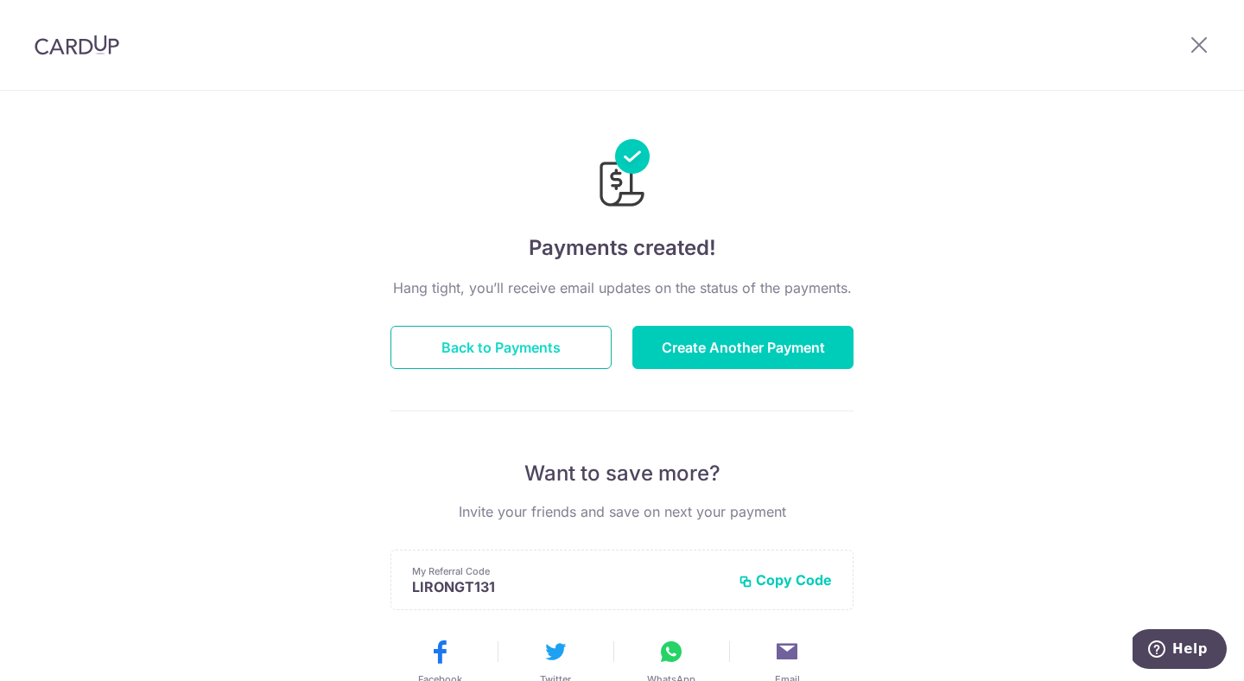
click at [589, 340] on button "Back to Payments" at bounding box center [501, 347] width 221 height 43
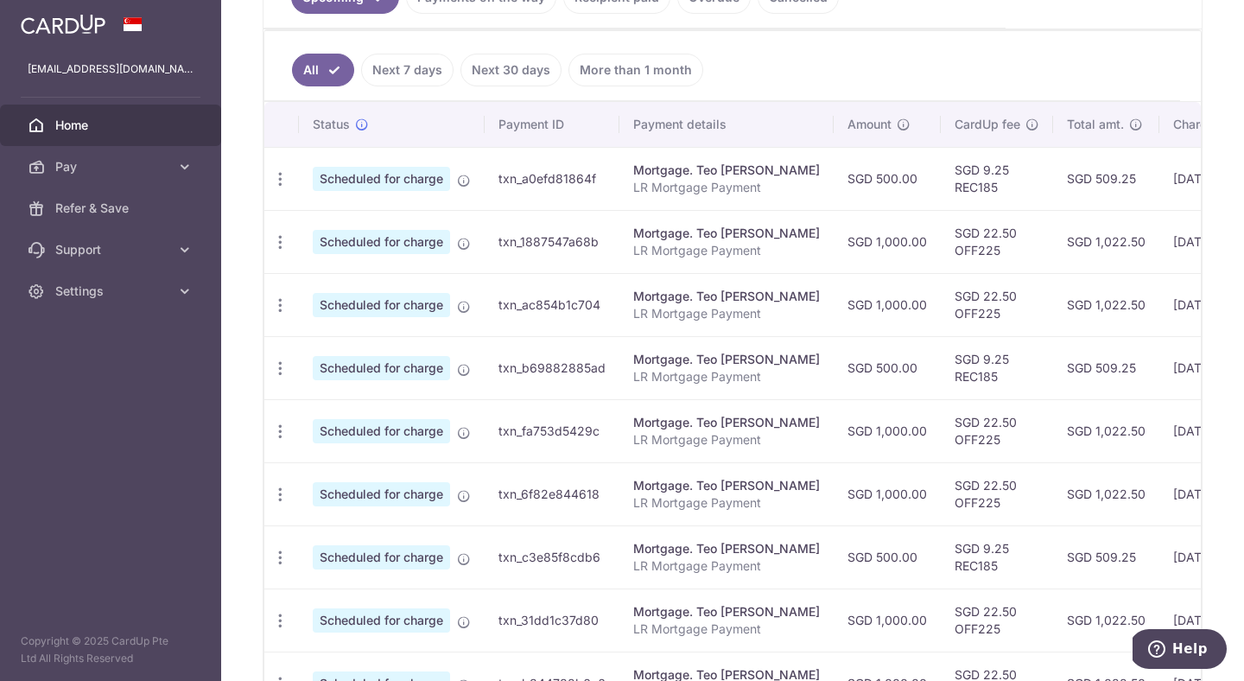
scroll to position [434, 0]
click at [289, 427] on div "Update payment Cancel payment" at bounding box center [280, 430] width 32 height 32
click at [281, 427] on icon "button" at bounding box center [280, 430] width 18 height 18
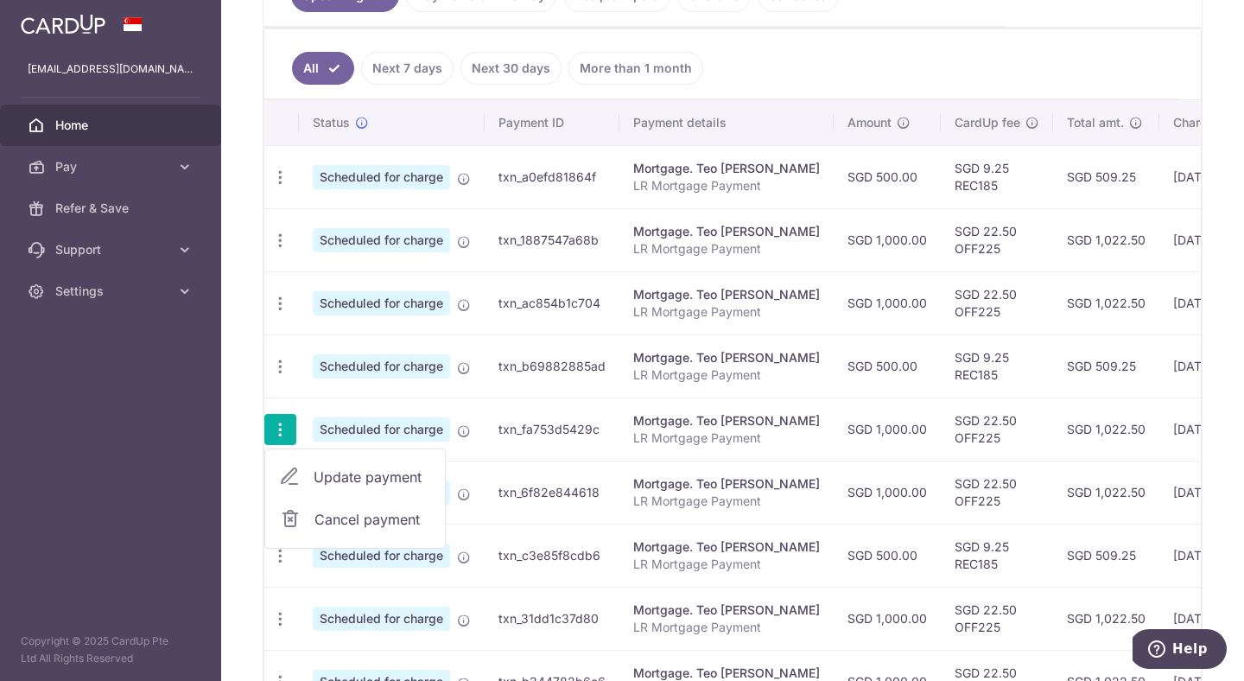
click at [323, 478] on span "Update payment" at bounding box center [373, 477] width 118 height 21
radio input "true"
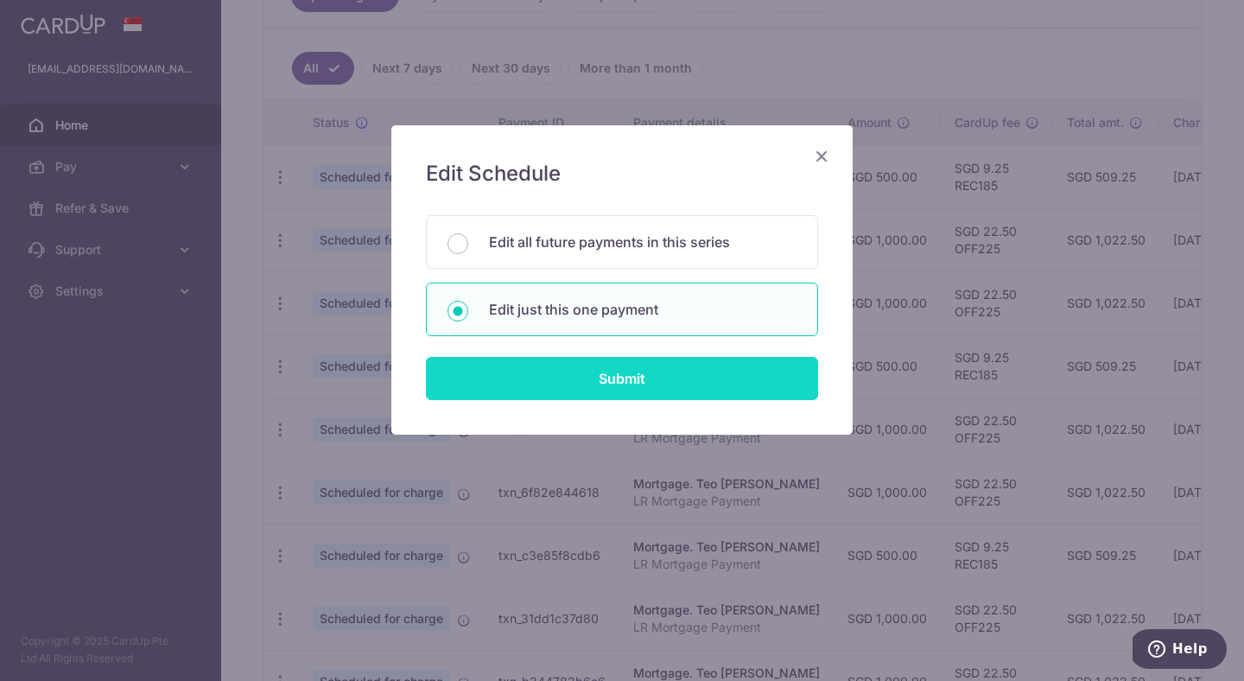
click at [506, 361] on input "Submit" at bounding box center [622, 378] width 392 height 43
radio input "true"
type input "1,000.00"
type input "[DATE]"
type input "LR Mortgage Payment"
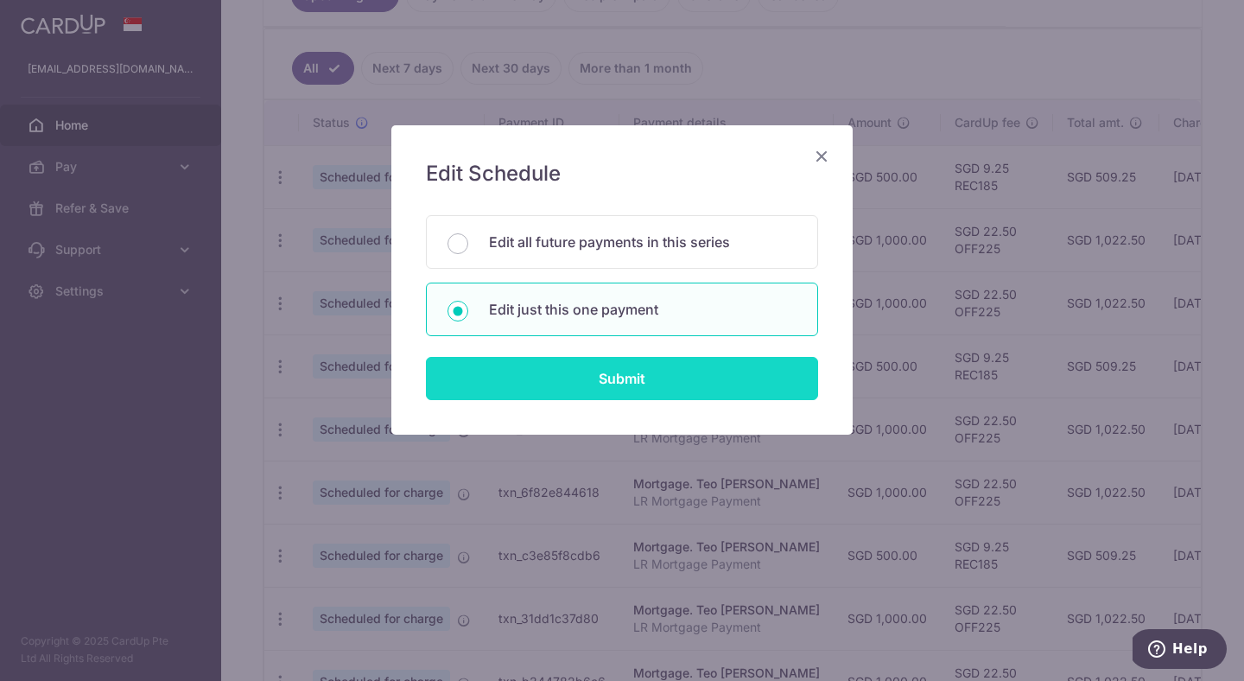
type input "OFF225"
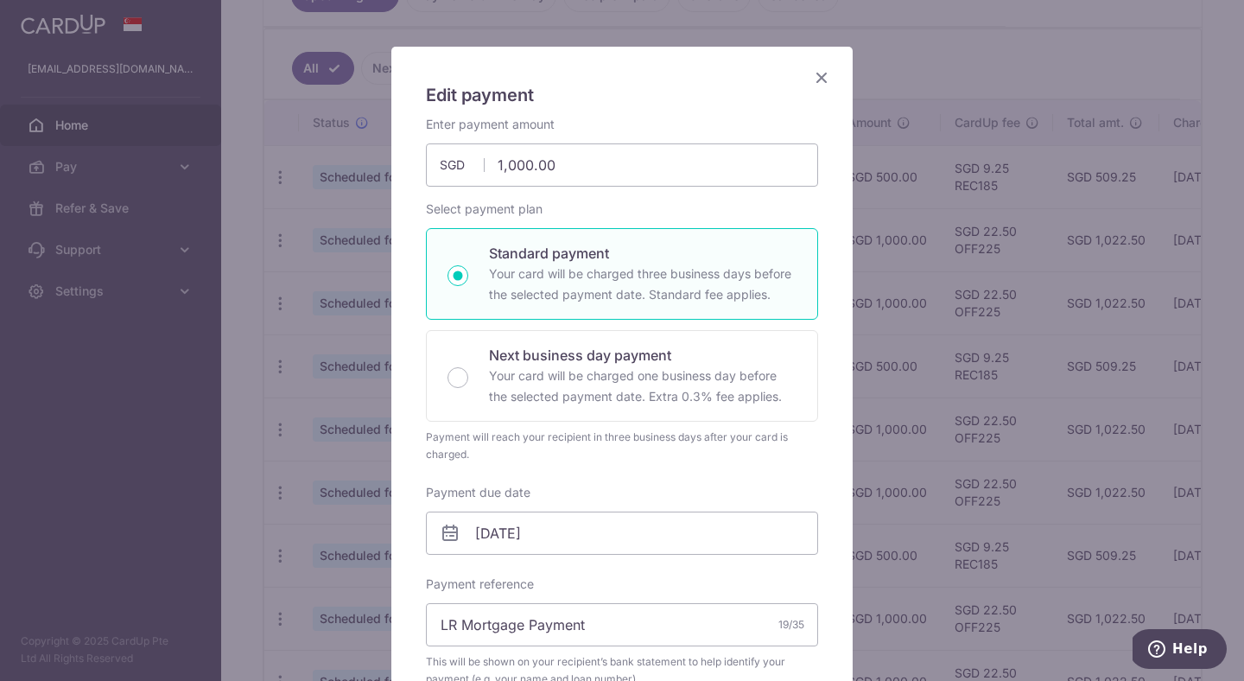
scroll to position [0, 0]
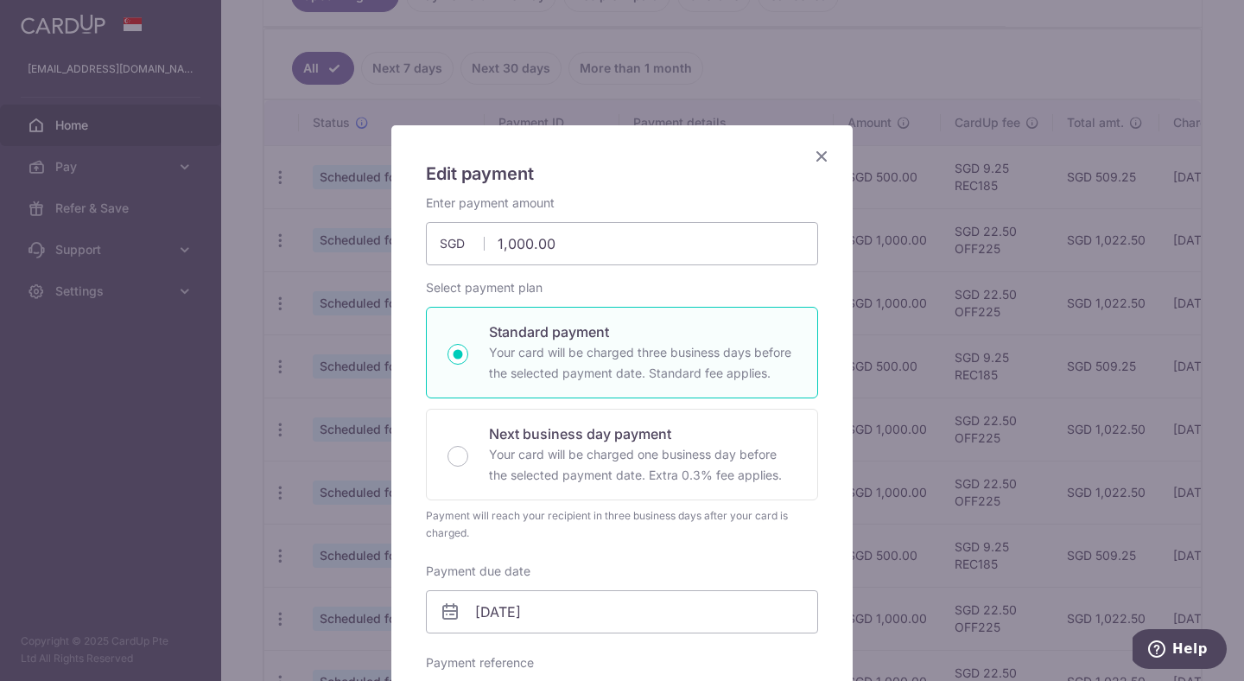
click at [813, 160] on icon "Close" at bounding box center [821, 156] width 21 height 22
